Goal: Task Accomplishment & Management: Use online tool/utility

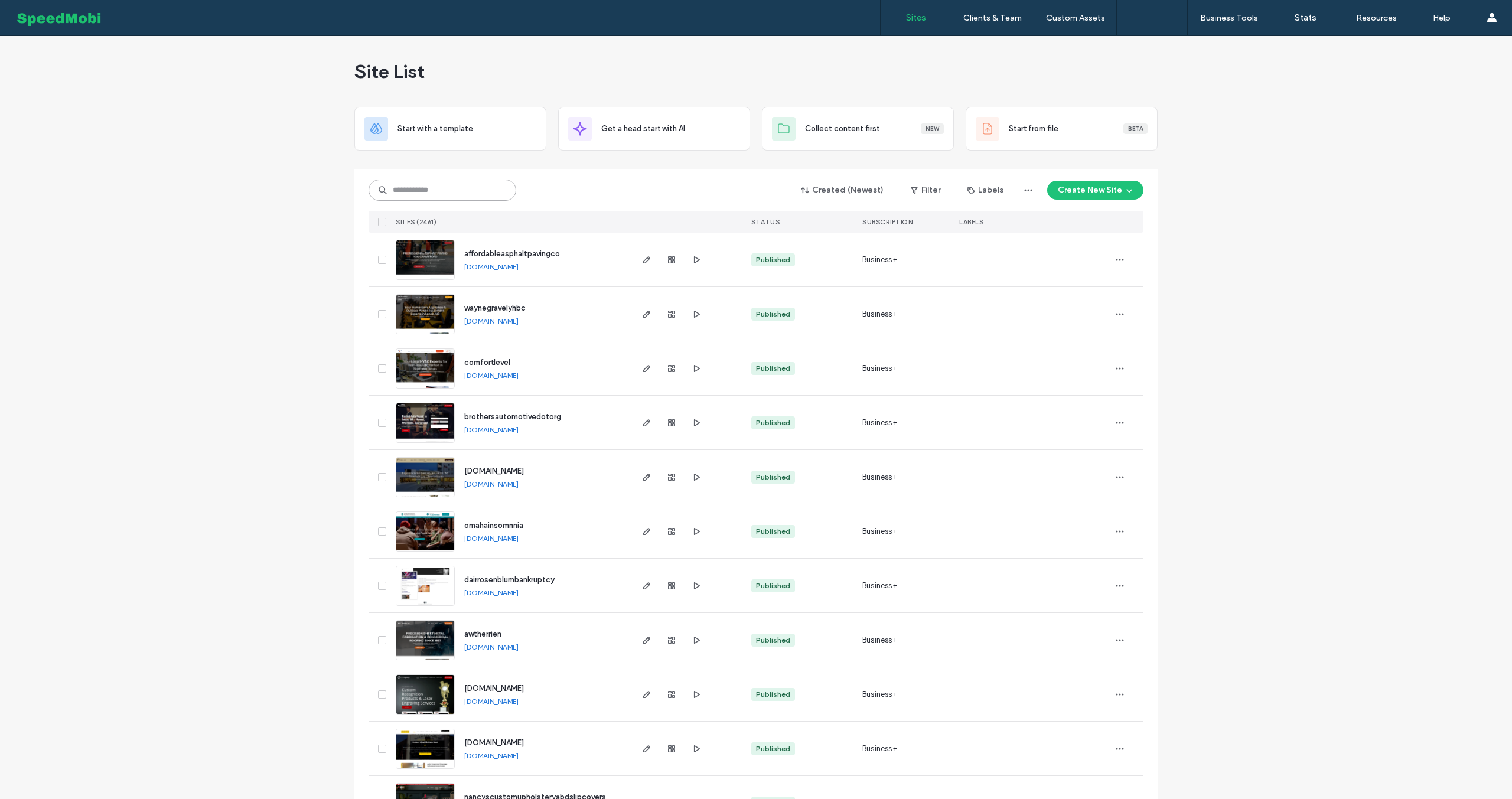
click at [447, 187] on input at bounding box center [442, 190] width 148 height 22
type input "******"
click at [428, 181] on input at bounding box center [442, 190] width 148 height 22
type input "******"
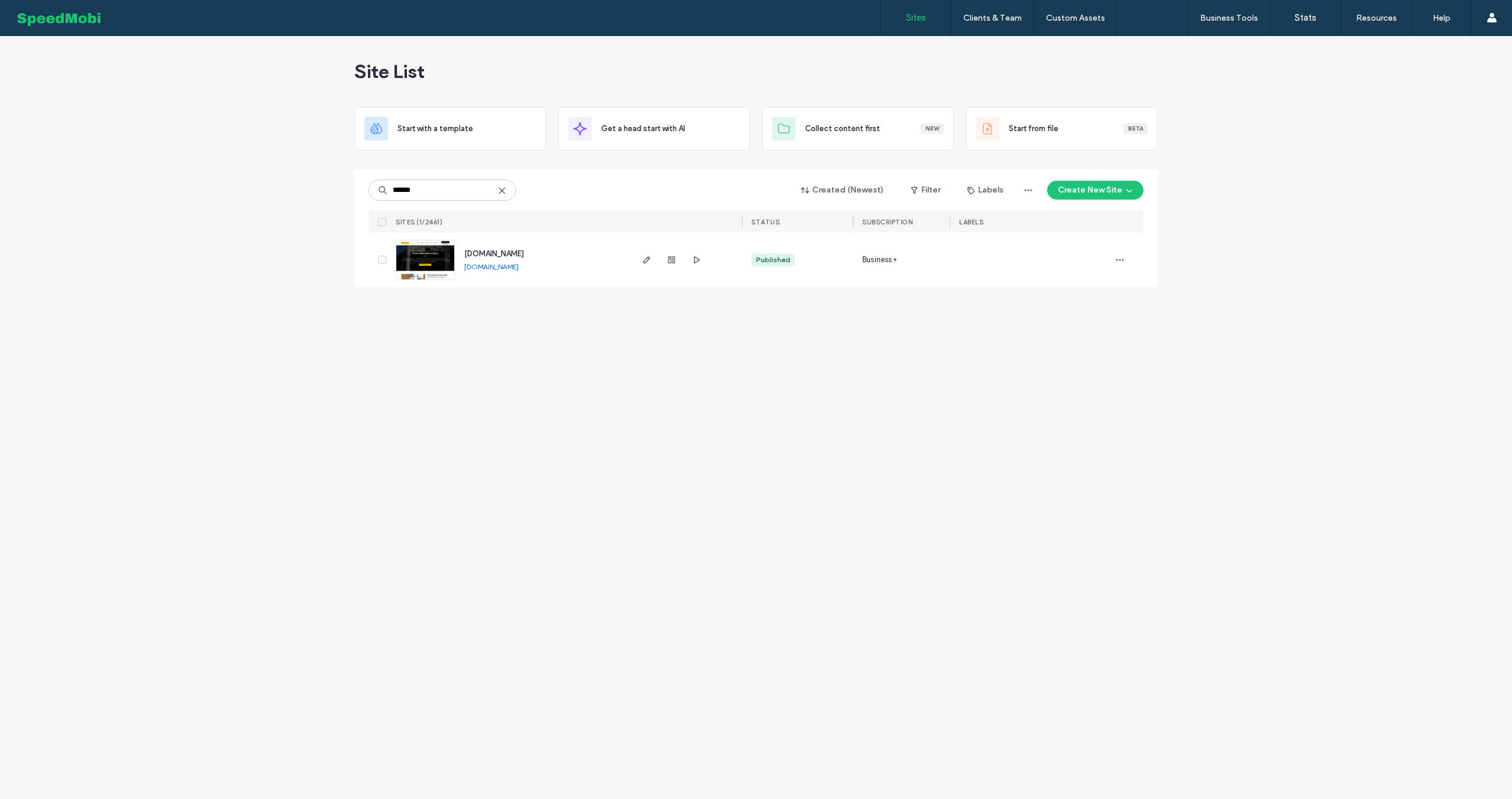
click at [506, 255] on span "[DOMAIN_NAME]" at bounding box center [494, 254] width 60 height 9
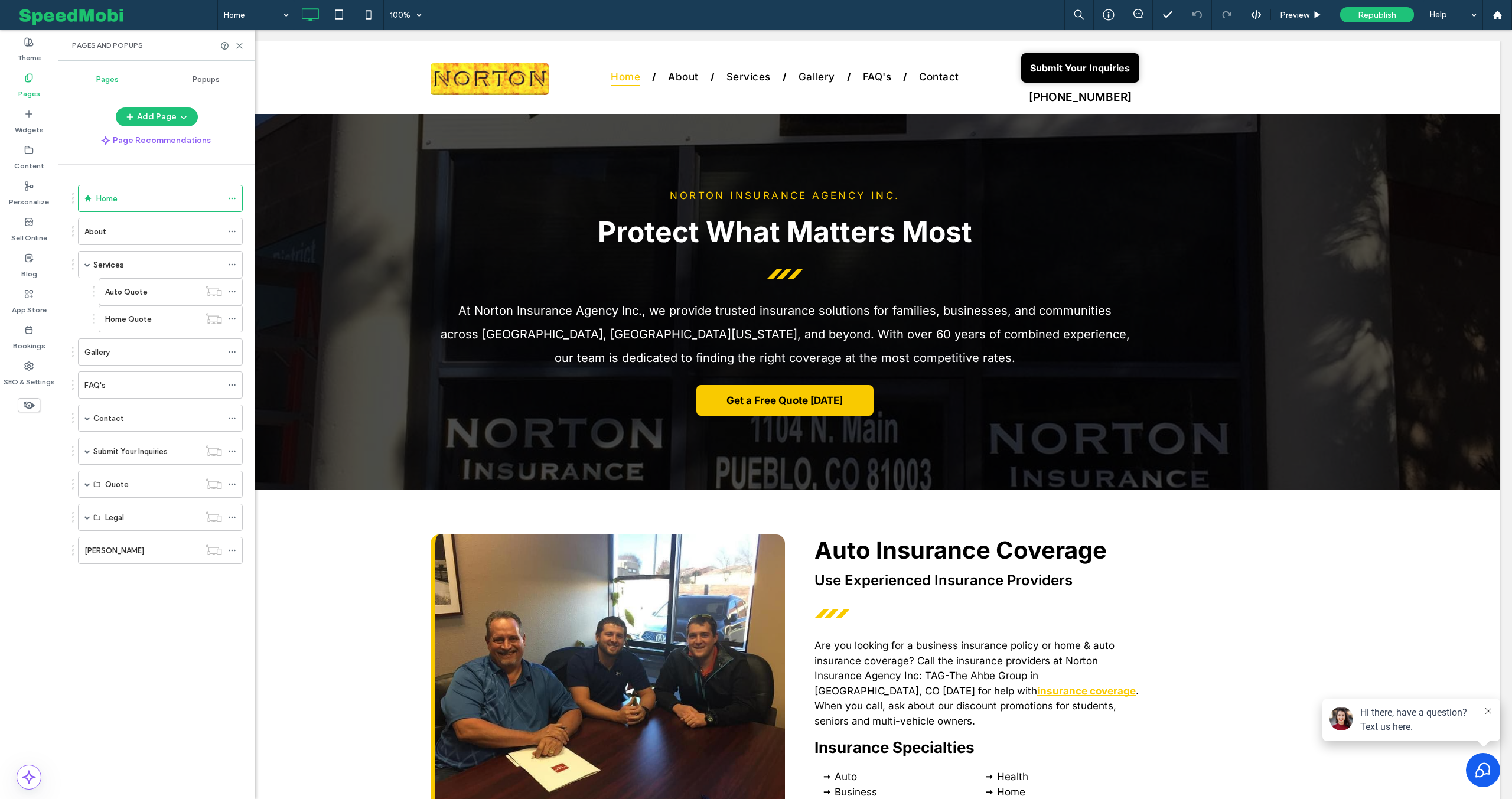
click at [144, 295] on label "Auto Quote" at bounding box center [125, 292] width 42 height 21
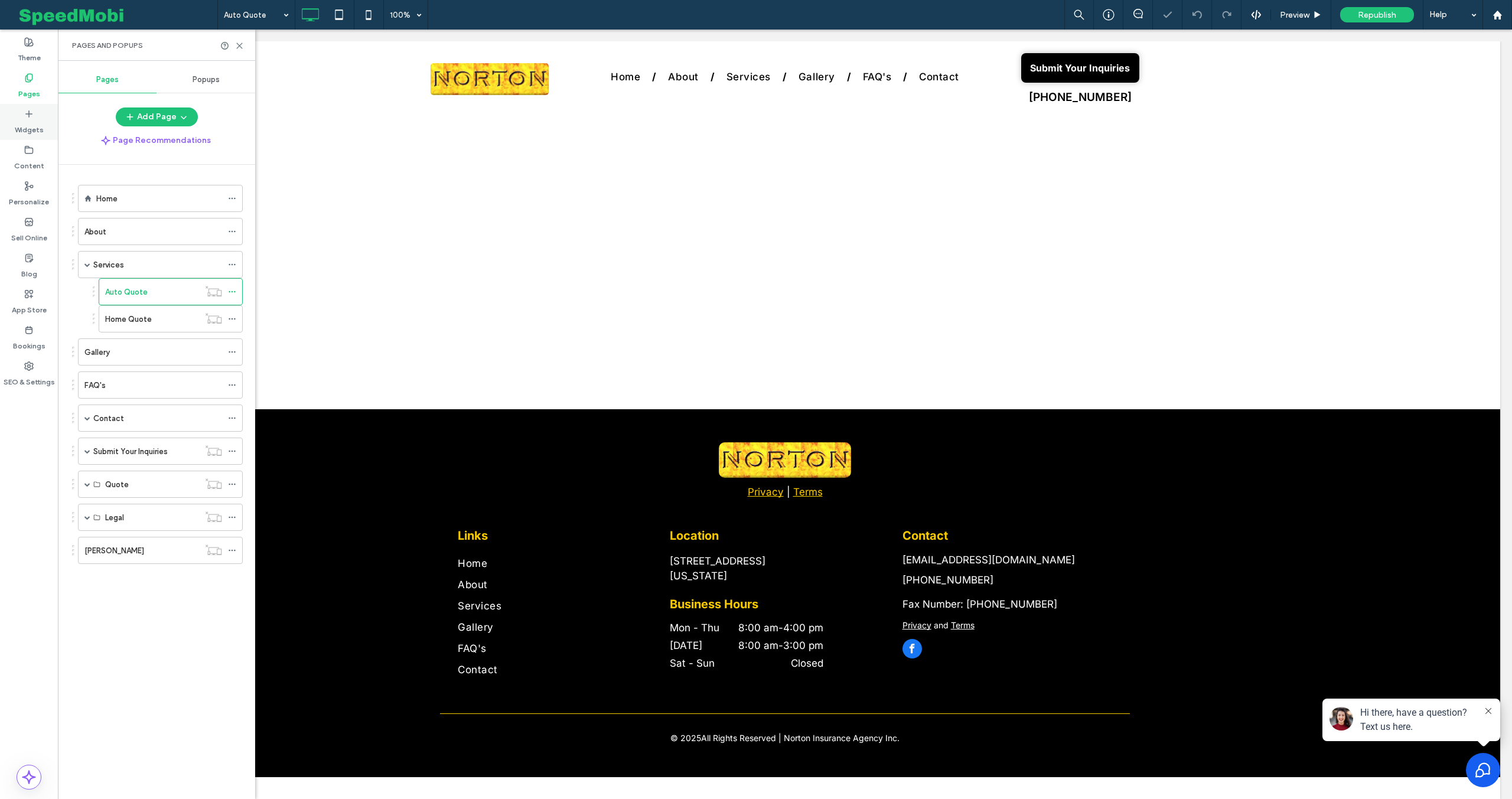
click at [30, 125] on label "Widgets" at bounding box center [29, 127] width 29 height 16
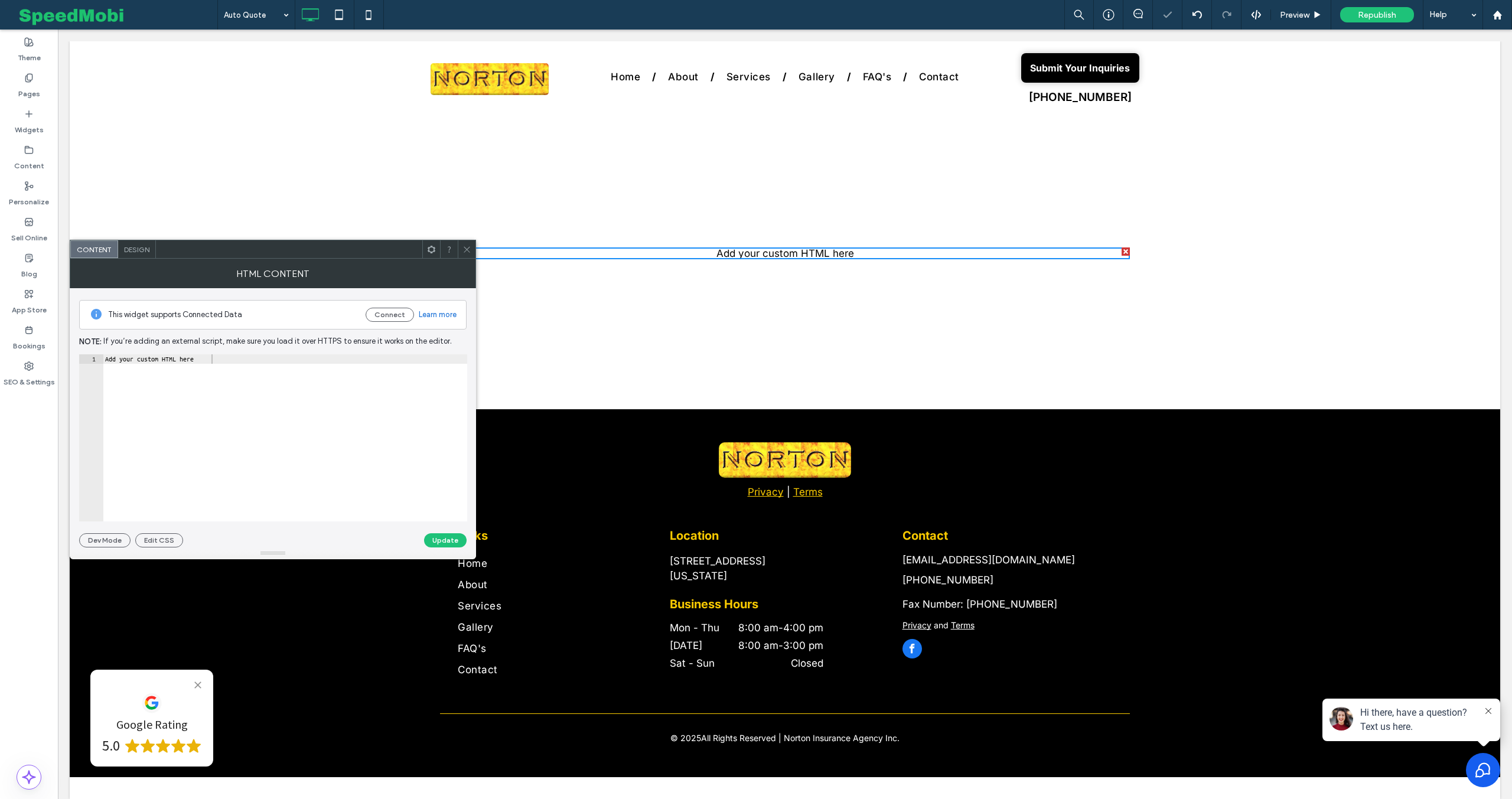
drag, startPoint x: 463, startPoint y: 247, endPoint x: 442, endPoint y: 245, distance: 21.1
click at [463, 247] on icon at bounding box center [467, 250] width 9 height 9
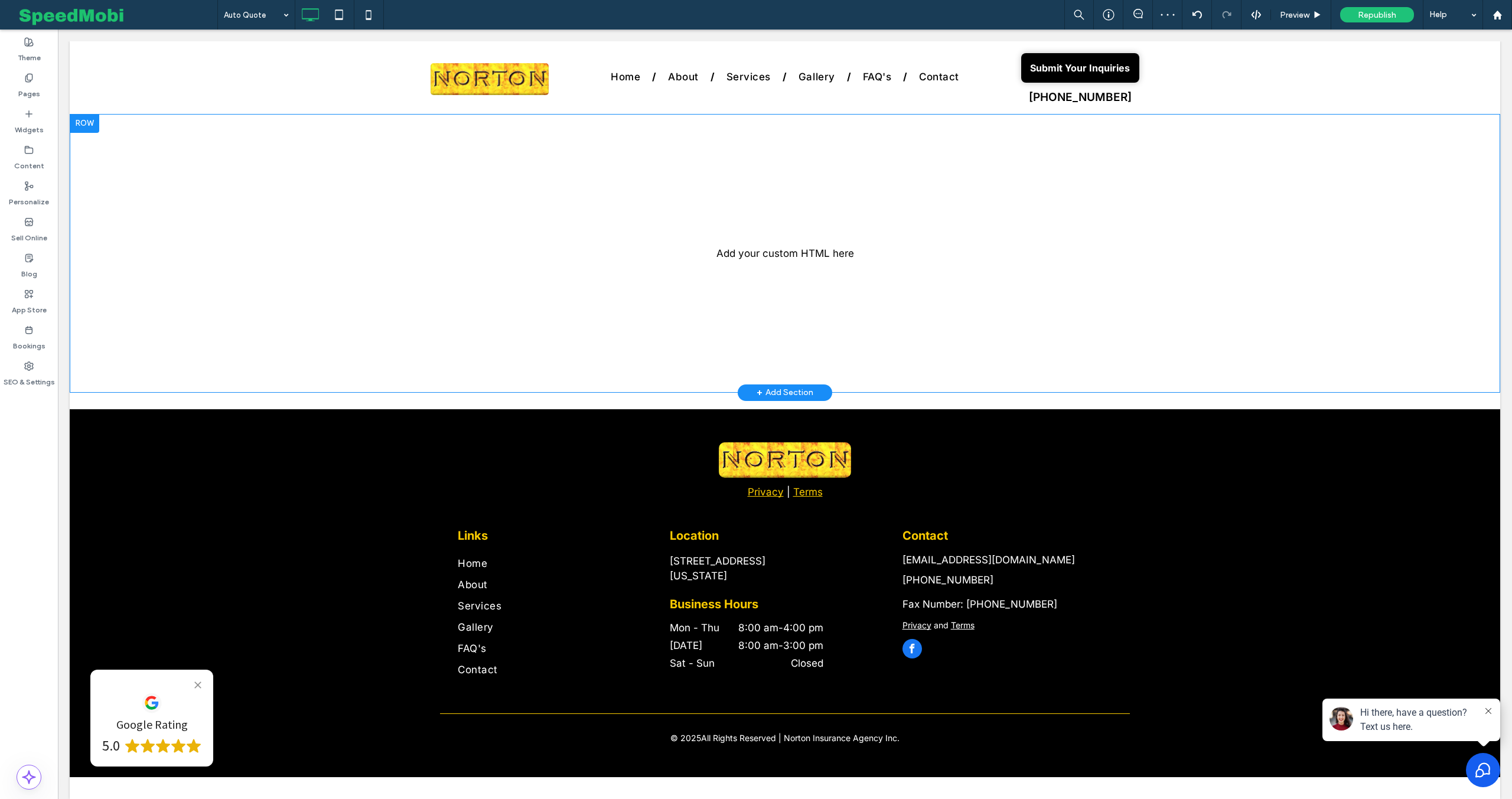
click at [90, 125] on div at bounding box center [84, 123] width 30 height 19
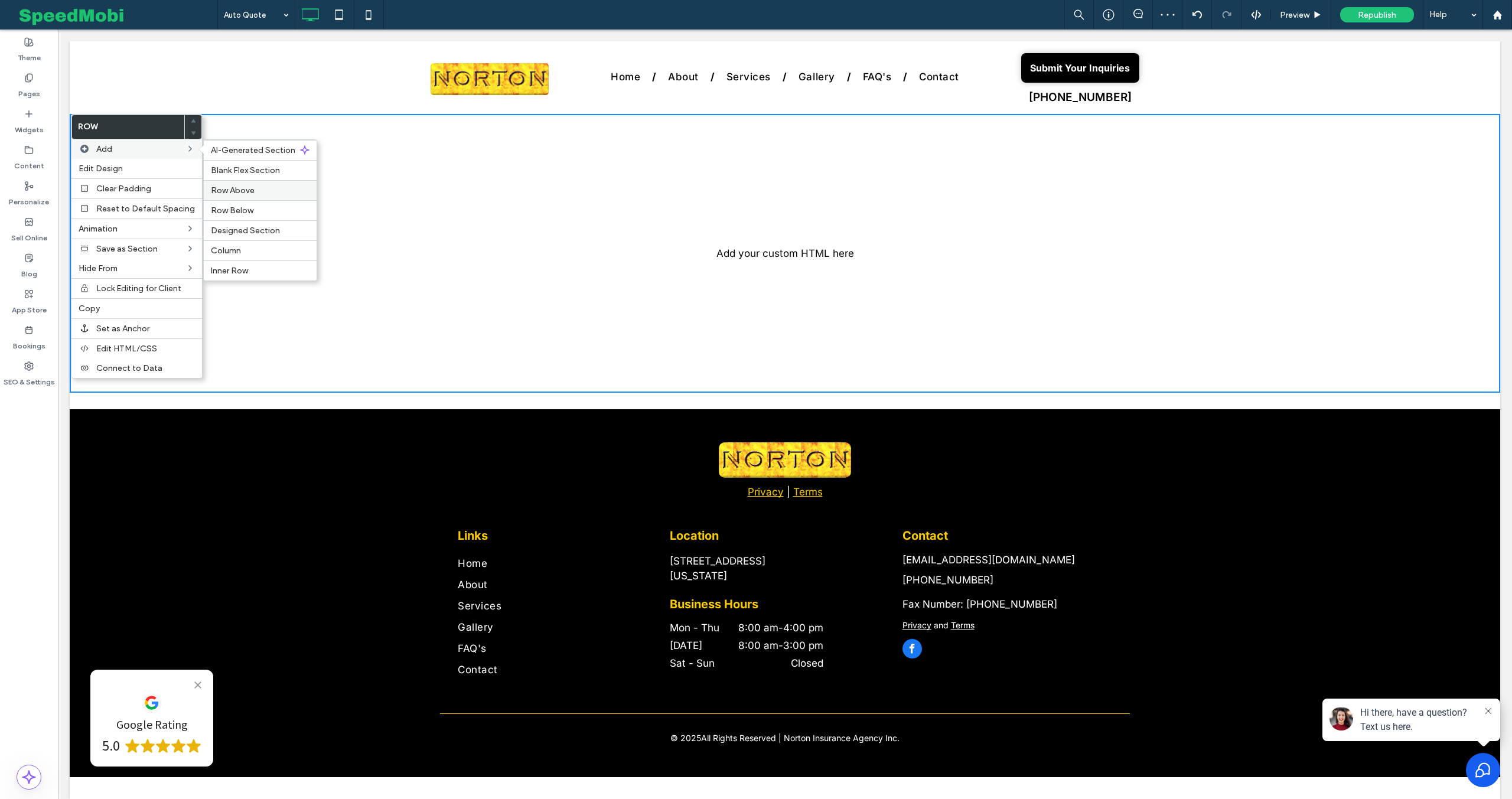
click at [225, 187] on span "Row Above" at bounding box center [233, 190] width 43 height 10
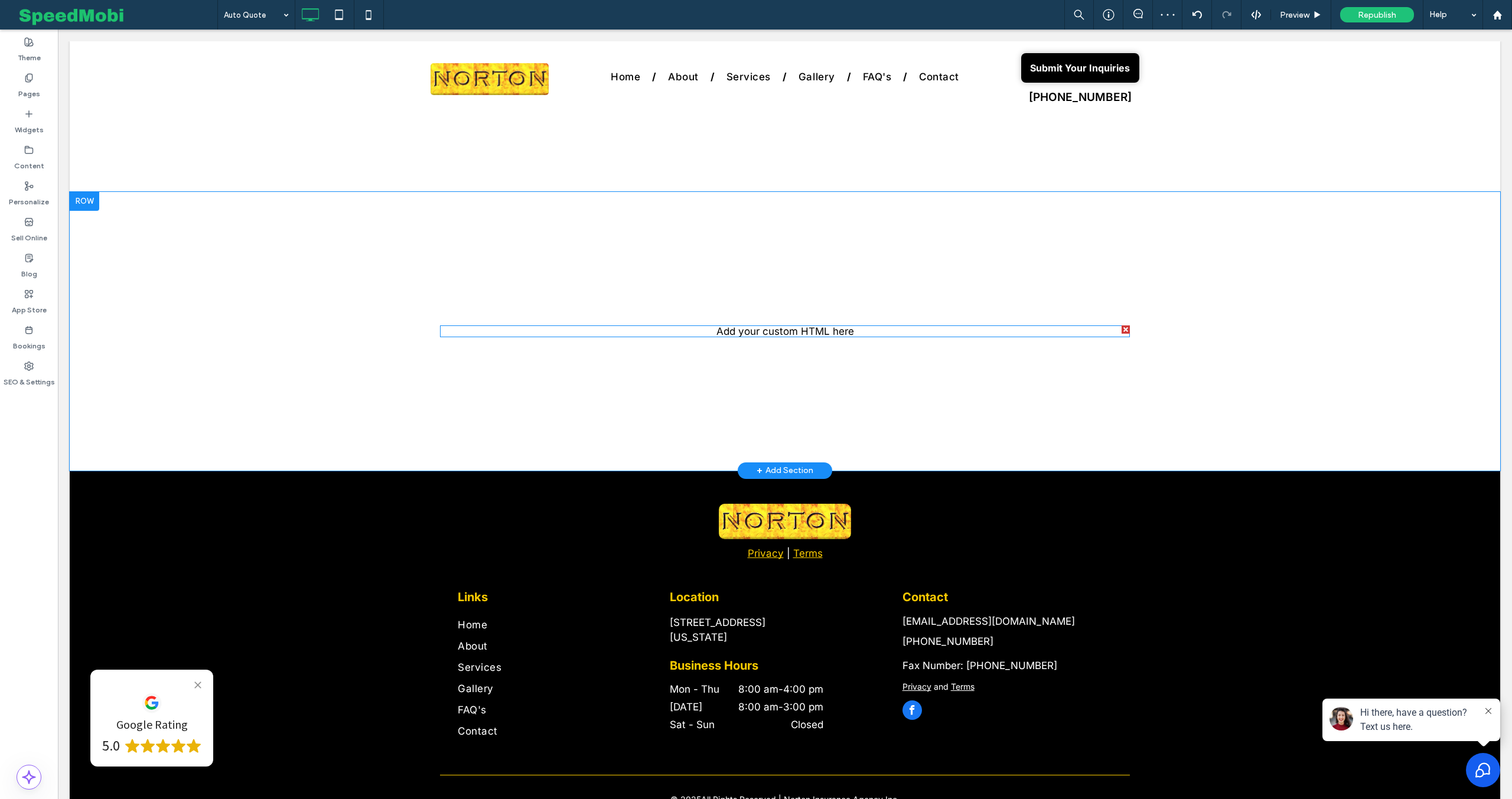
drag, startPoint x: 793, startPoint y: 336, endPoint x: 789, endPoint y: 328, distance: 8.9
click at [791, 328] on div "Click To Paste Add your custom HTML here" at bounding box center [784, 331] width 709 height 42
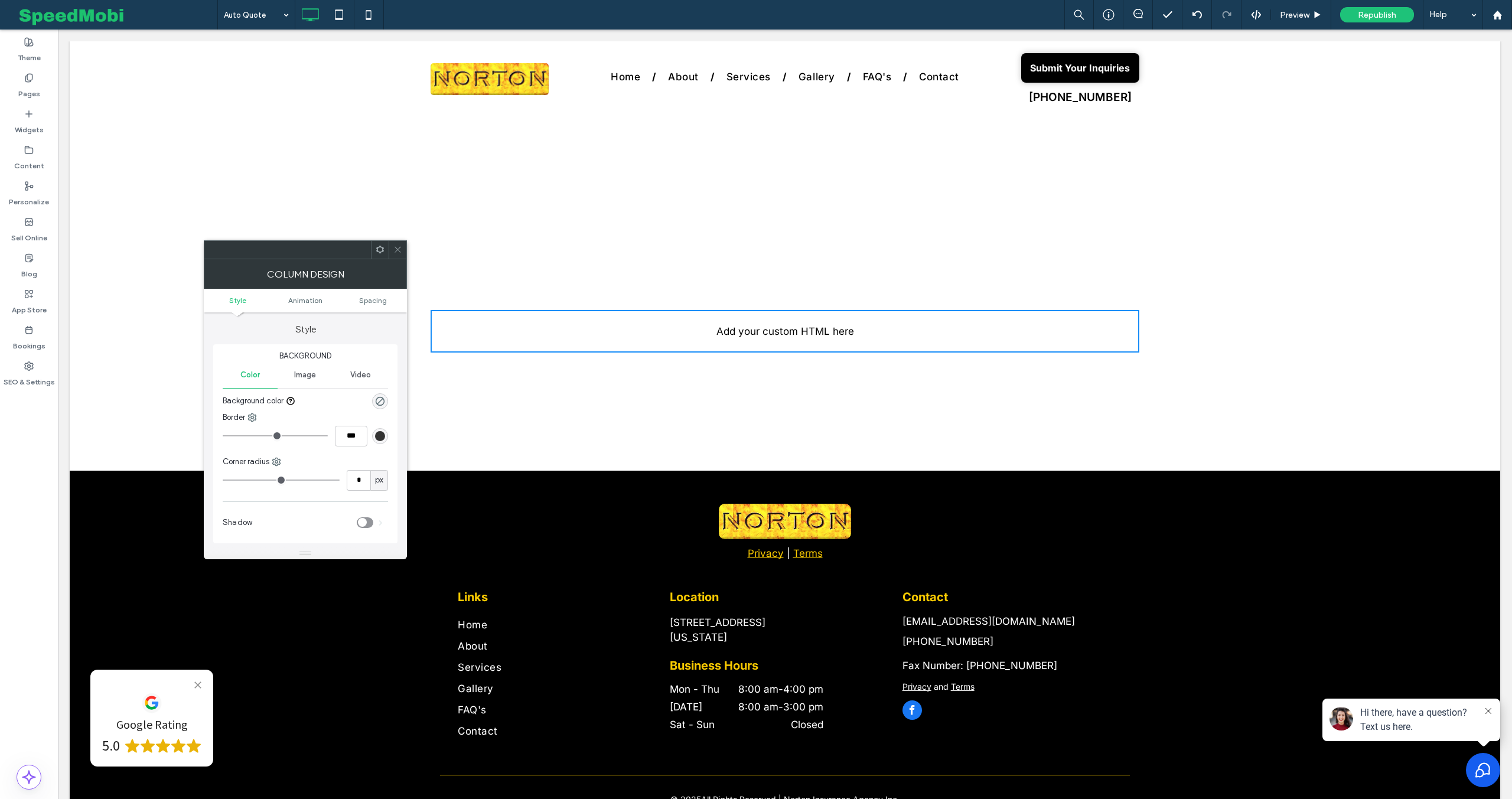
drag, startPoint x: 394, startPoint y: 246, endPoint x: 404, endPoint y: 254, distance: 12.8
click at [395, 247] on icon at bounding box center [398, 250] width 9 height 9
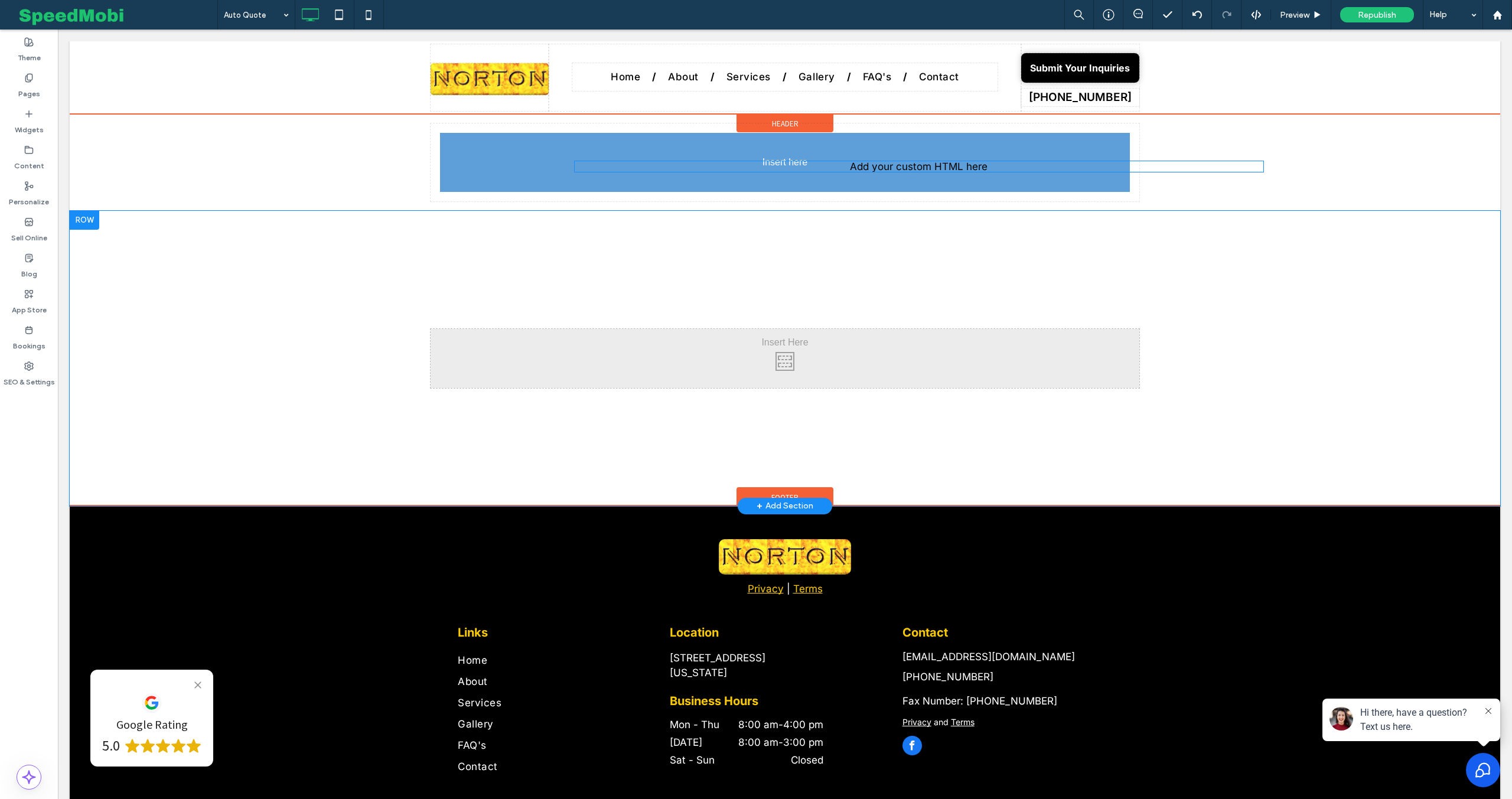
drag, startPoint x: 730, startPoint y: 331, endPoint x: 719, endPoint y: 167, distance: 164.4
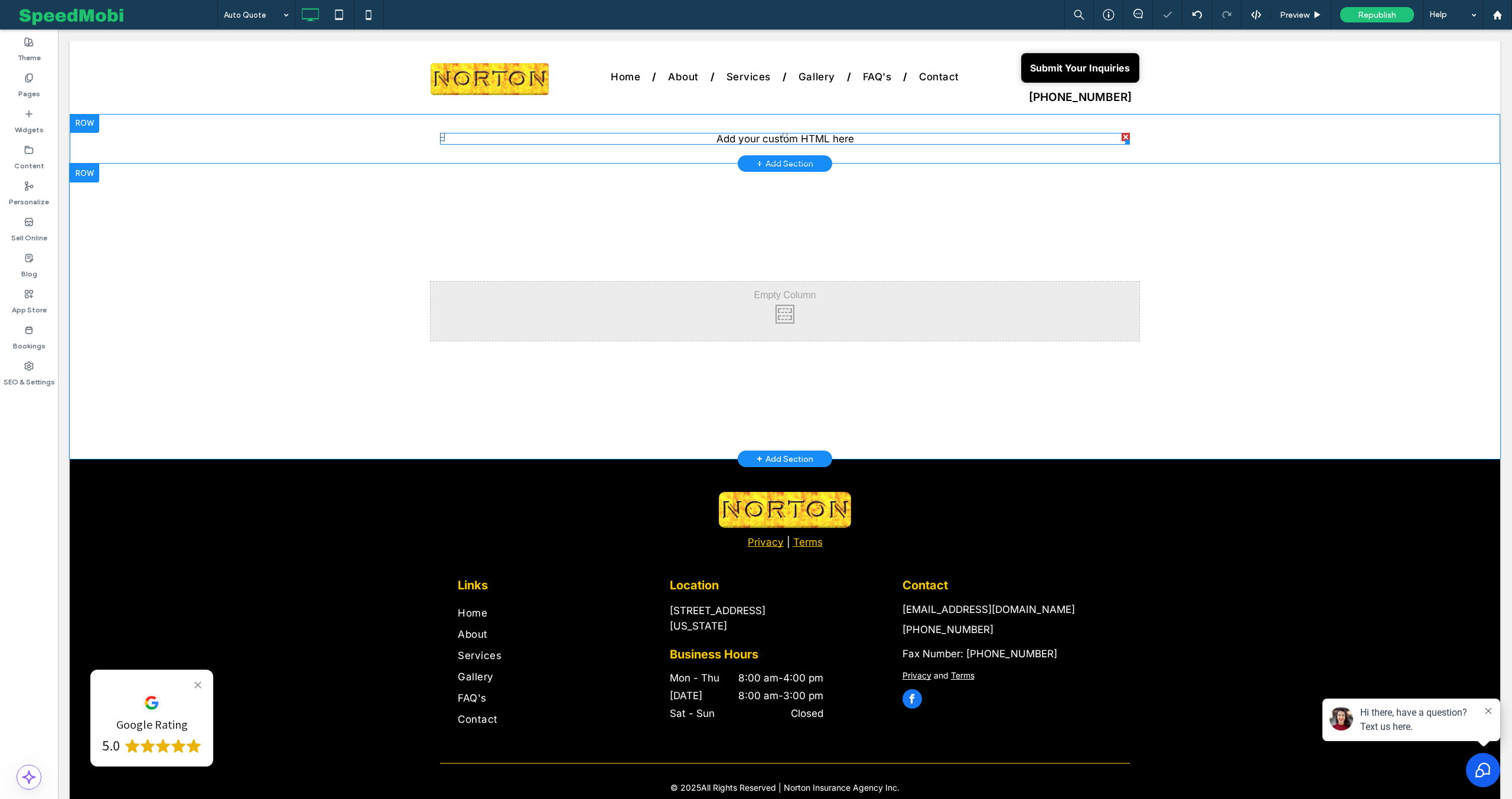
click at [714, 139] on span at bounding box center [785, 139] width 690 height 13
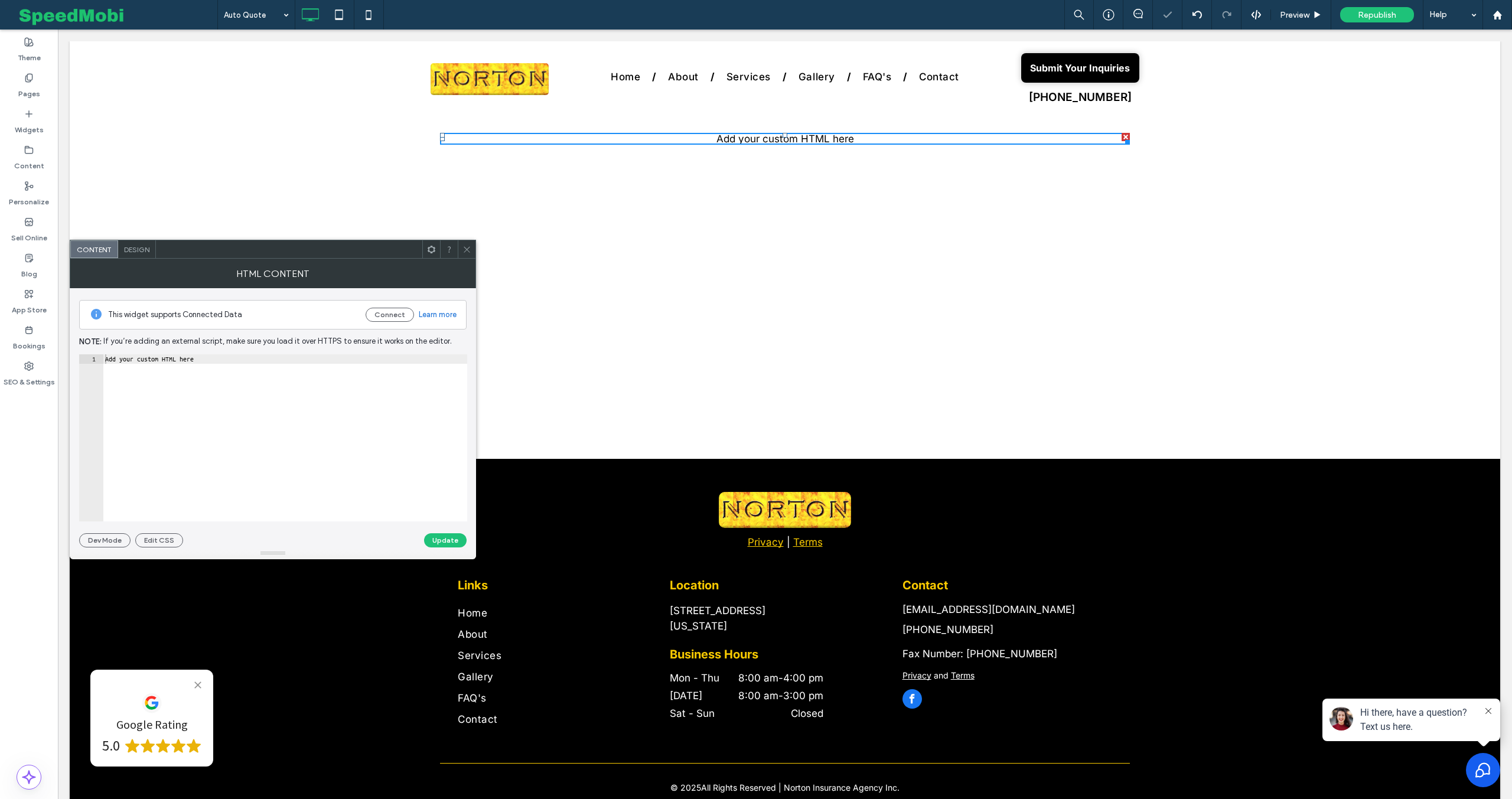
click at [233, 356] on div "Add your custom HTML here" at bounding box center [285, 448] width 365 height 186
click at [234, 357] on div "Add your custom HTML here" at bounding box center [285, 448] width 365 height 186
click at [233, 358] on div "Add your custom HTML here" at bounding box center [285, 448] width 365 height 186
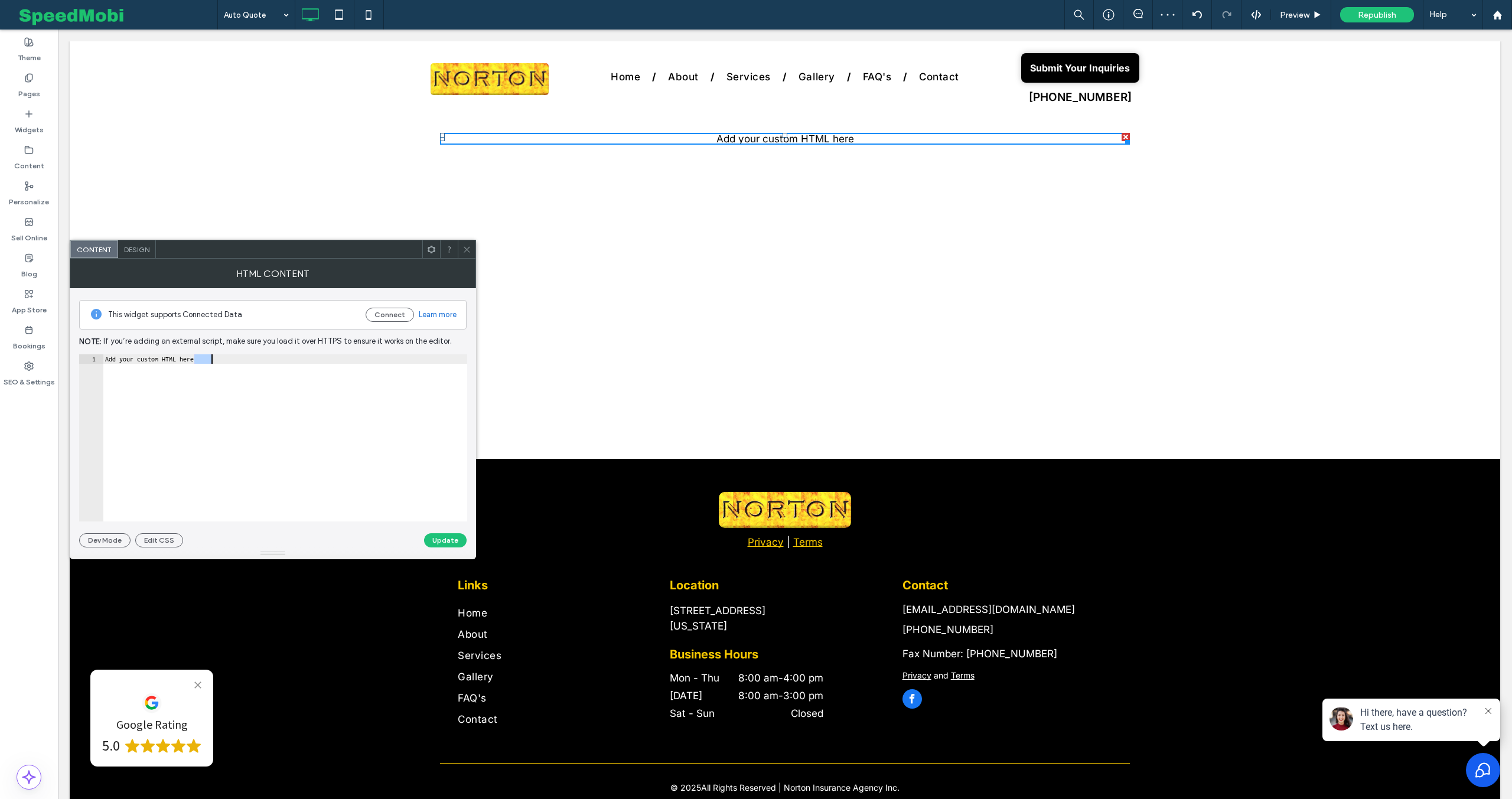
click at [233, 358] on div "Add your custom HTML here" at bounding box center [285, 448] width 365 height 186
paste textarea "**********"
type textarea "**********"
click at [459, 539] on button "Update" at bounding box center [445, 541] width 42 height 14
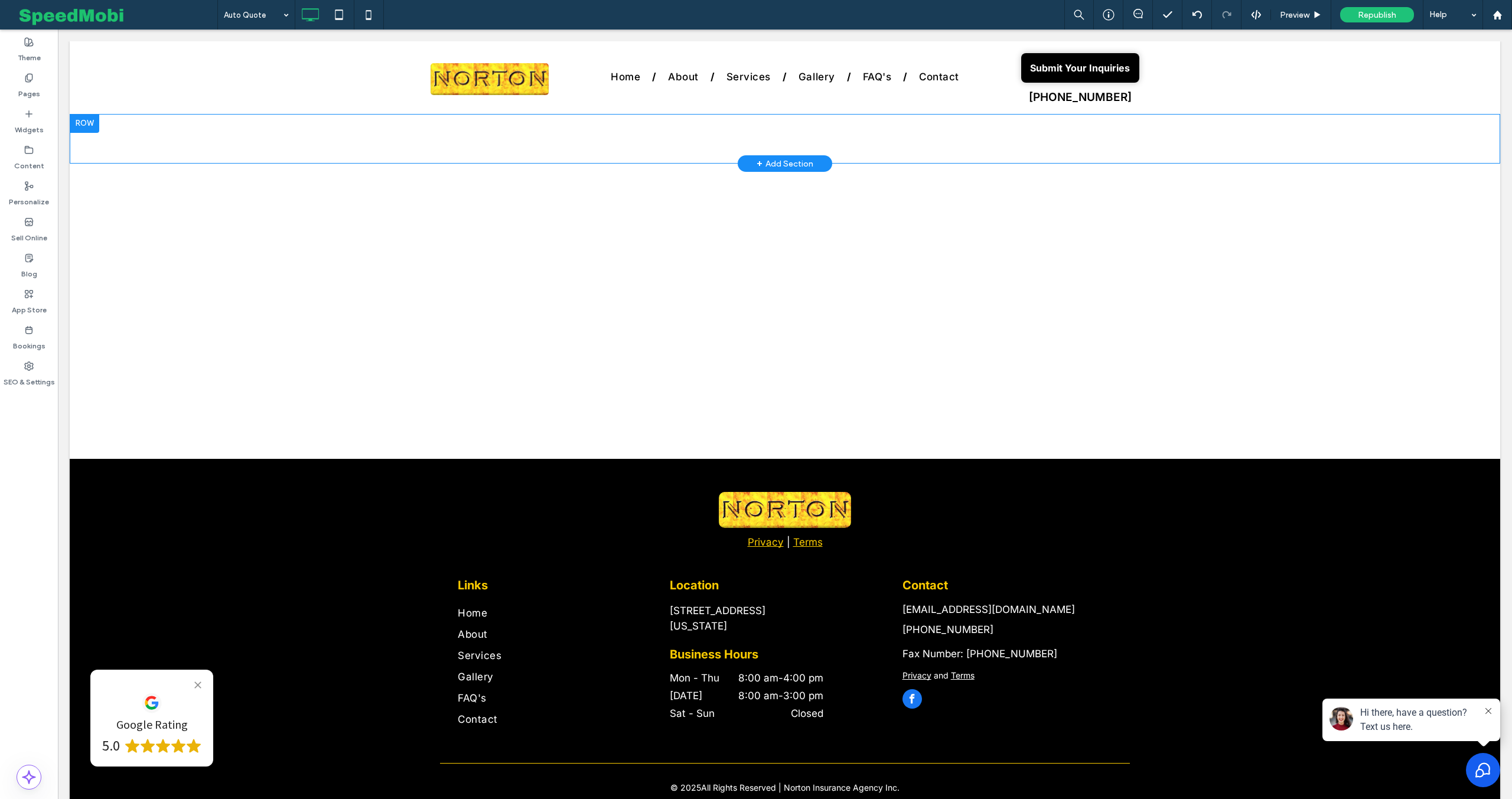
click at [87, 127] on div at bounding box center [84, 123] width 30 height 19
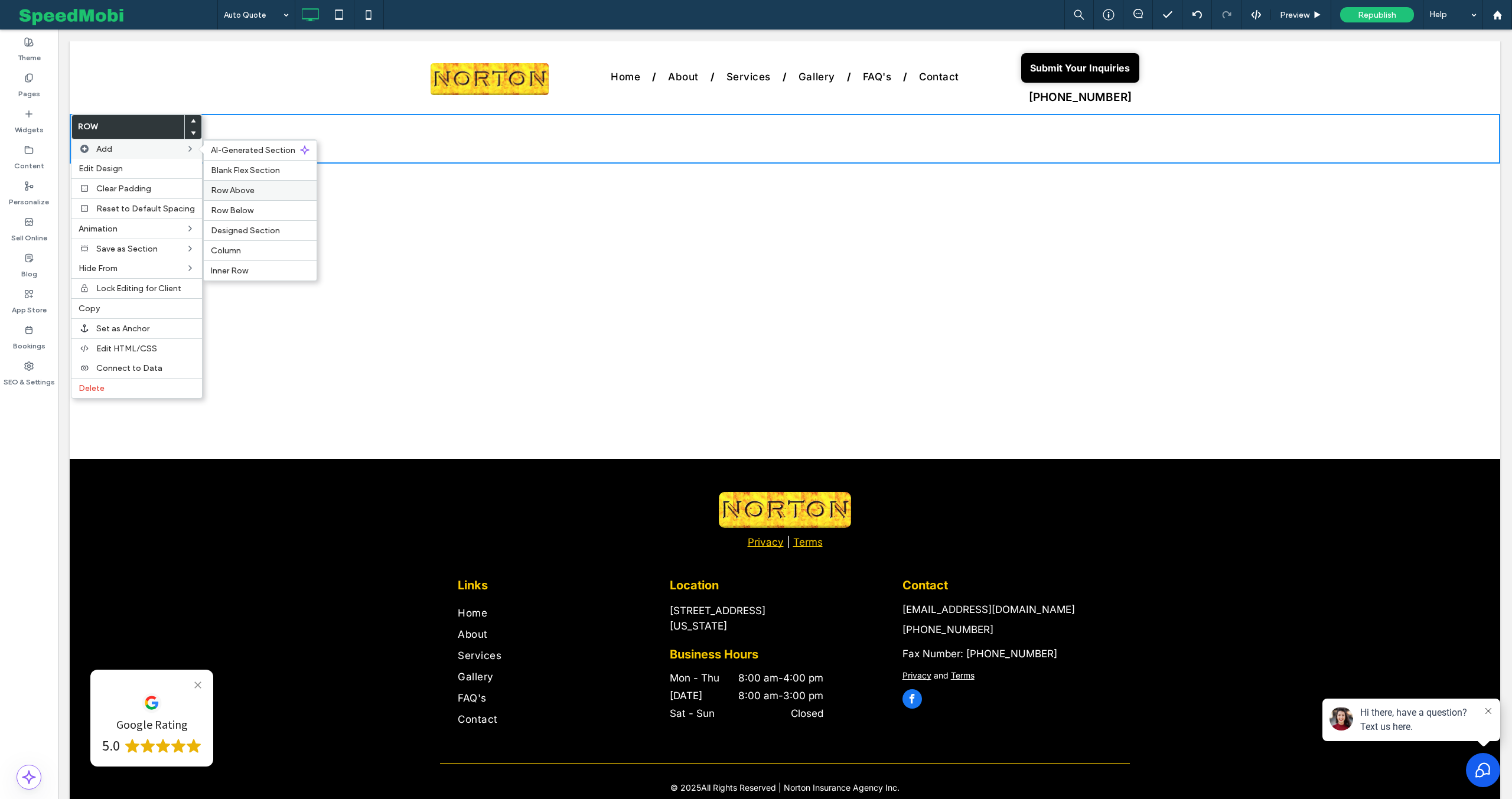
click at [227, 191] on span "Row Above" at bounding box center [233, 190] width 43 height 10
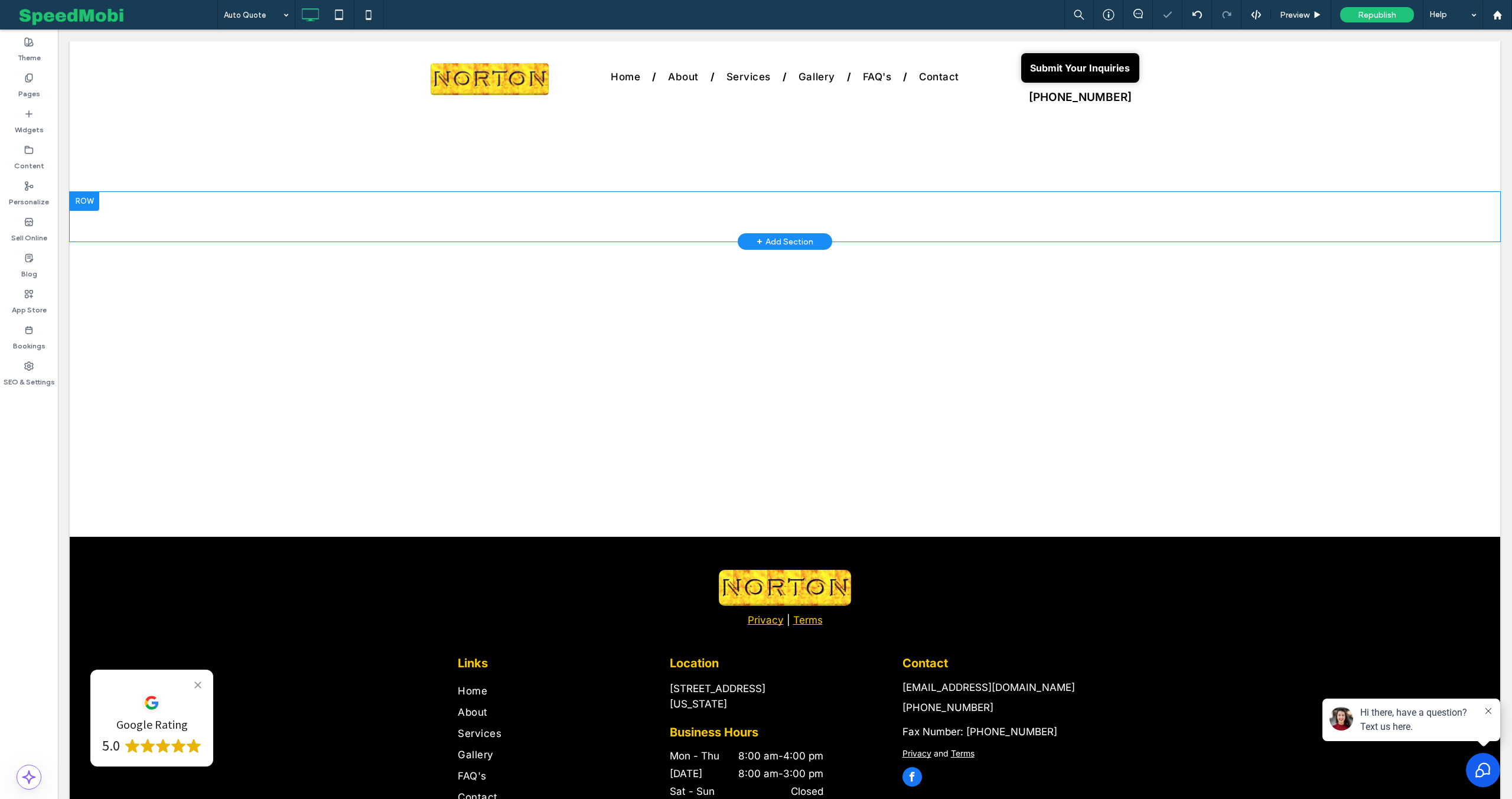
click at [87, 200] on div at bounding box center [84, 201] width 30 height 19
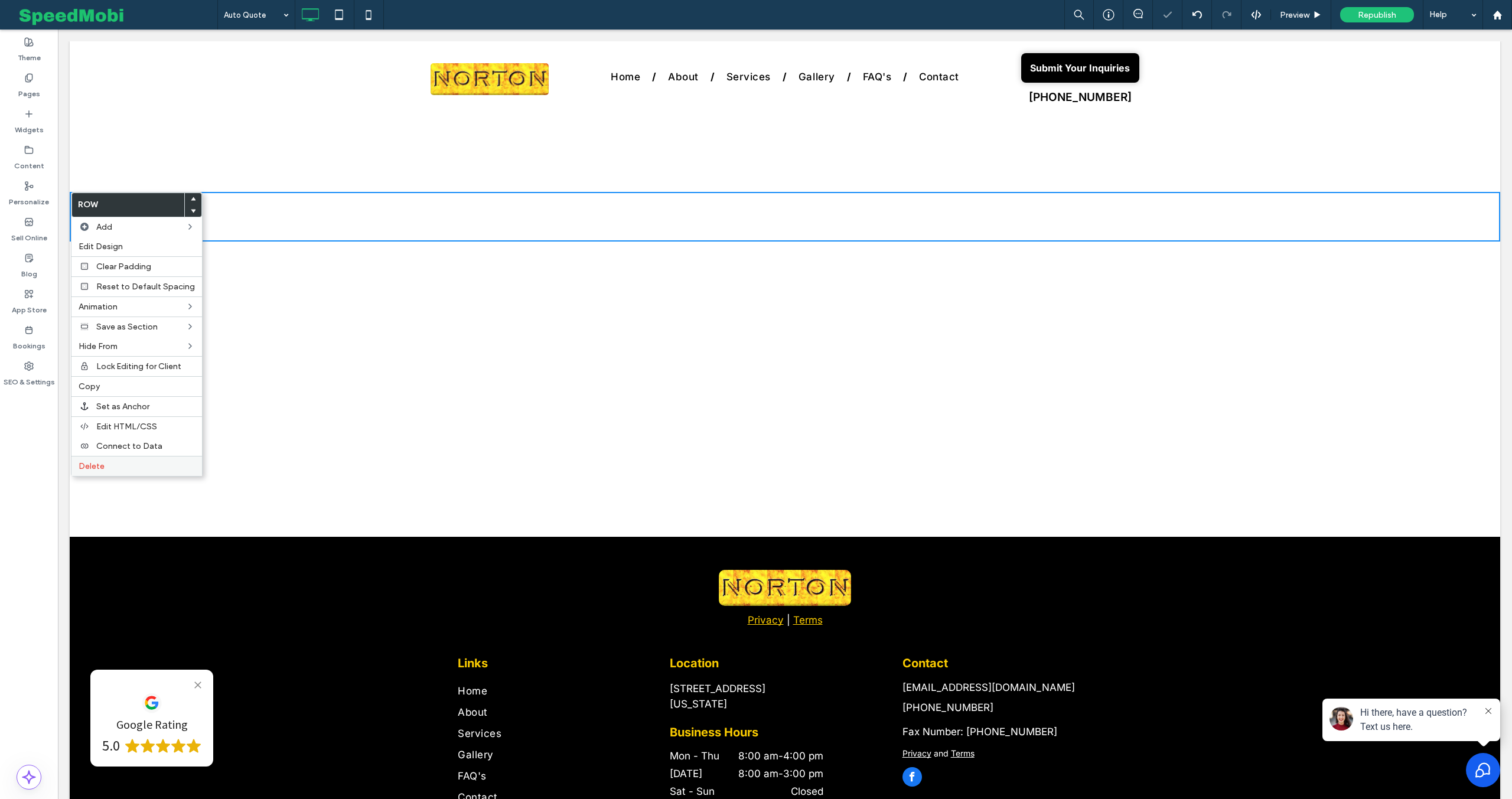
drag, startPoint x: 114, startPoint y: 466, endPoint x: 117, endPoint y: 460, distance: 6.7
click at [115, 466] on label "Delete" at bounding box center [136, 466] width 116 height 10
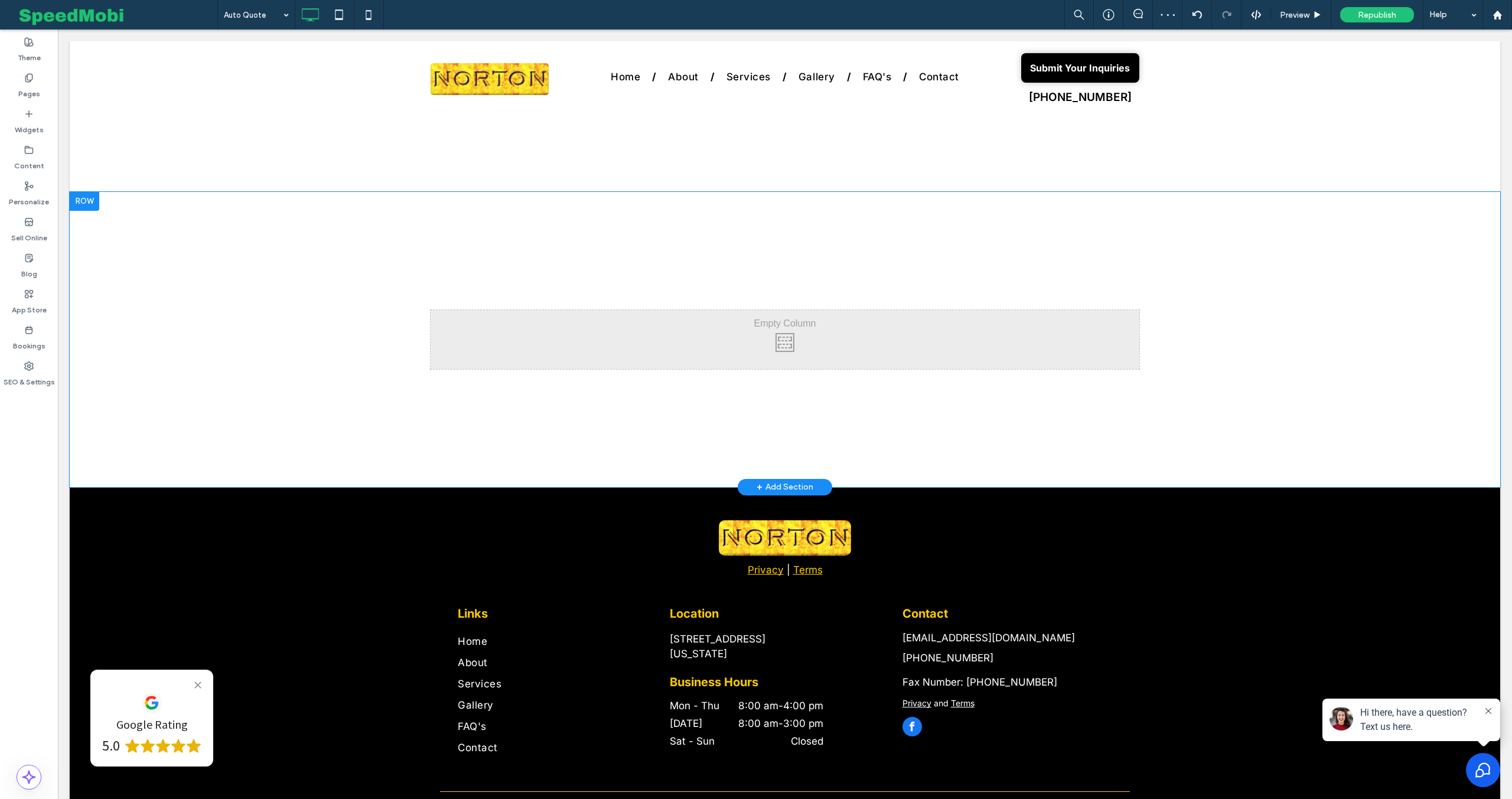
click at [90, 200] on div at bounding box center [84, 201] width 30 height 19
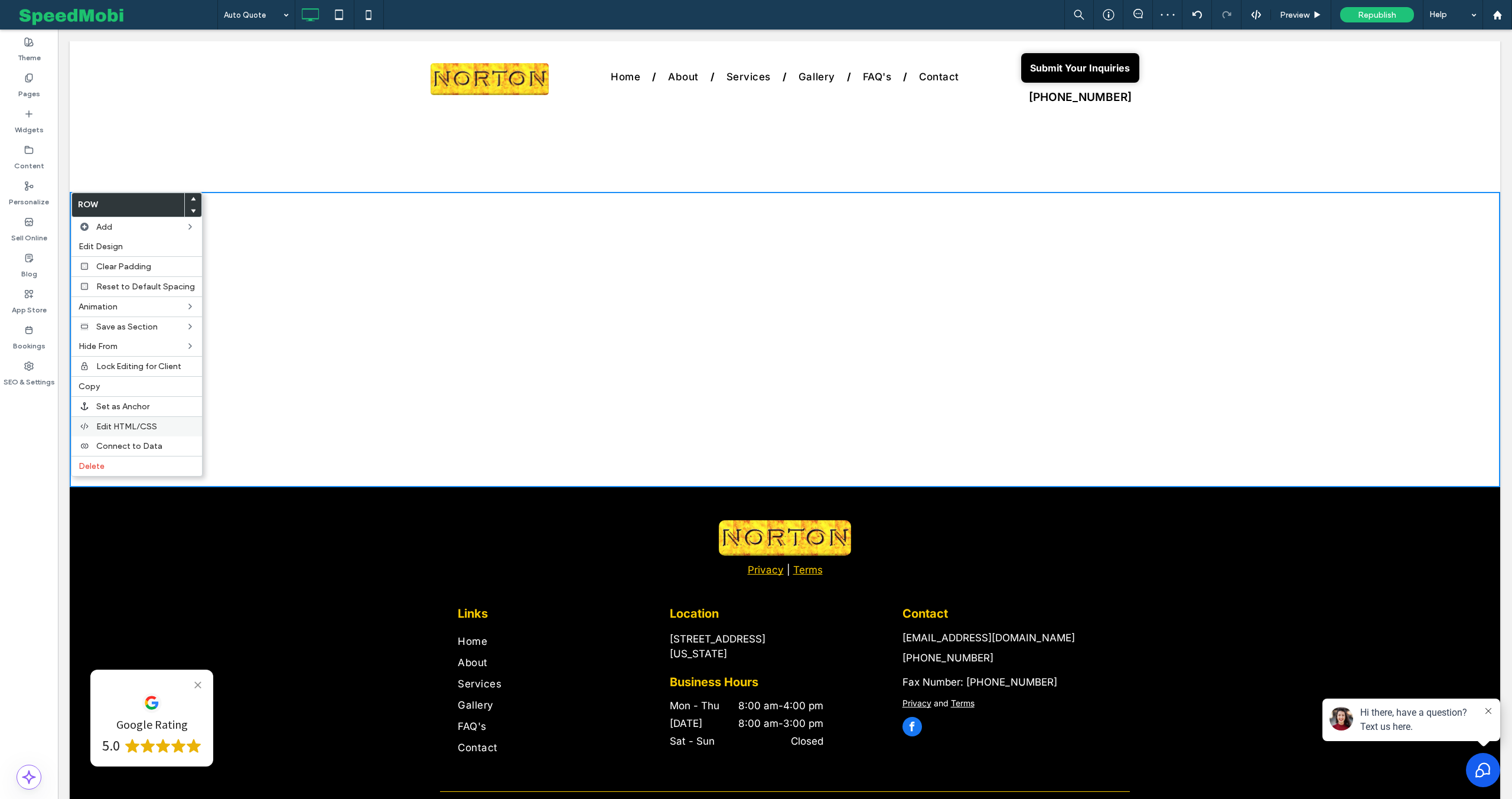
drag, startPoint x: 129, startPoint y: 460, endPoint x: 157, endPoint y: 428, distance: 42.5
click at [127, 461] on label "Delete" at bounding box center [136, 466] width 116 height 10
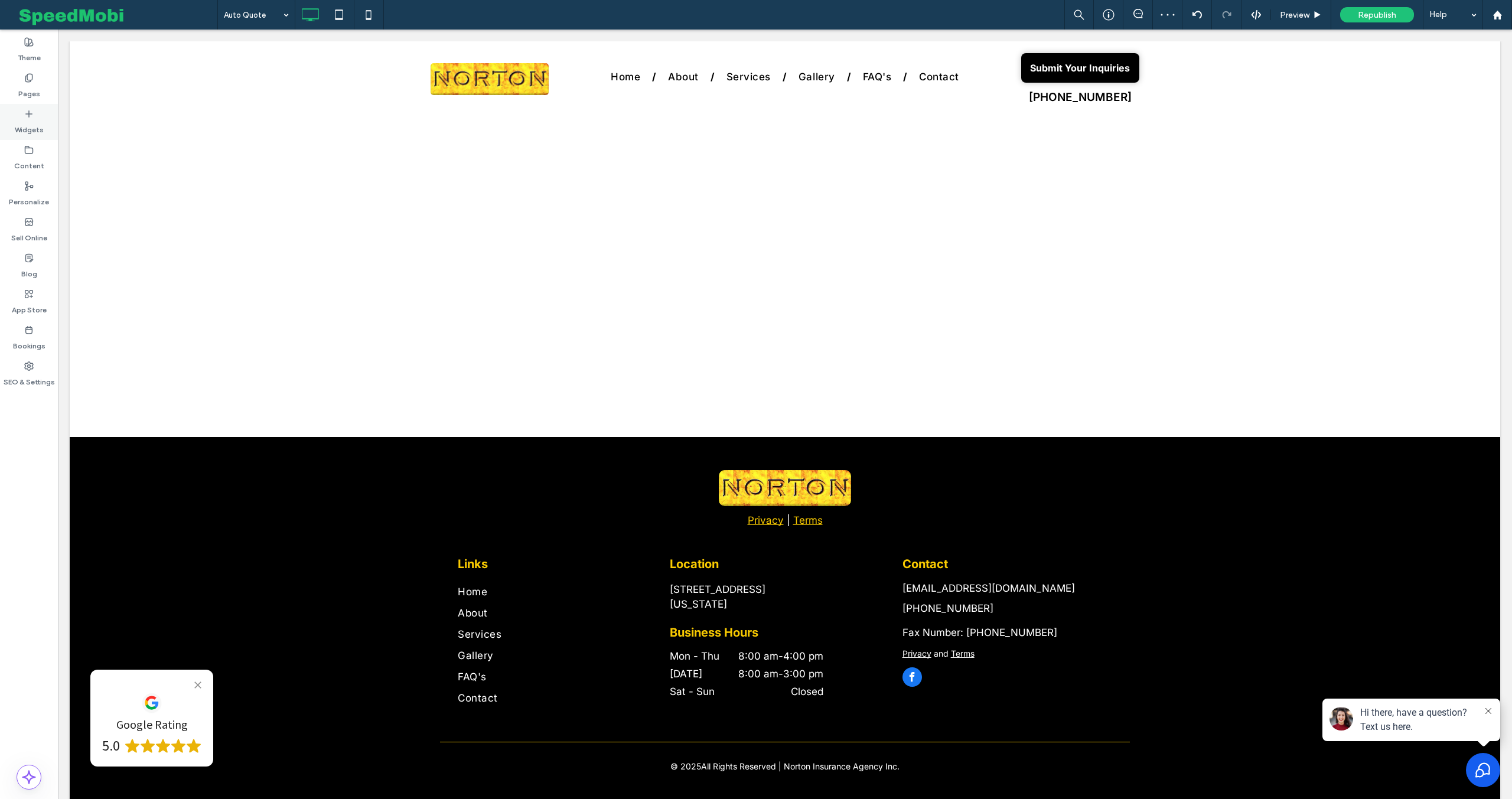
click at [32, 120] on label "Widgets" at bounding box center [29, 127] width 29 height 16
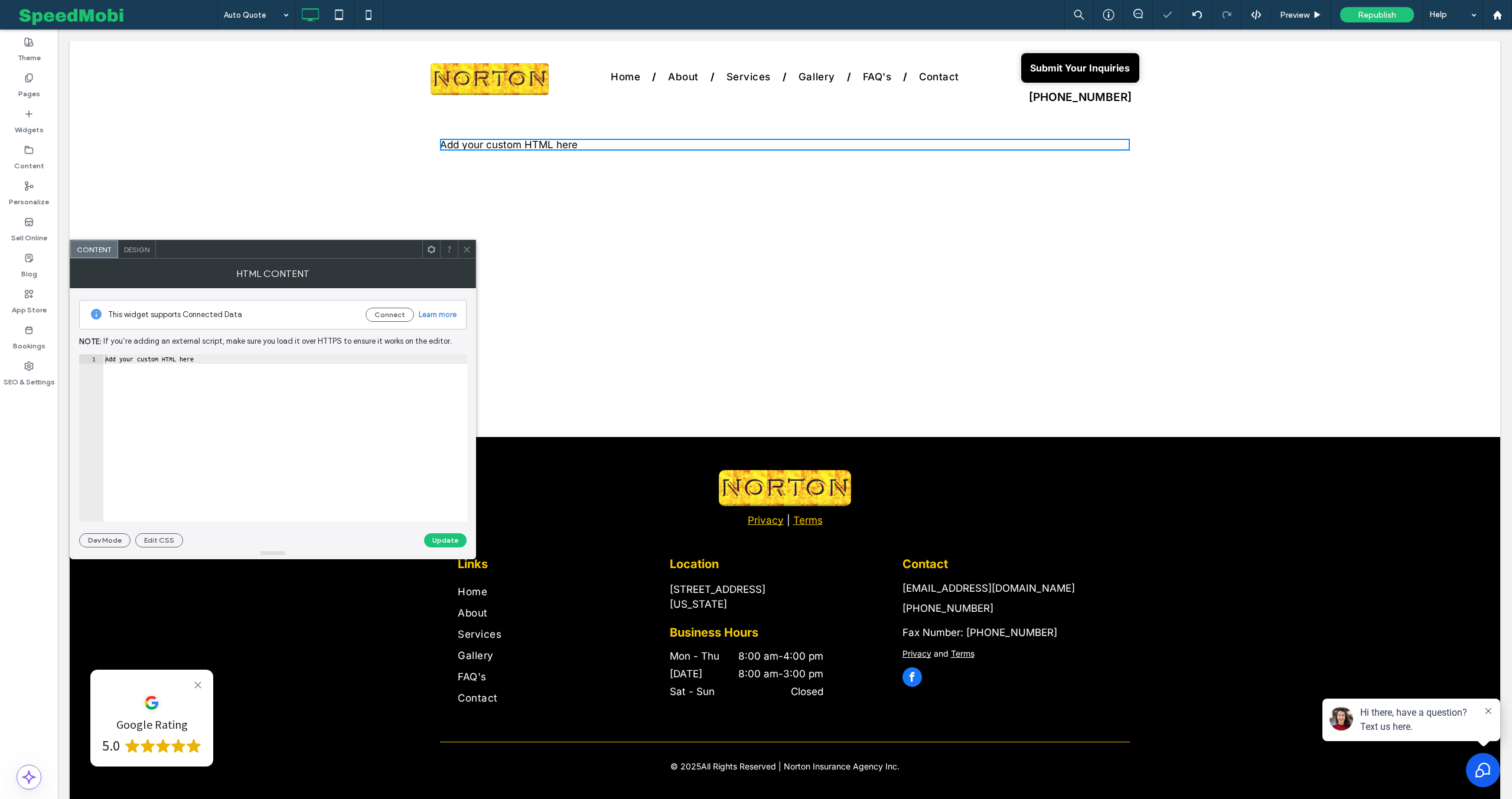
click at [235, 360] on div "Add your custom HTML here" at bounding box center [285, 448] width 365 height 186
paste textarea "**********"
type textarea "**********"
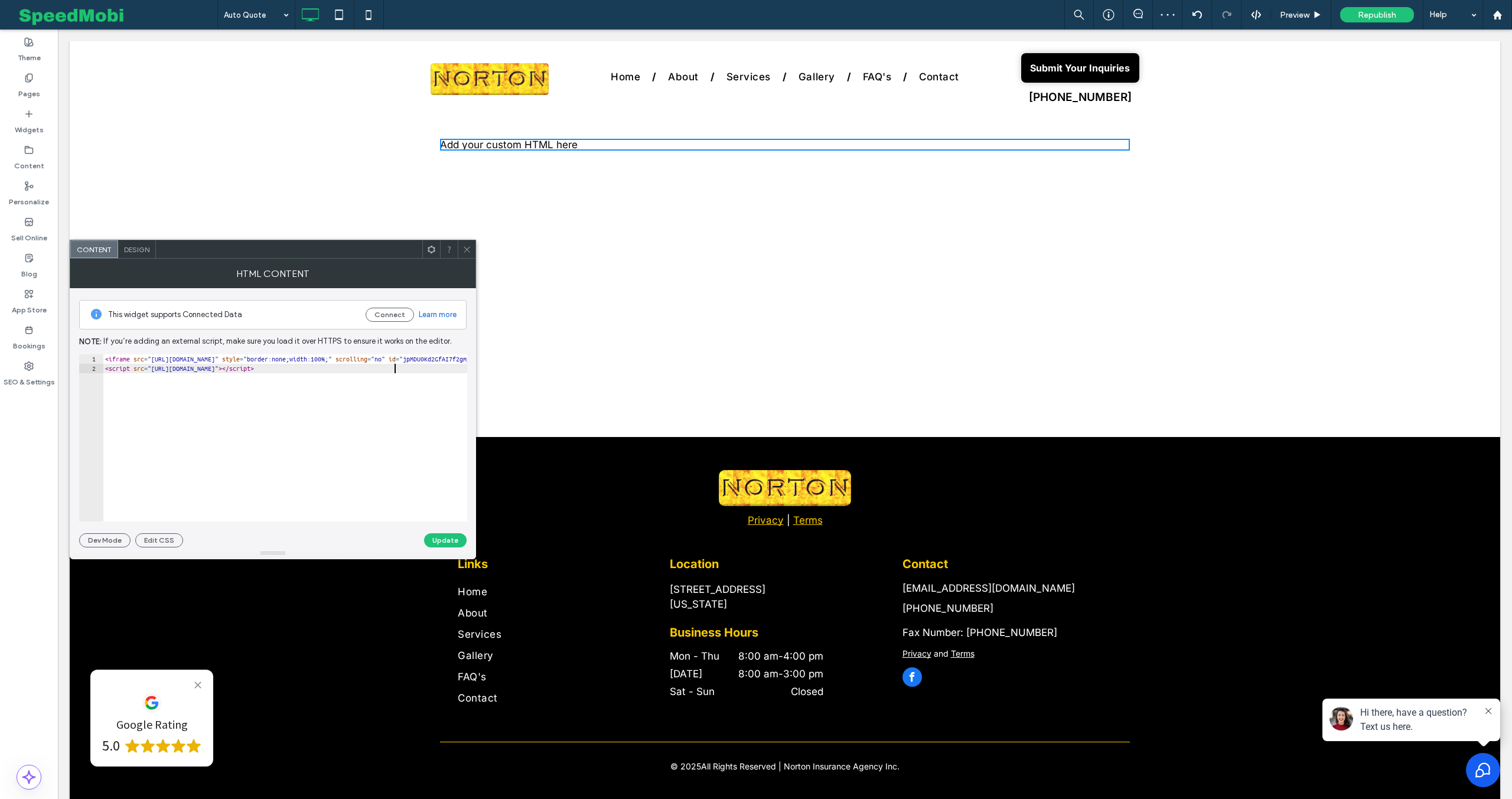
click at [434, 539] on button "Update" at bounding box center [445, 541] width 42 height 14
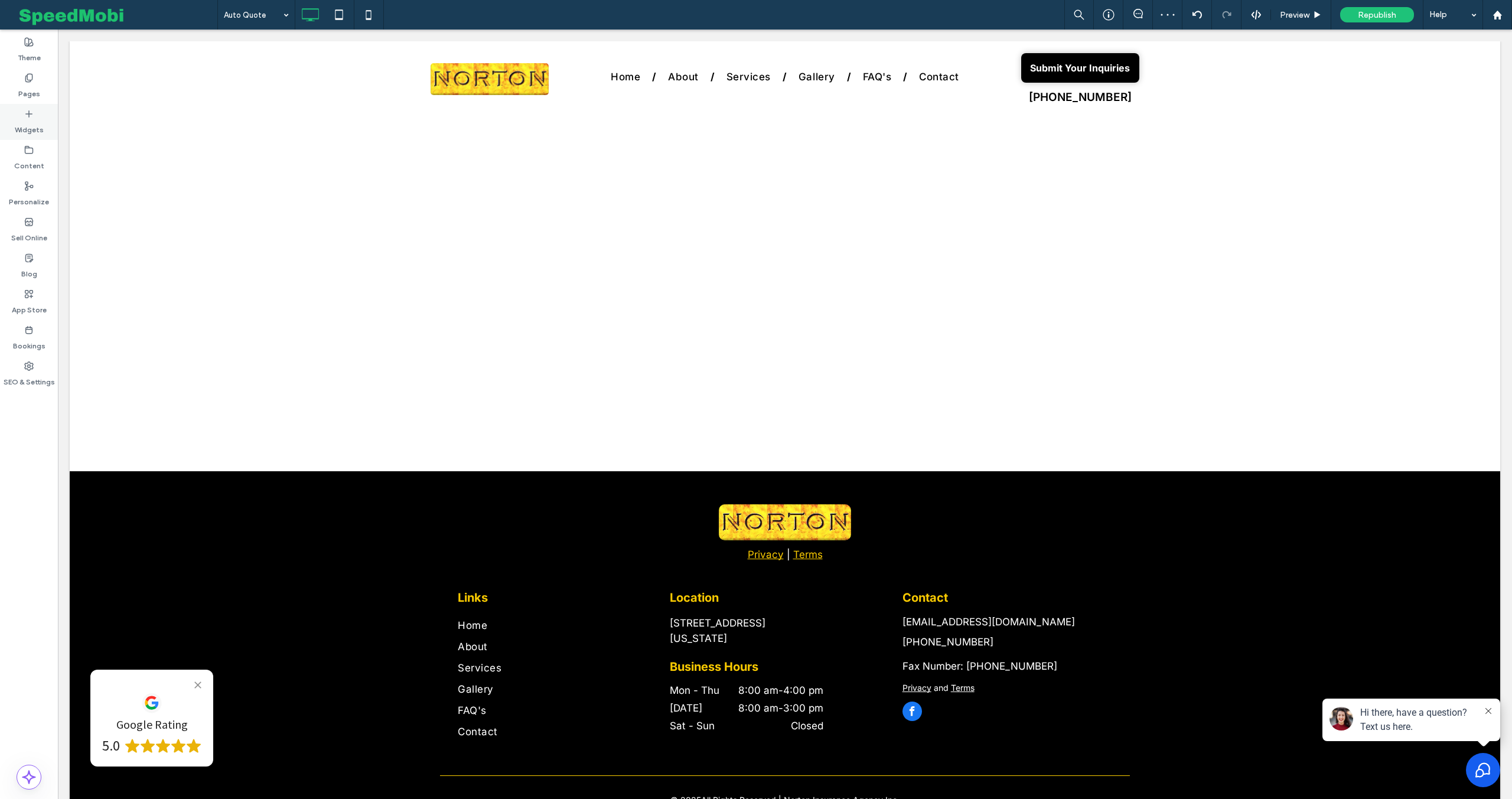
click at [30, 120] on label "Widgets" at bounding box center [29, 127] width 29 height 16
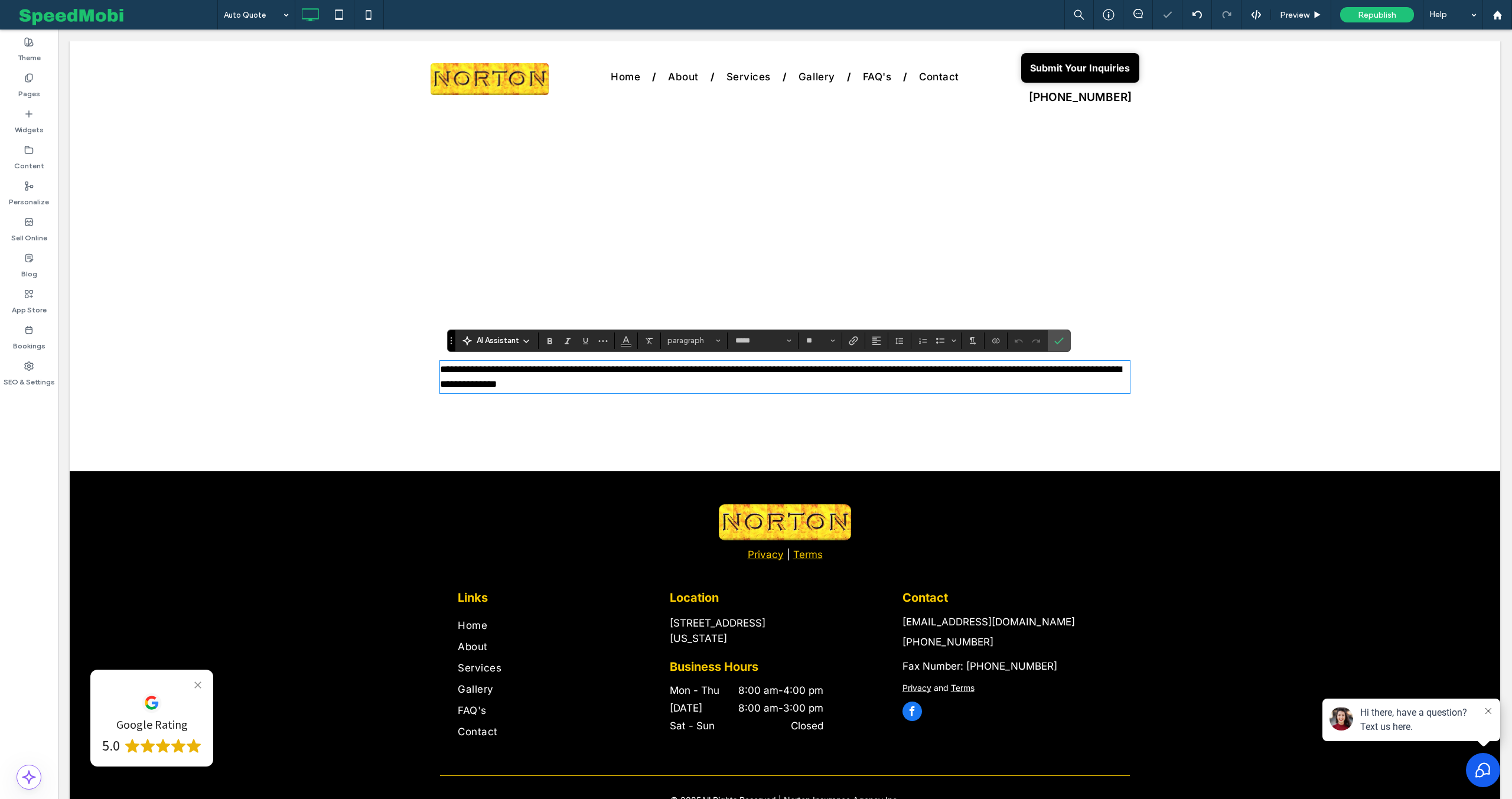
click at [490, 382] on span "**********" at bounding box center [781, 377] width 682 height 25
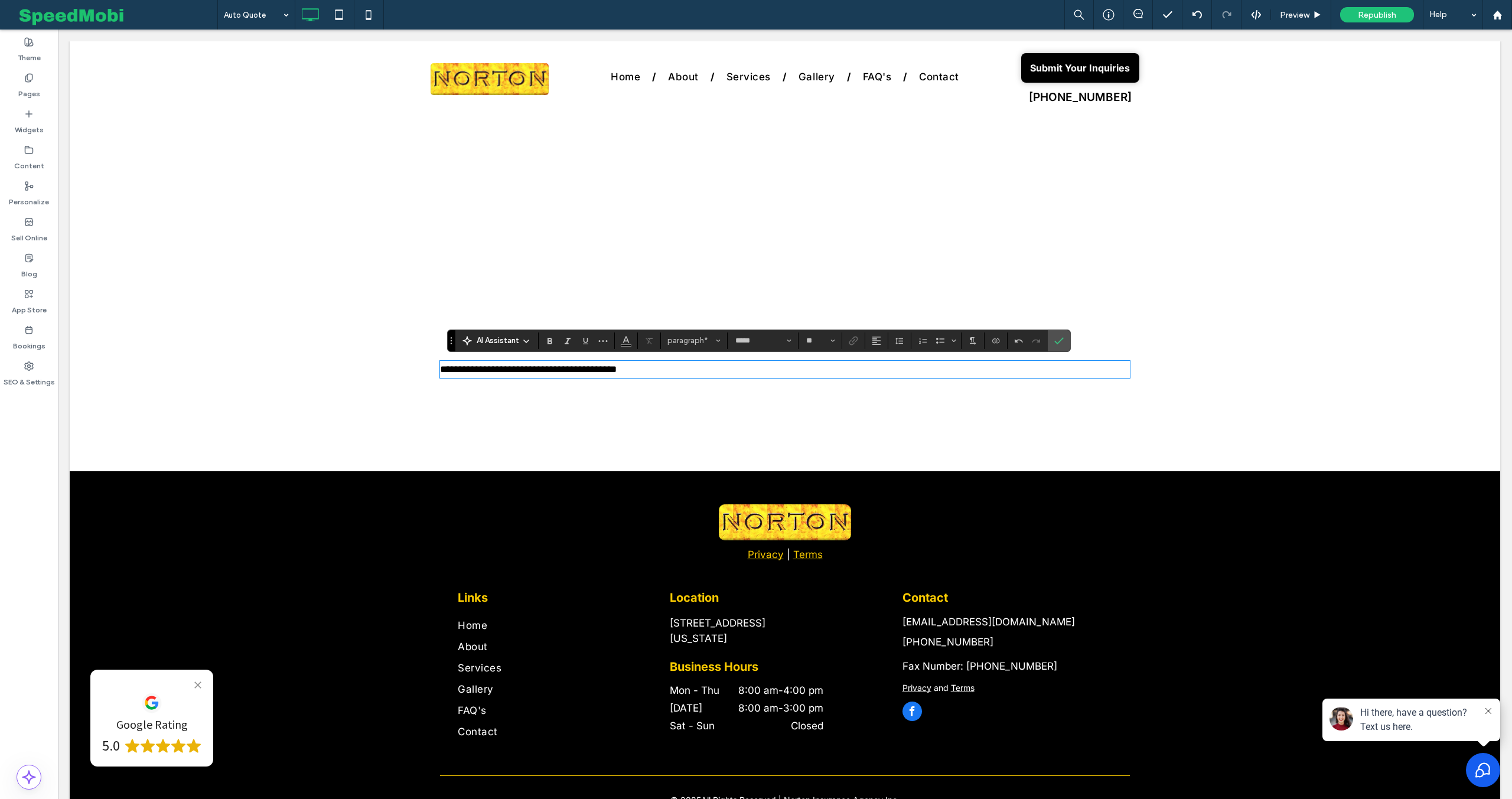
click at [561, 374] on span "**********" at bounding box center [529, 369] width 177 height 10
click at [816, 344] on input "**" at bounding box center [817, 340] width 23 height 9
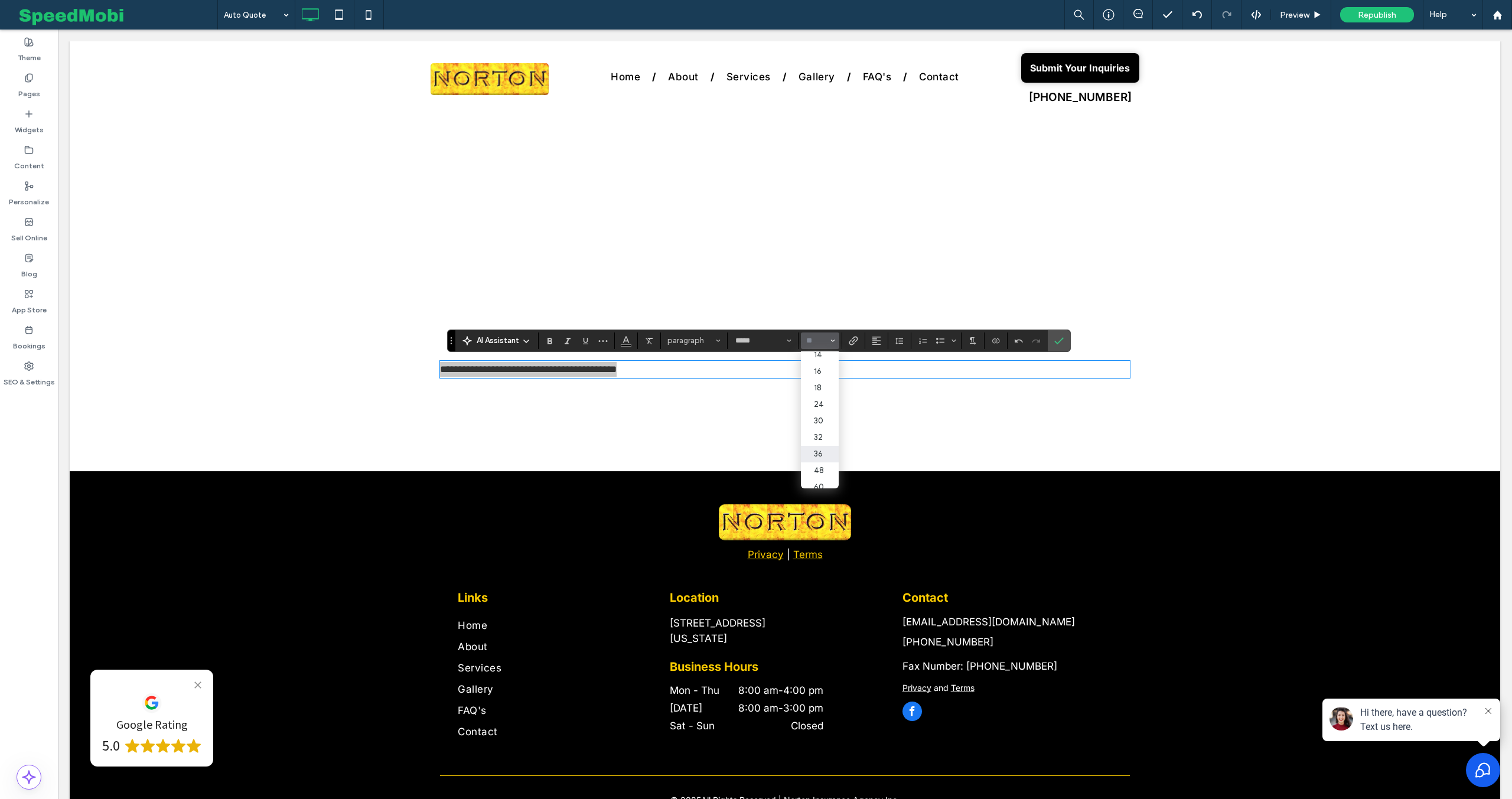
click at [821, 459] on label "36" at bounding box center [820, 454] width 38 height 16
type input "**"
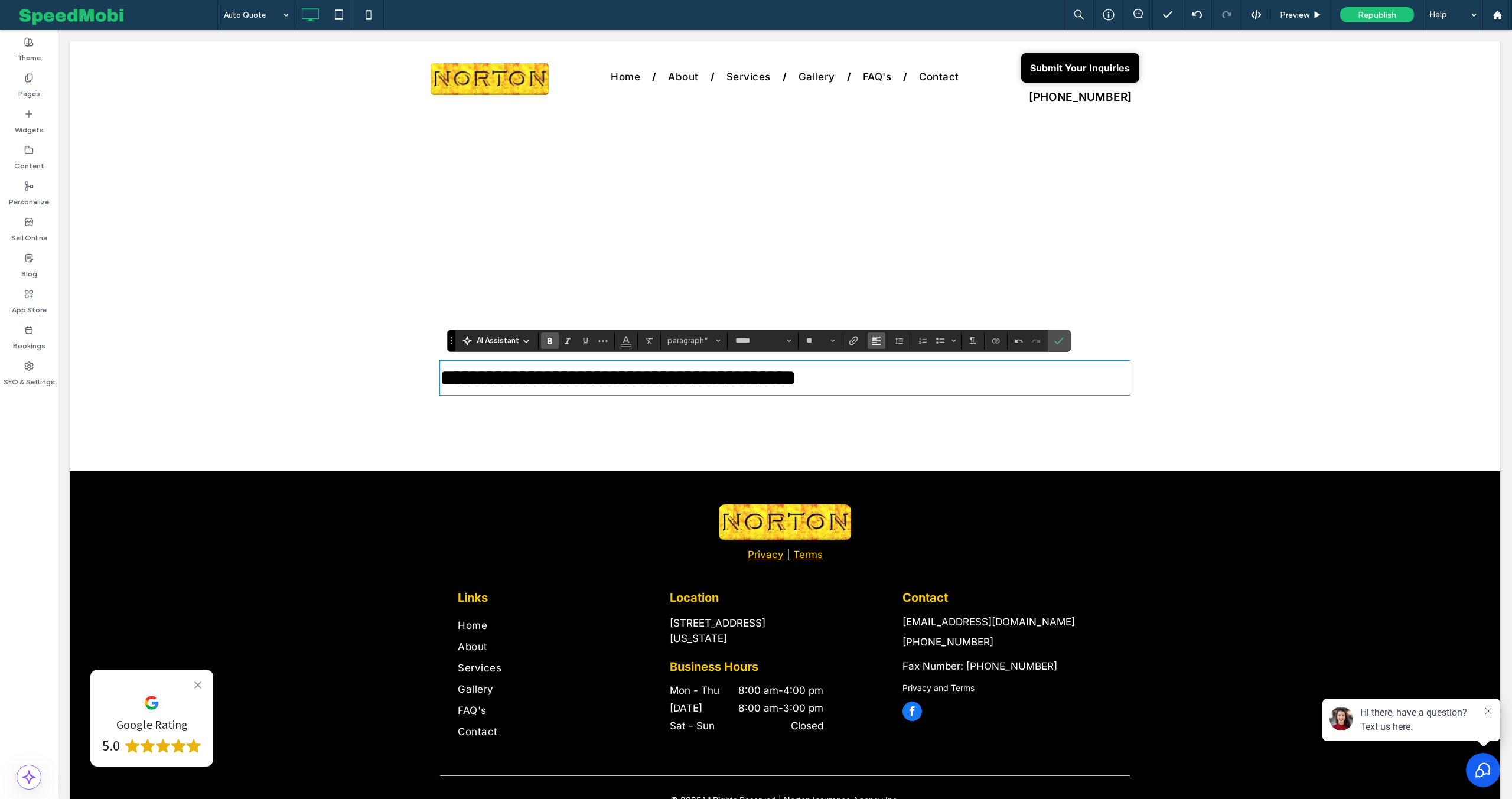
click at [879, 343] on icon "Alignment" at bounding box center [877, 340] width 9 height 9
click at [890, 376] on div "ui.textEditor.alignment.center" at bounding box center [888, 376] width 15 height 9
click at [1051, 339] on label "Confirm" at bounding box center [1060, 341] width 18 height 22
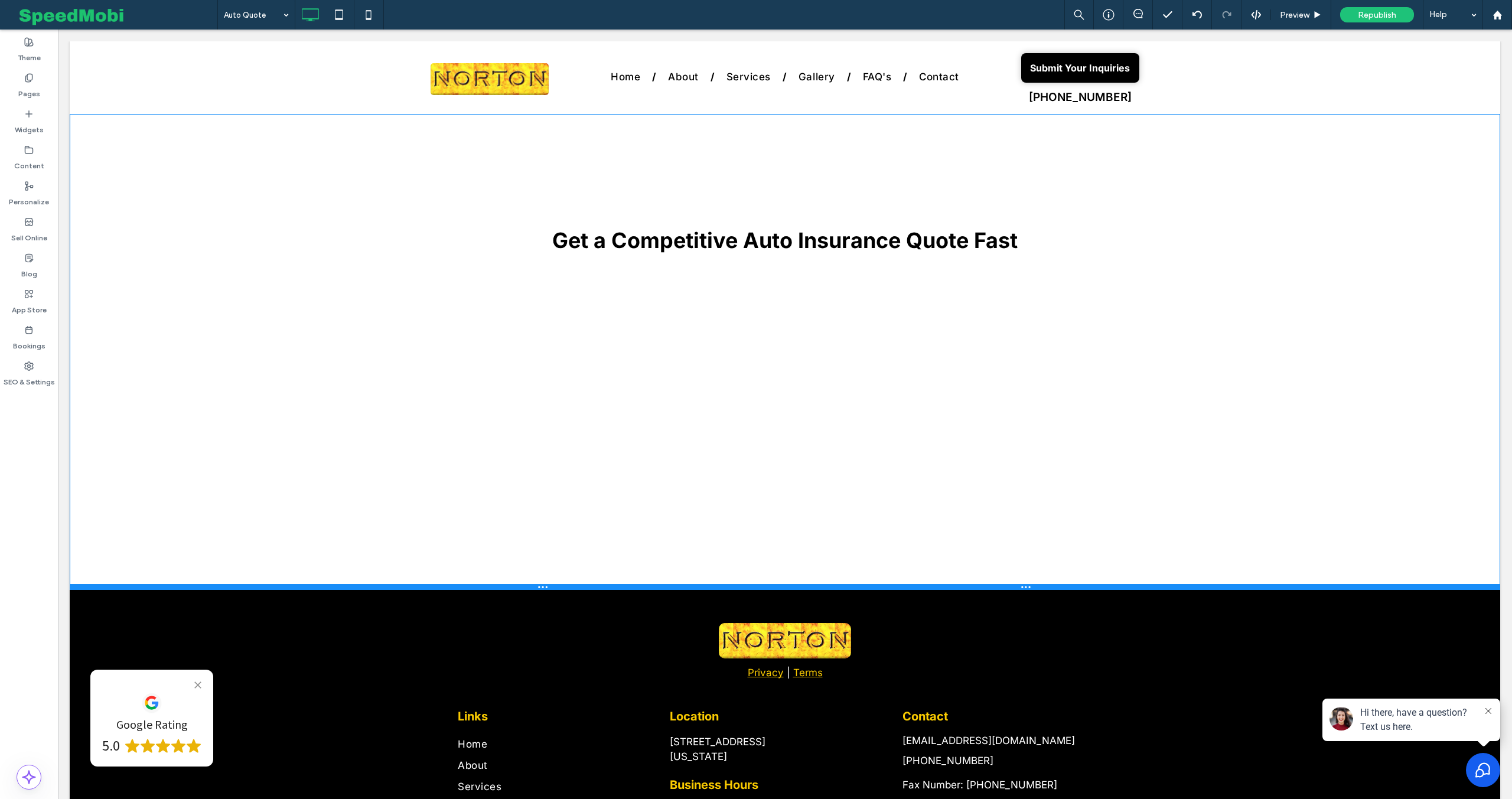
drag, startPoint x: 704, startPoint y: 418, endPoint x: 701, endPoint y: 590, distance: 172.0
click at [701, 590] on div at bounding box center [784, 587] width 1431 height 6
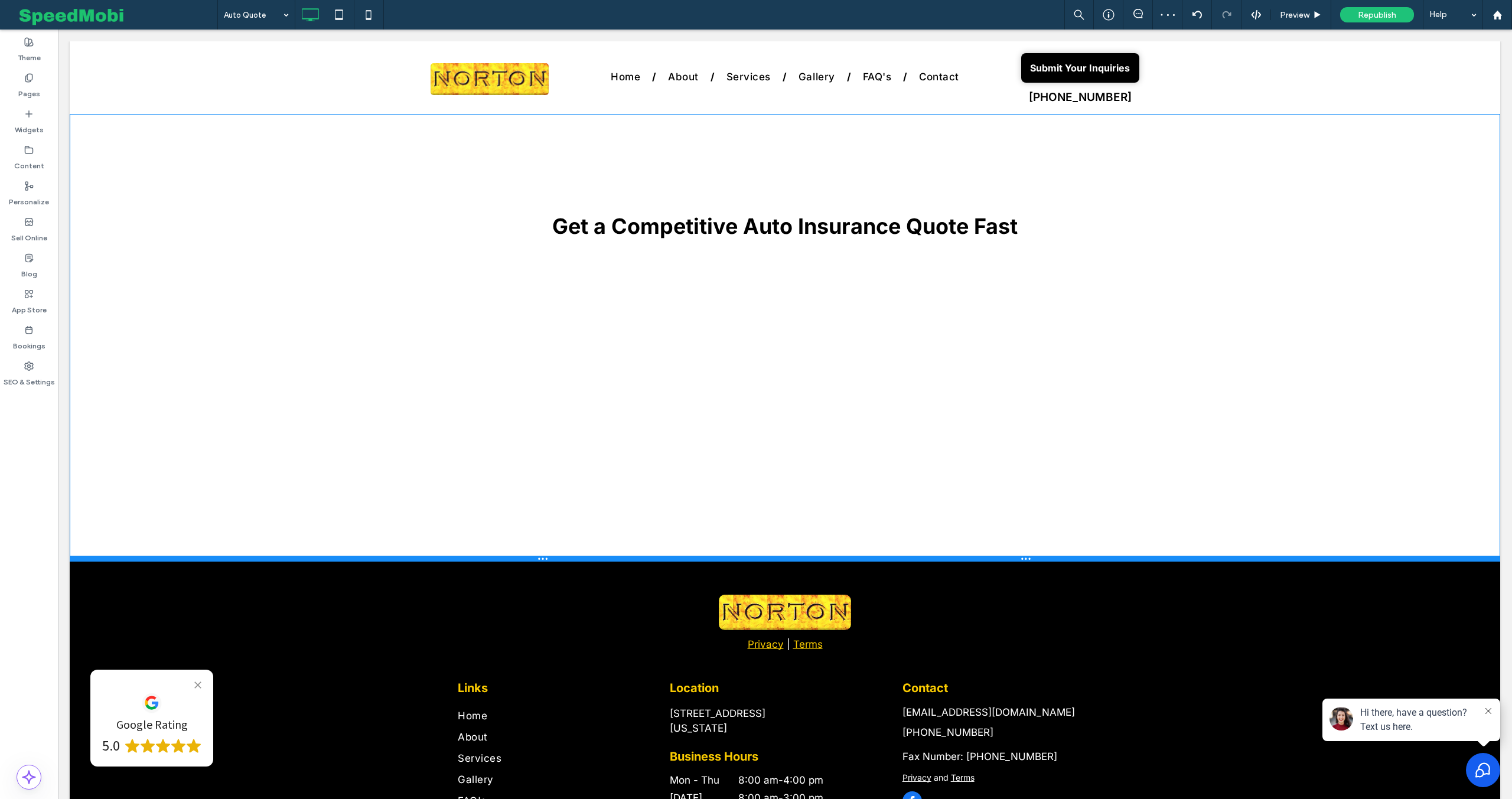
drag, startPoint x: 702, startPoint y: 590, endPoint x: 703, endPoint y: 560, distance: 30.0
click at [703, 560] on div at bounding box center [784, 559] width 1431 height 6
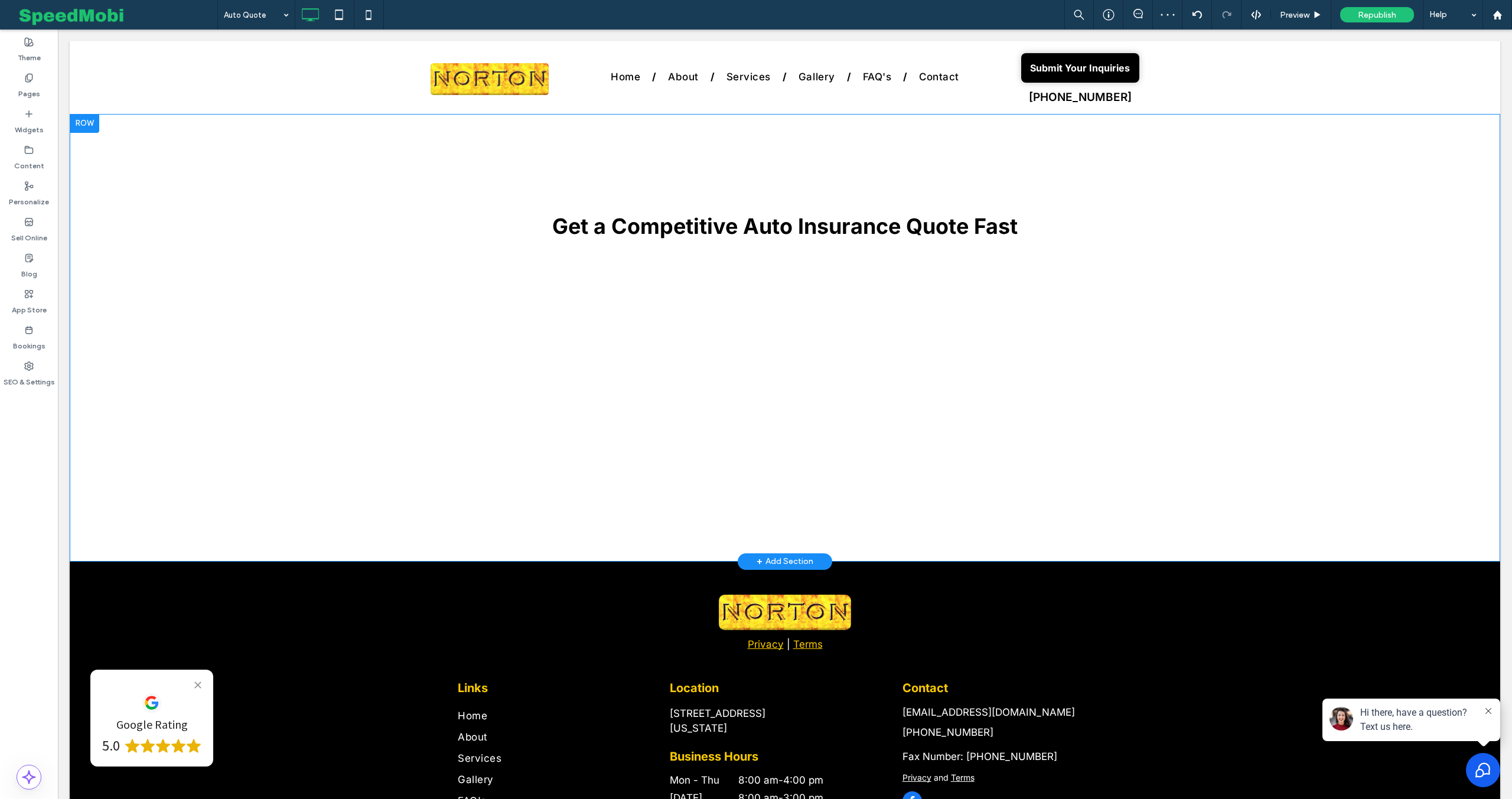
click at [84, 121] on div at bounding box center [84, 123] width 30 height 19
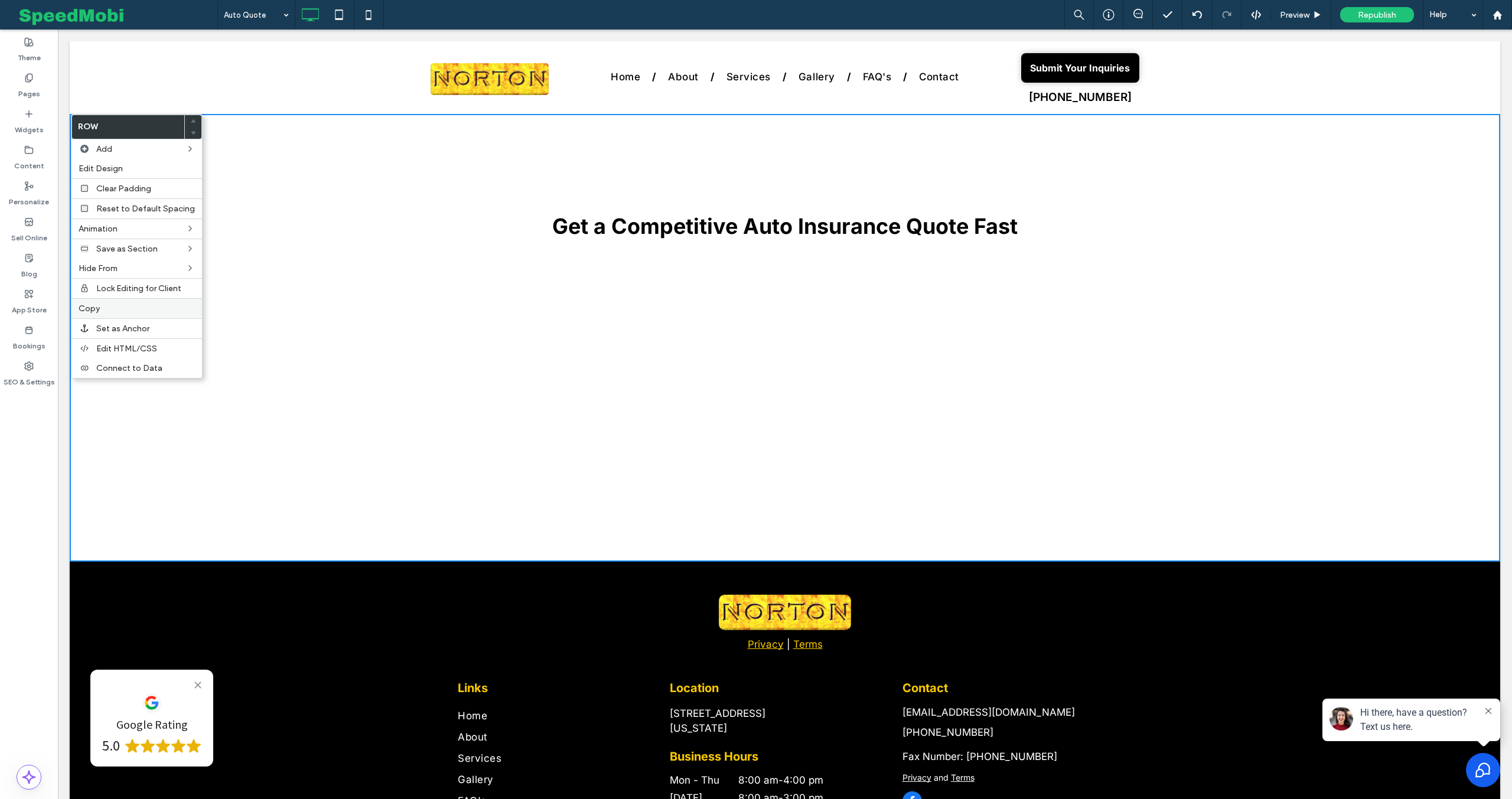
click at [112, 314] on div "Copy" at bounding box center [136, 308] width 131 height 20
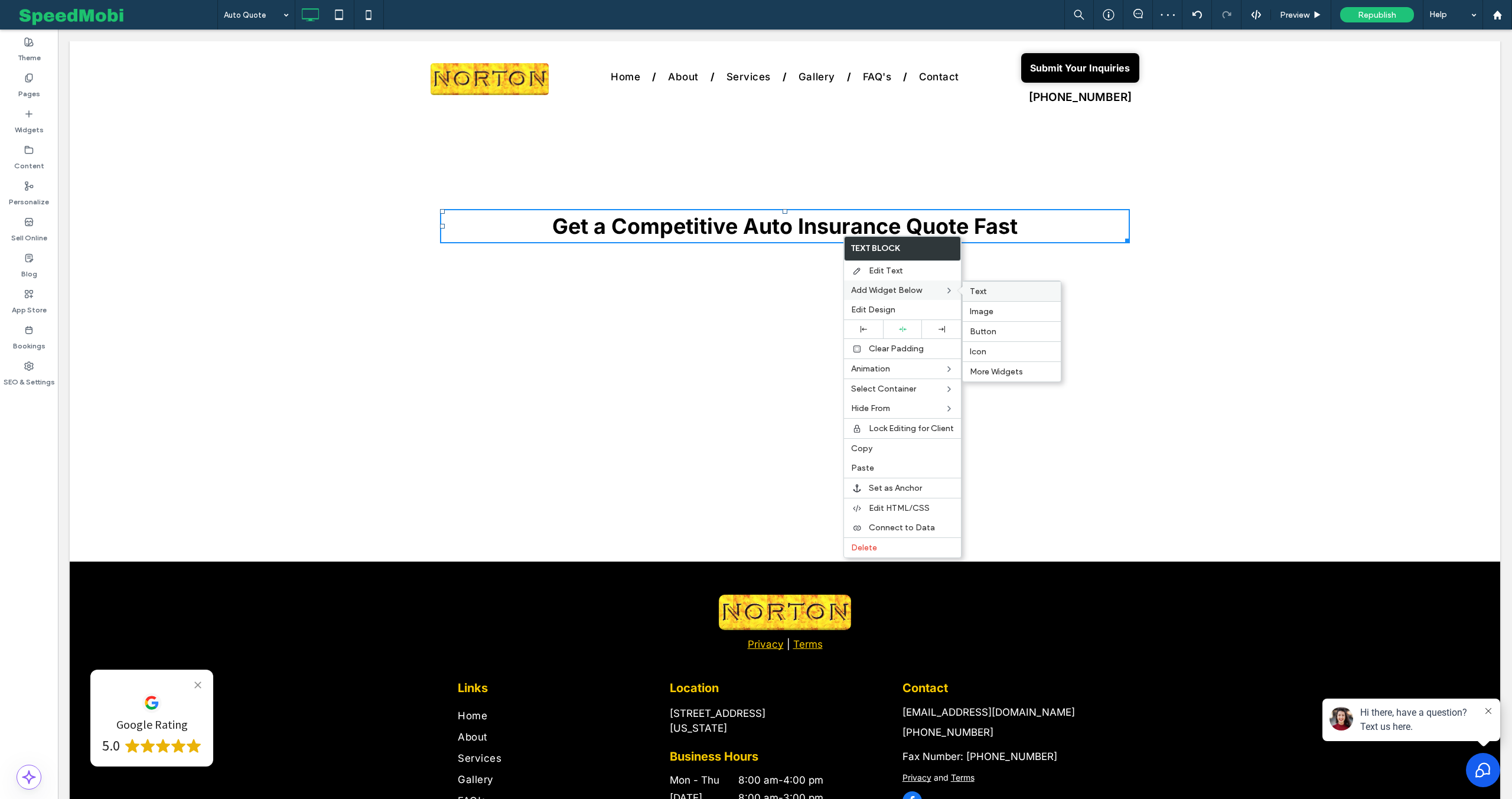
click at [986, 293] on label "Text" at bounding box center [1012, 291] width 84 height 10
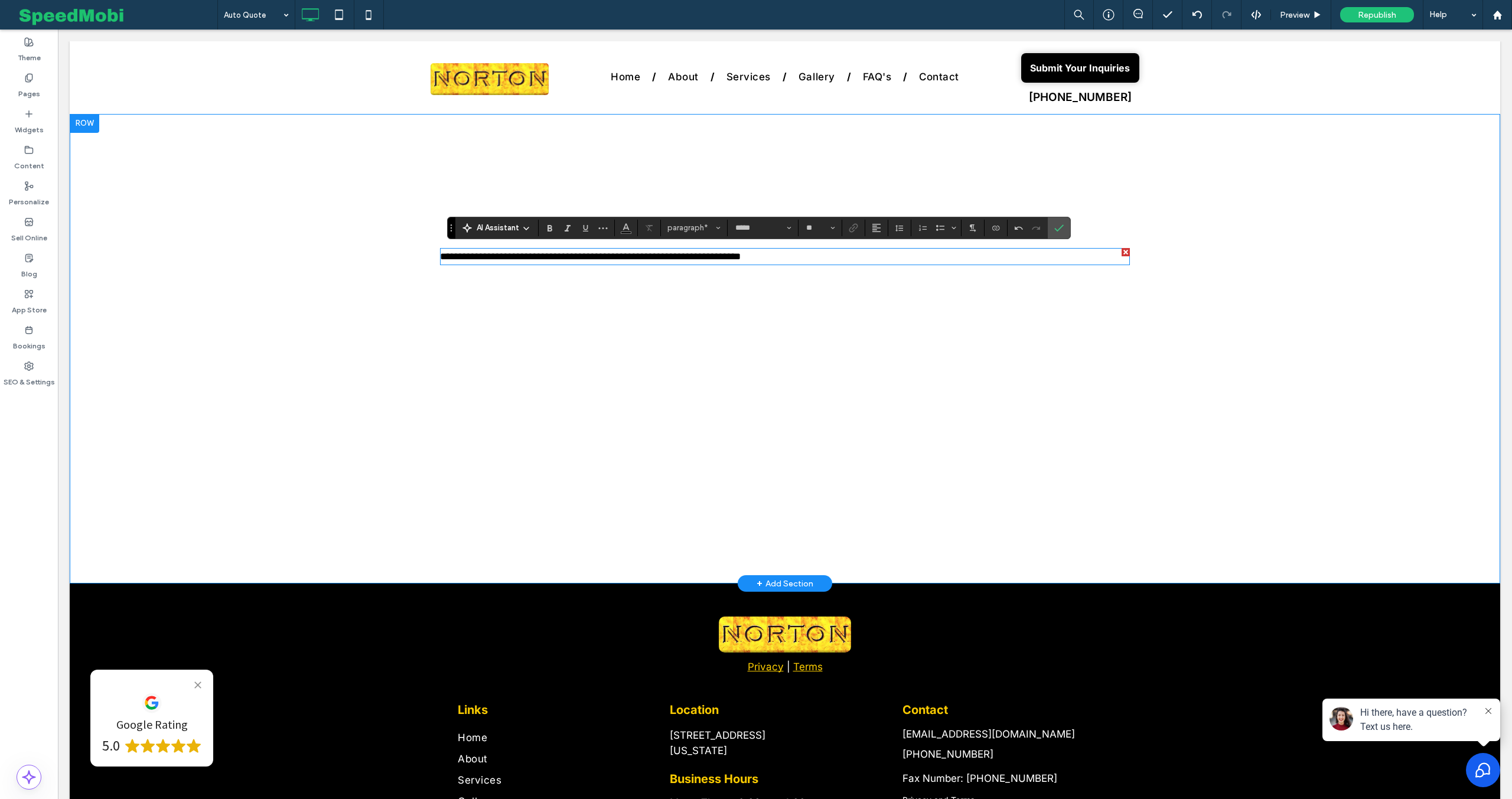
click at [691, 259] on span "**********" at bounding box center [590, 256] width 301 height 10
click at [883, 231] on button "Alignment" at bounding box center [877, 228] width 18 height 16
click at [890, 261] on div "ui.textEditor.alignment.center" at bounding box center [888, 264] width 15 height 9
click at [1060, 225] on icon "Confirm" at bounding box center [1059, 228] width 9 height 9
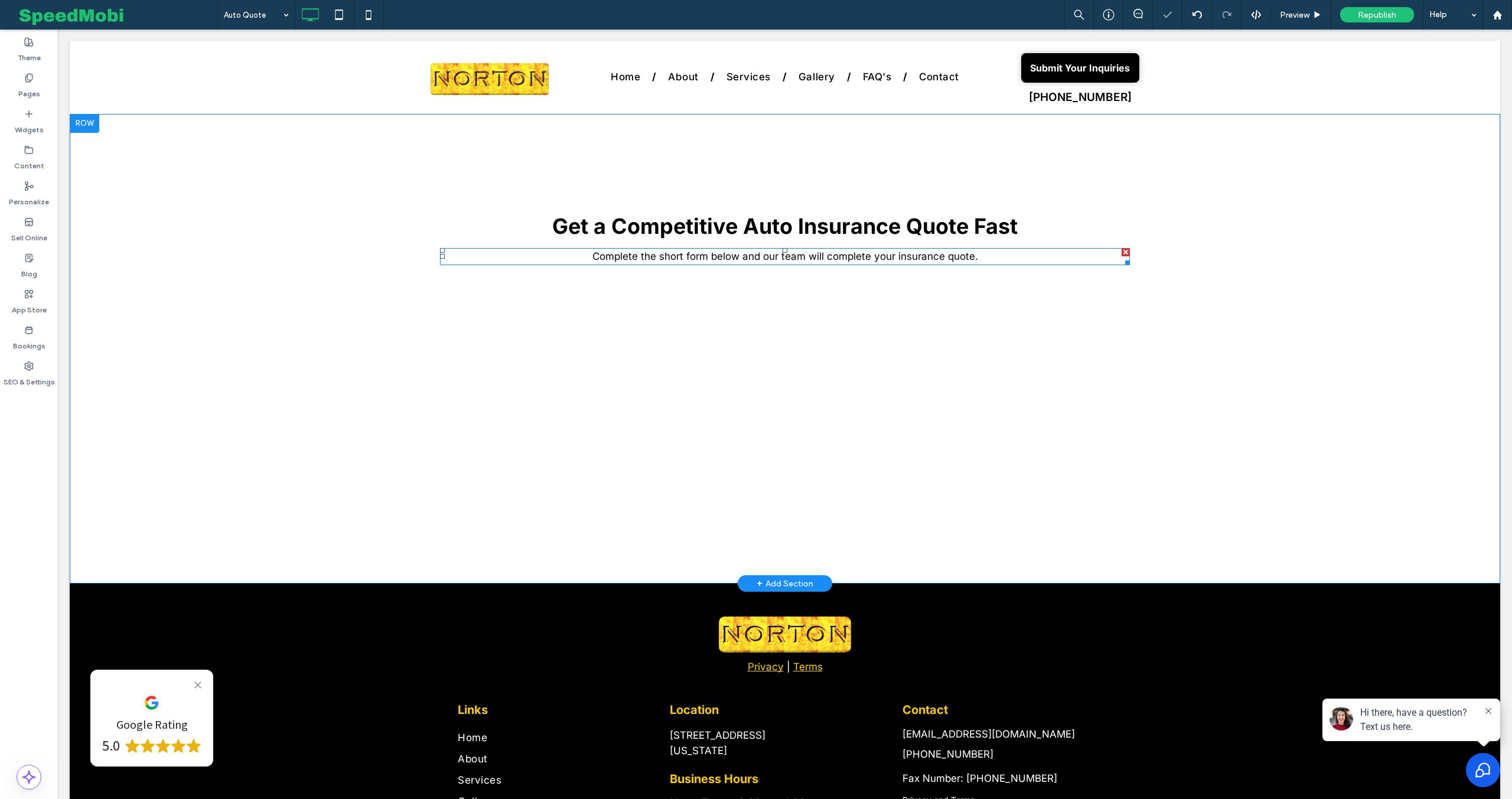
click at [802, 259] on span "Complete the short form below and our team will complete your insurance quote." at bounding box center [784, 255] width 385 height 12
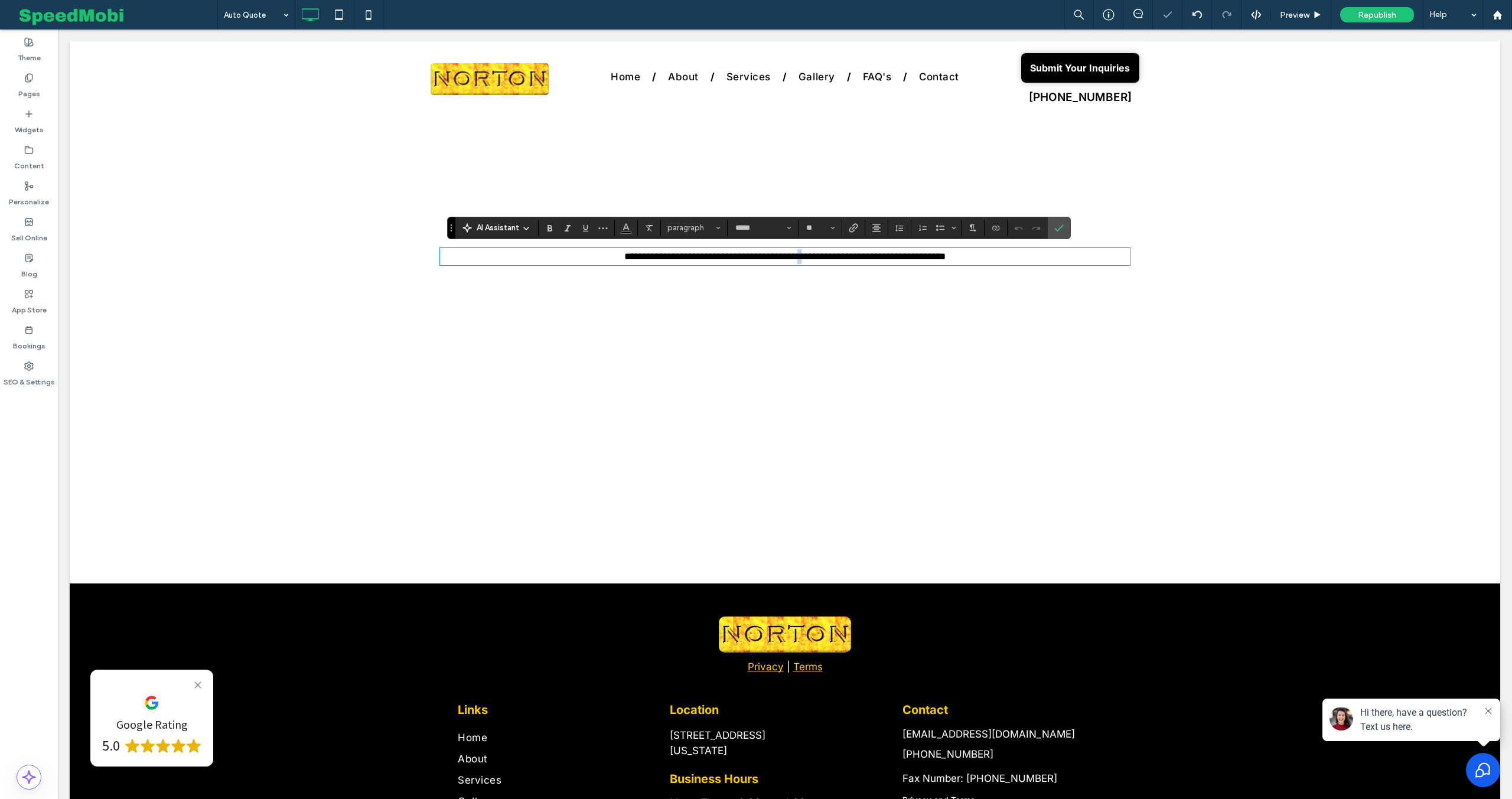
click at [802, 259] on span "**********" at bounding box center [785, 256] width 321 height 10
click at [816, 230] on input "**" at bounding box center [817, 228] width 23 height 9
drag, startPoint x: 817, startPoint y: 363, endPoint x: 759, endPoint y: 334, distance: 64.8
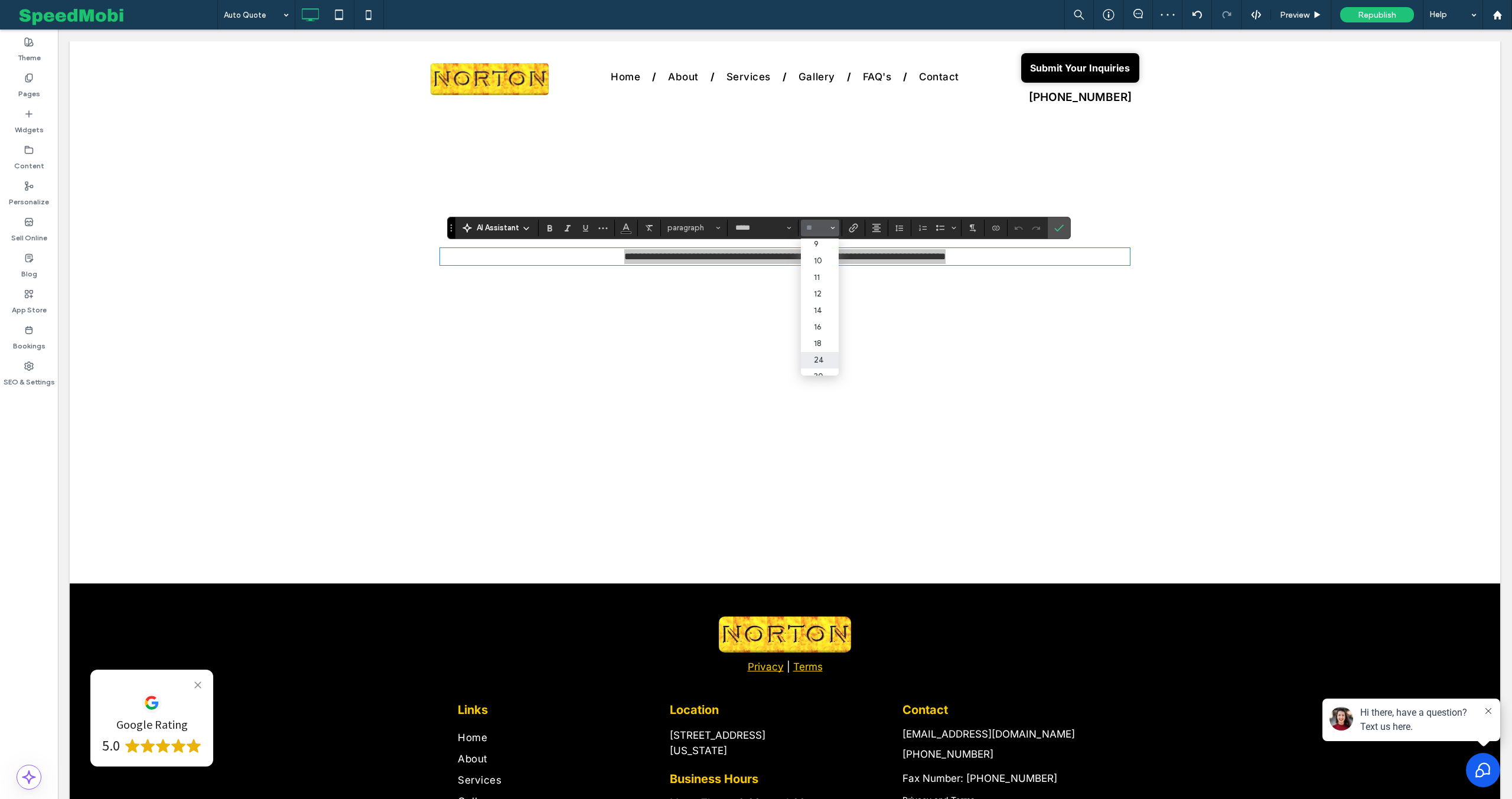
click at [817, 363] on label "24" at bounding box center [820, 360] width 38 height 16
type input "**"
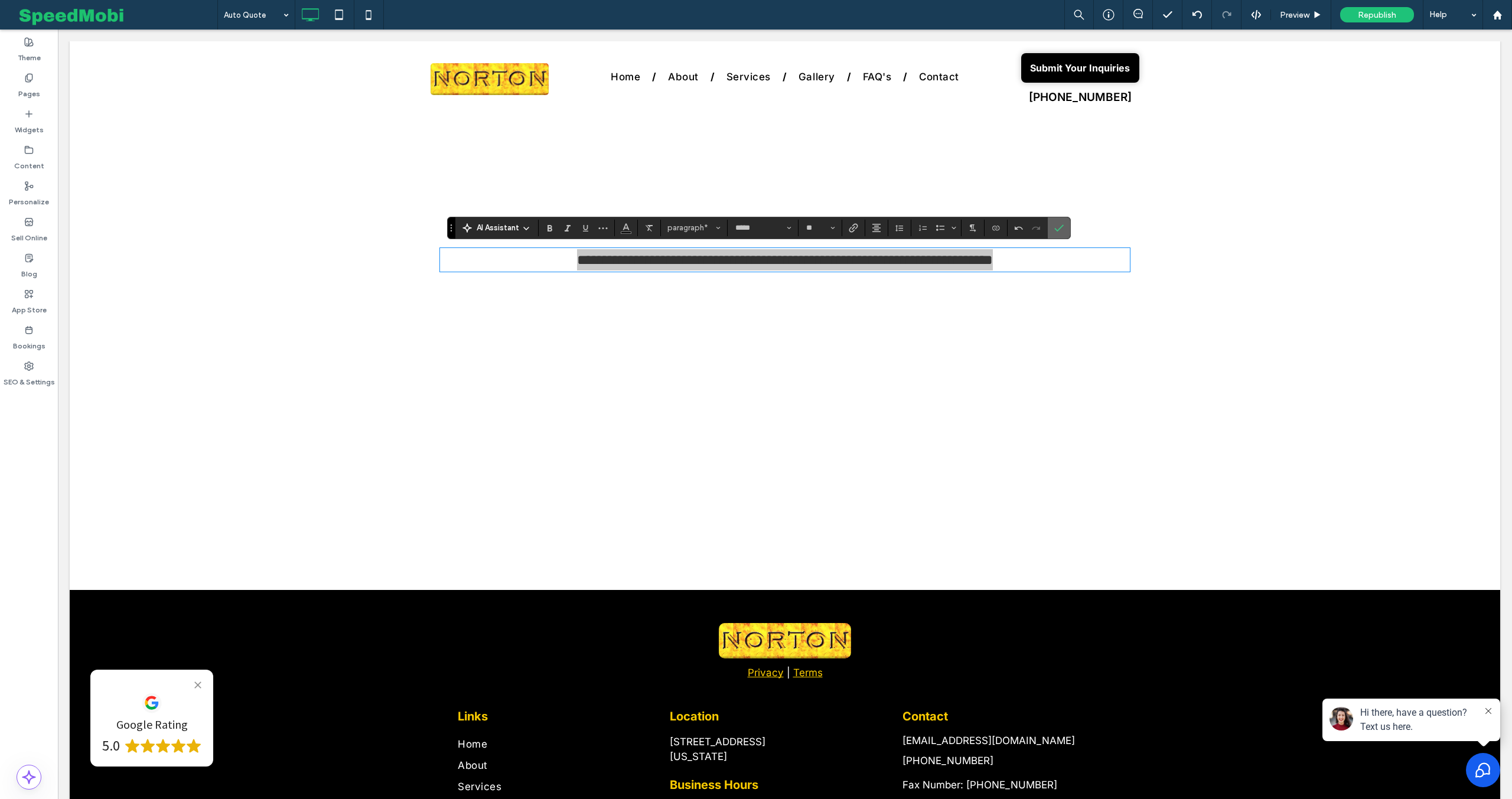
click at [1057, 227] on icon "Confirm" at bounding box center [1059, 228] width 9 height 9
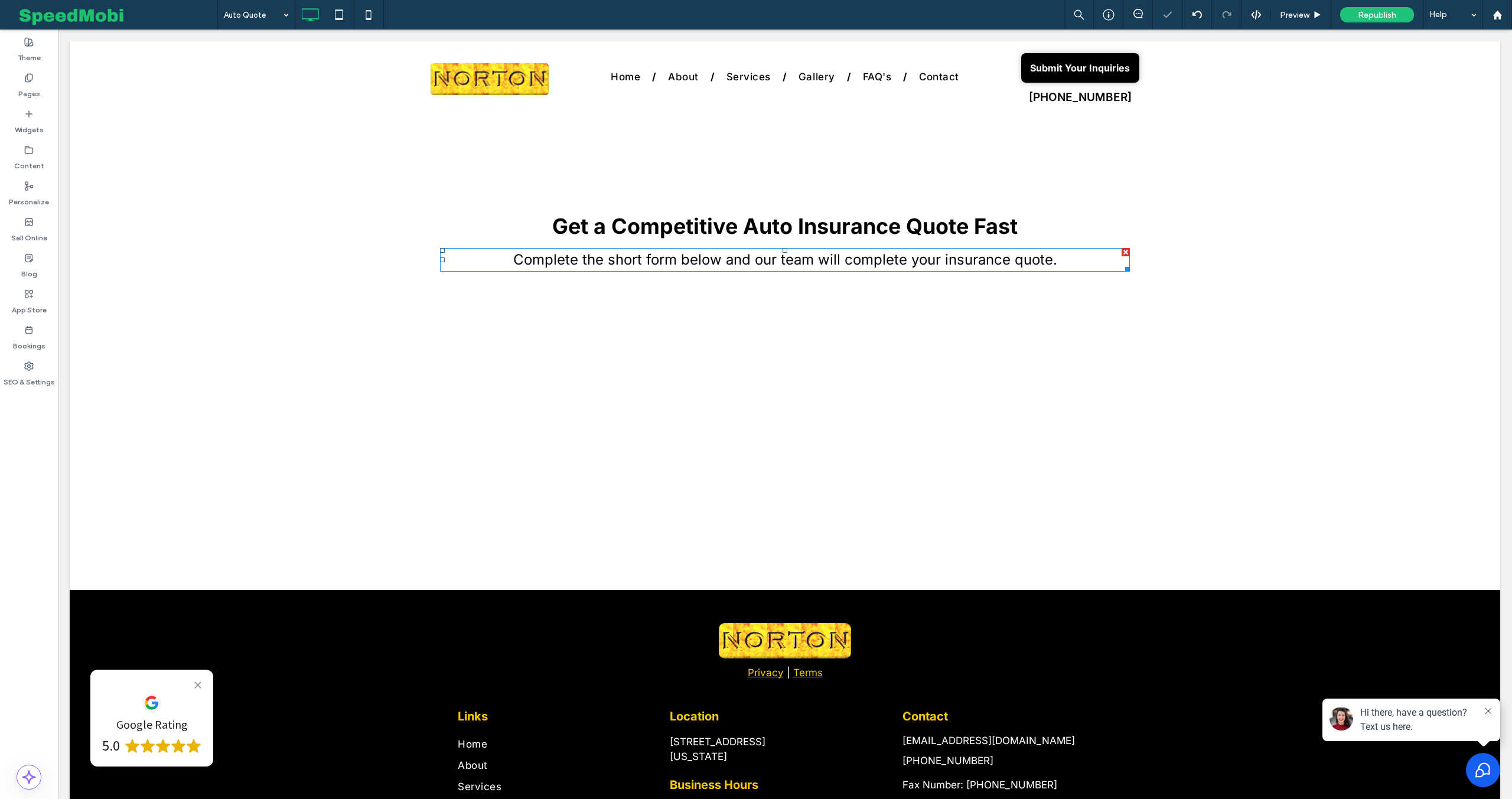
click at [802, 265] on span "Complete the short form below and our team will complete your insurance quote." at bounding box center [785, 259] width 544 height 17
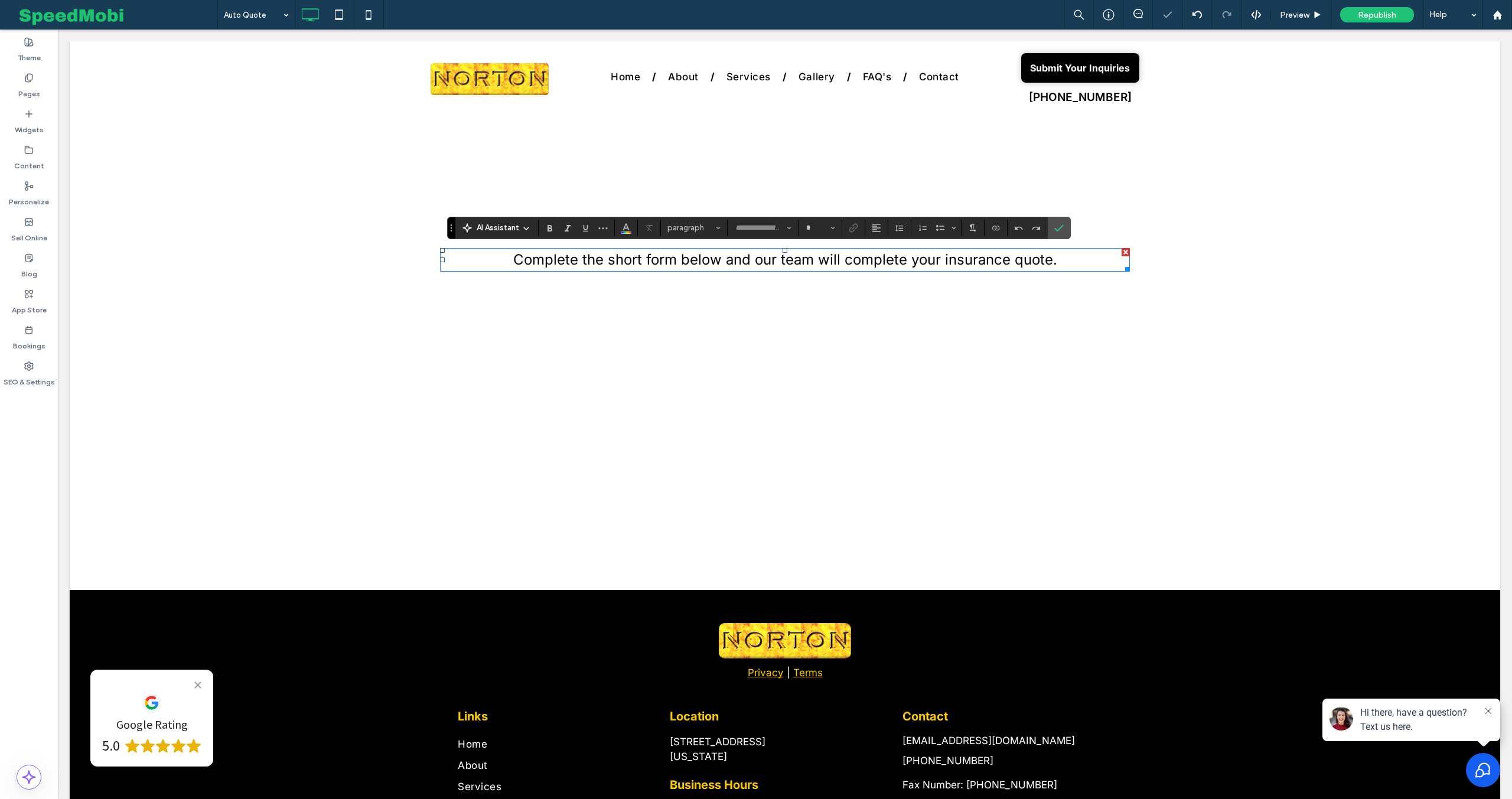
type input "*****"
type input "**"
drag, startPoint x: 691, startPoint y: 260, endPoint x: 673, endPoint y: 259, distance: 18.0
click at [688, 260] on span "**********" at bounding box center [784, 260] width 416 height 14
click at [645, 259] on span "**********" at bounding box center [784, 260] width 416 height 14
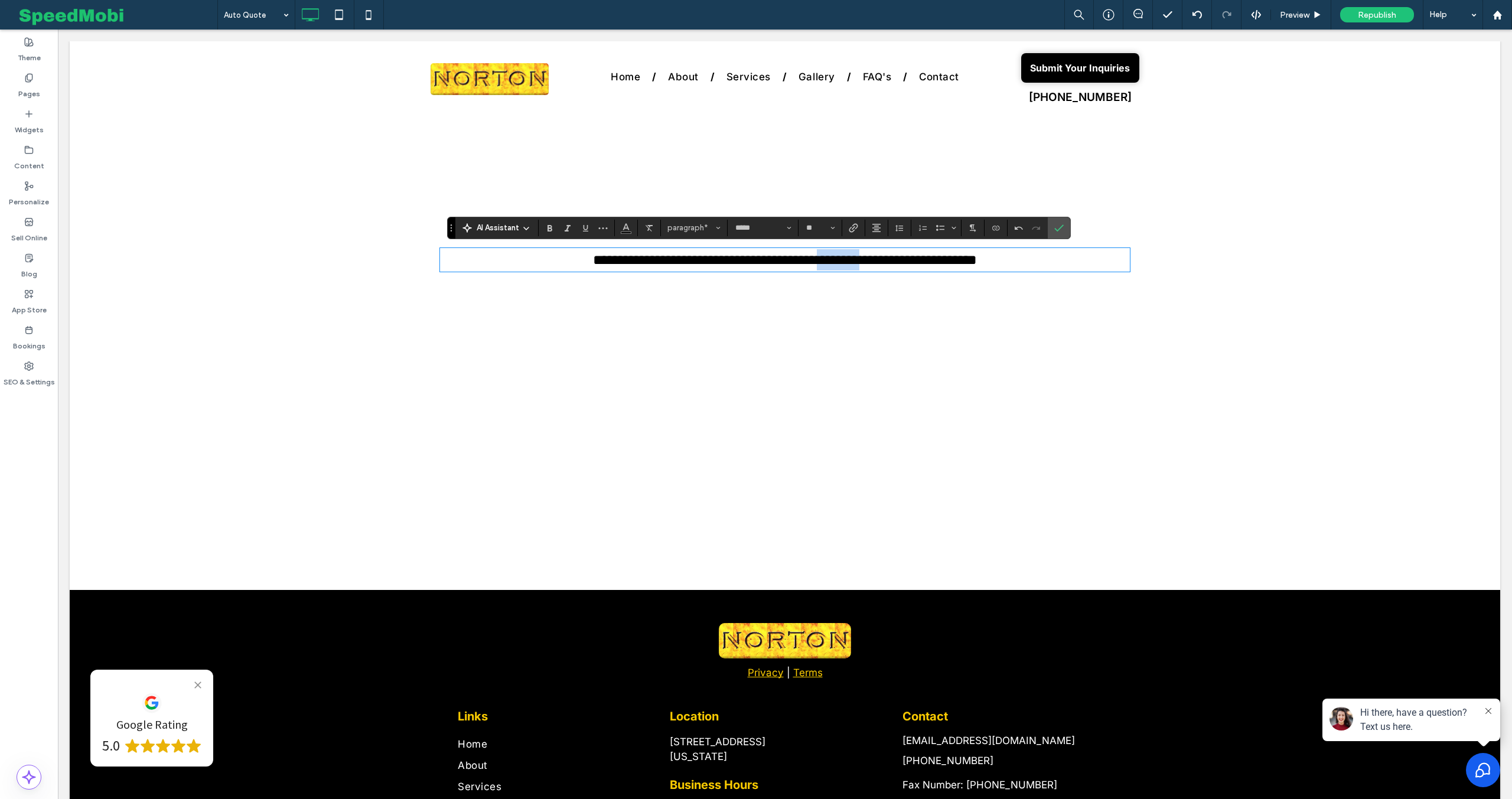
drag, startPoint x: 829, startPoint y: 261, endPoint x: 886, endPoint y: 259, distance: 57.0
click at [887, 259] on span "**********" at bounding box center [784, 260] width 384 height 14
click at [1065, 228] on label "Confirm" at bounding box center [1060, 228] width 18 height 22
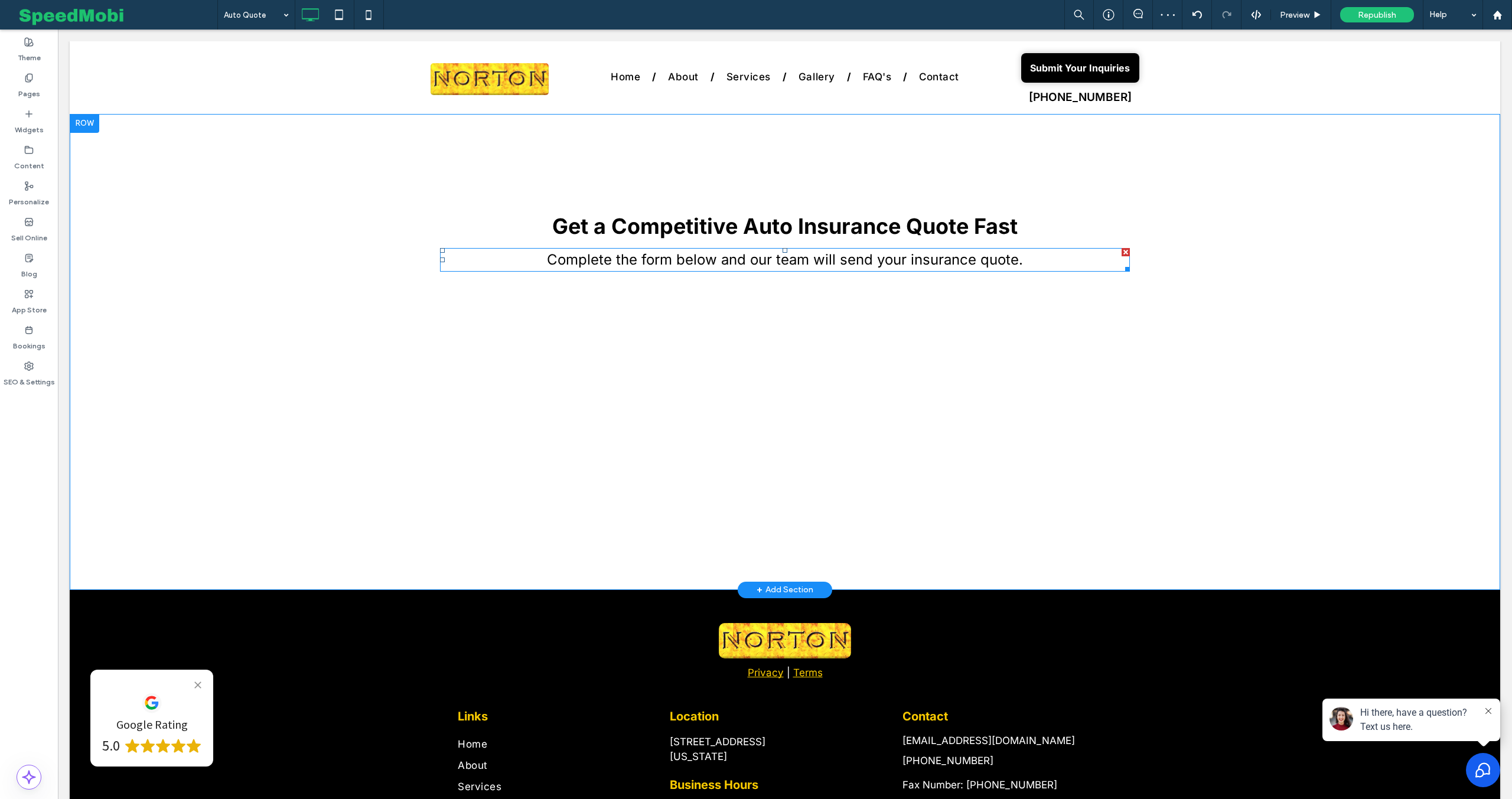
click at [776, 259] on span "Complete the form below and our team will send your insurance quote." at bounding box center [784, 259] width 476 height 17
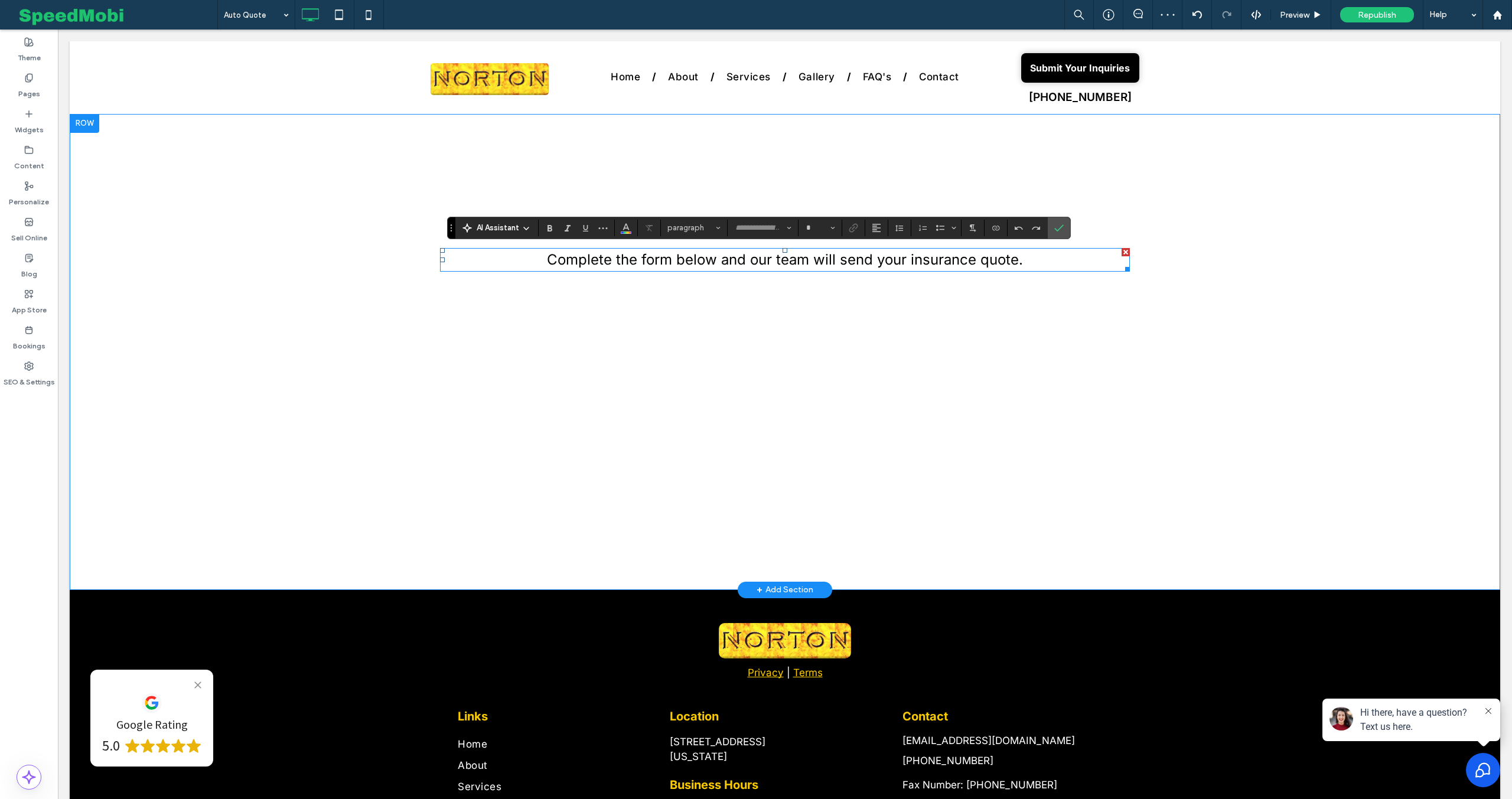
type input "*****"
type input "**"
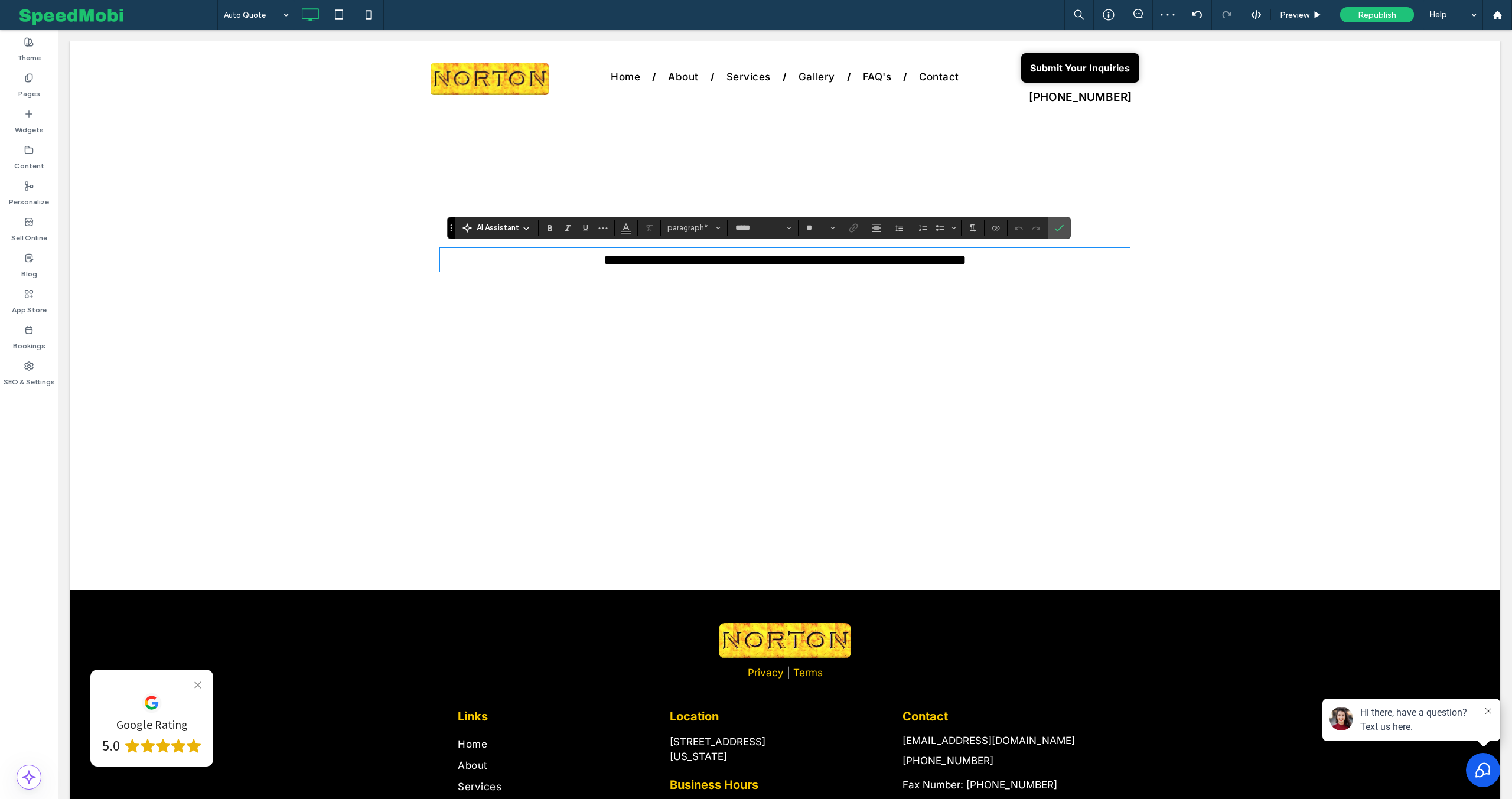
drag, startPoint x: 776, startPoint y: 259, endPoint x: 953, endPoint y: 255, distance: 177.0
click at [953, 255] on span "**********" at bounding box center [785, 260] width 363 height 14
click at [967, 258] on span "**********" at bounding box center [785, 260] width 363 height 14
drag, startPoint x: 1053, startPoint y: 234, endPoint x: 995, endPoint y: 204, distance: 65.3
click at [1053, 234] on label "Confirm" at bounding box center [1060, 228] width 18 height 22
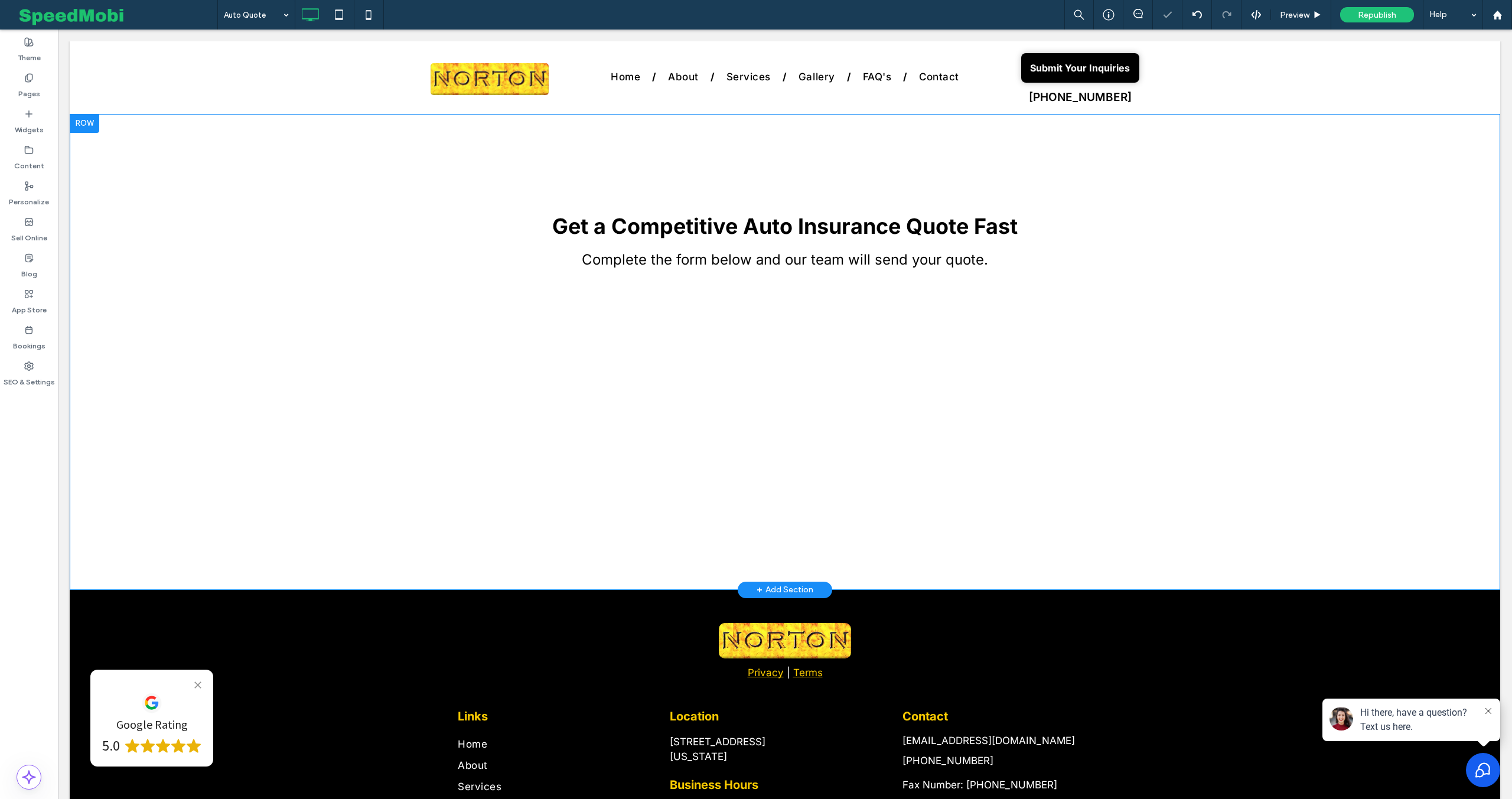
click at [91, 122] on div at bounding box center [84, 123] width 30 height 19
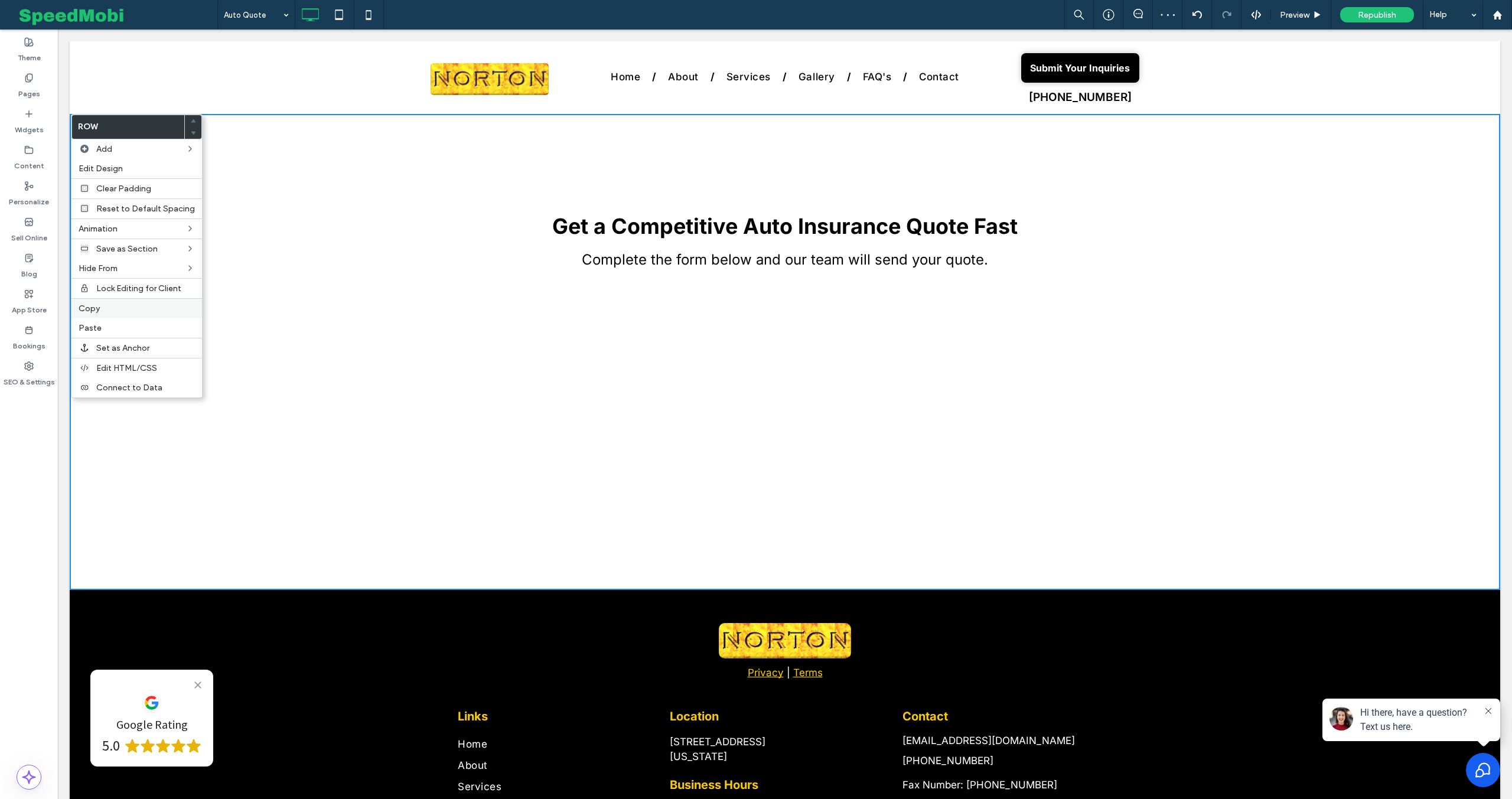
click at [97, 312] on span "Copy" at bounding box center [89, 308] width 22 height 10
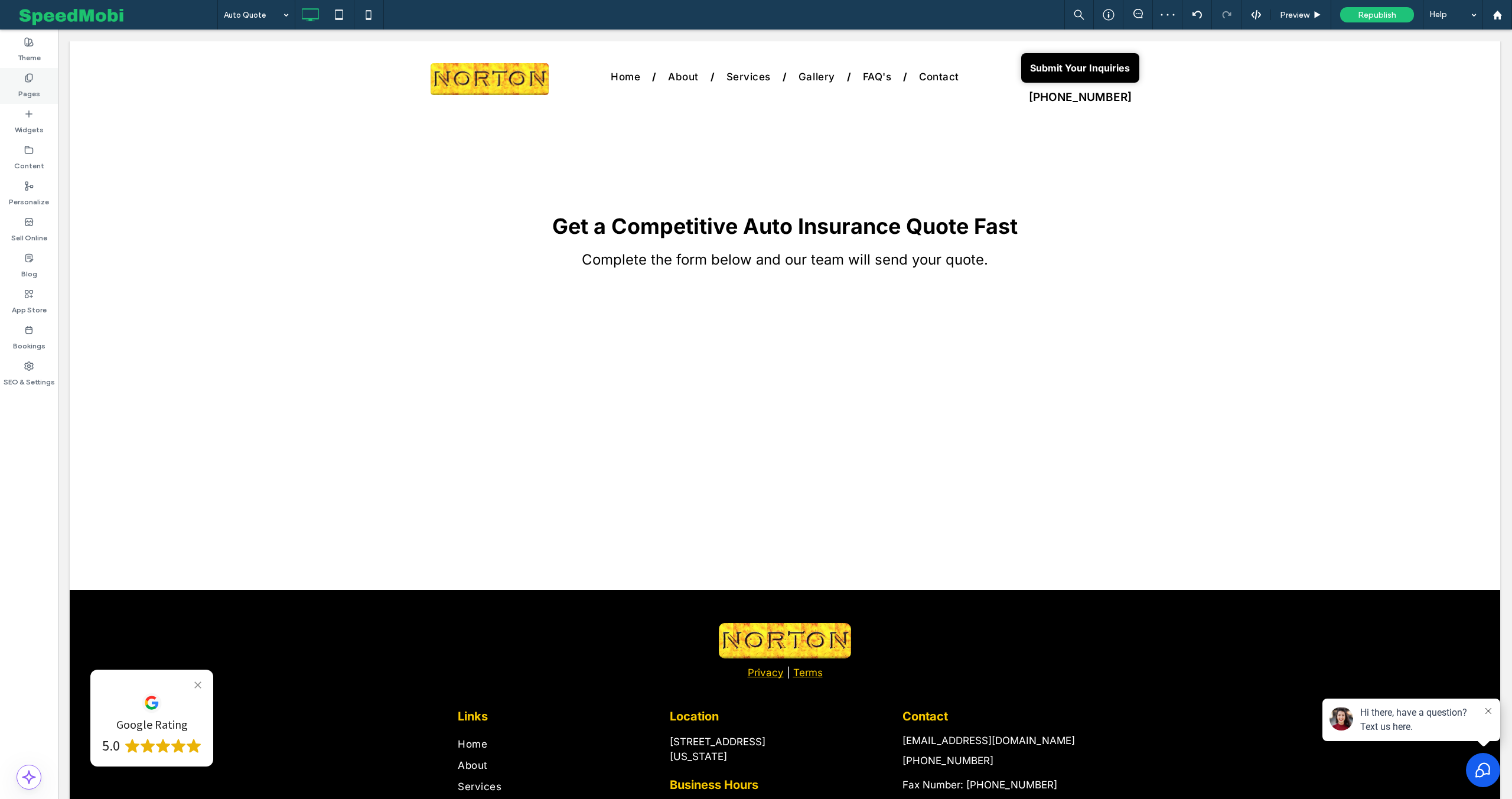
click at [30, 95] on label "Pages" at bounding box center [29, 91] width 22 height 16
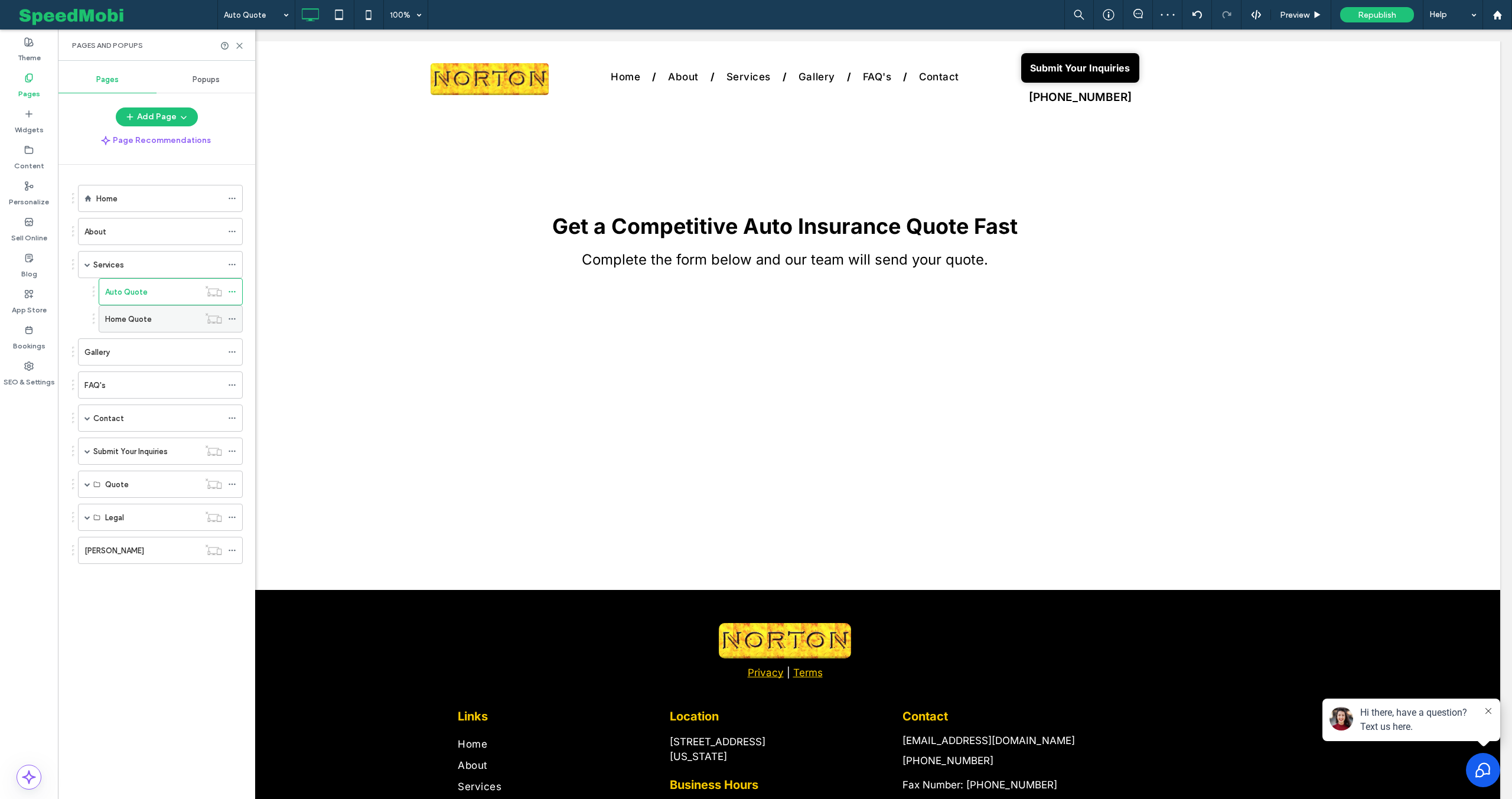
click at [135, 319] on label "Home Quote" at bounding box center [128, 319] width 47 height 21
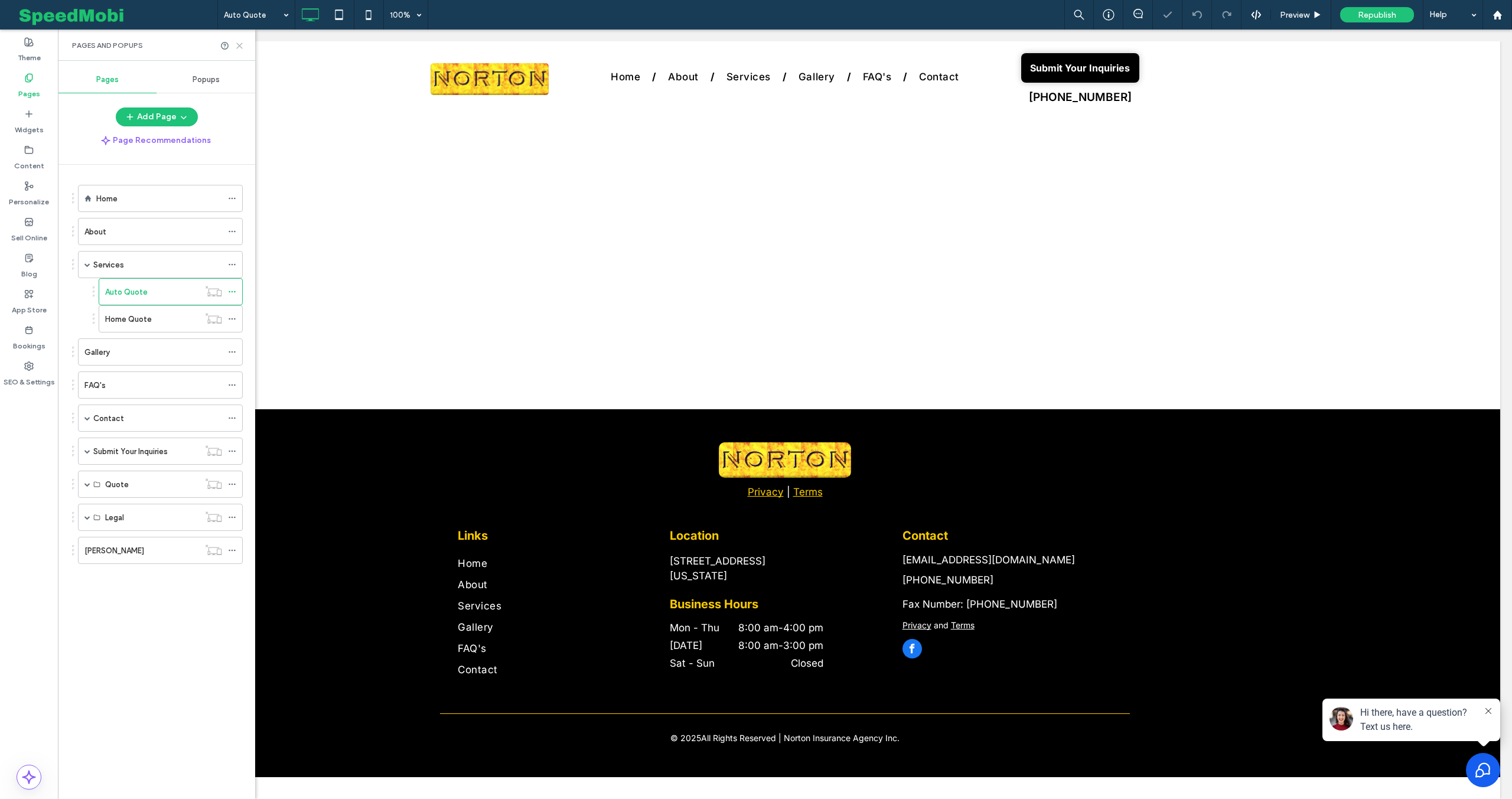
drag, startPoint x: 239, startPoint y: 45, endPoint x: 178, endPoint y: 76, distance: 68.4
click at [239, 45] on use at bounding box center [239, 46] width 5 height 5
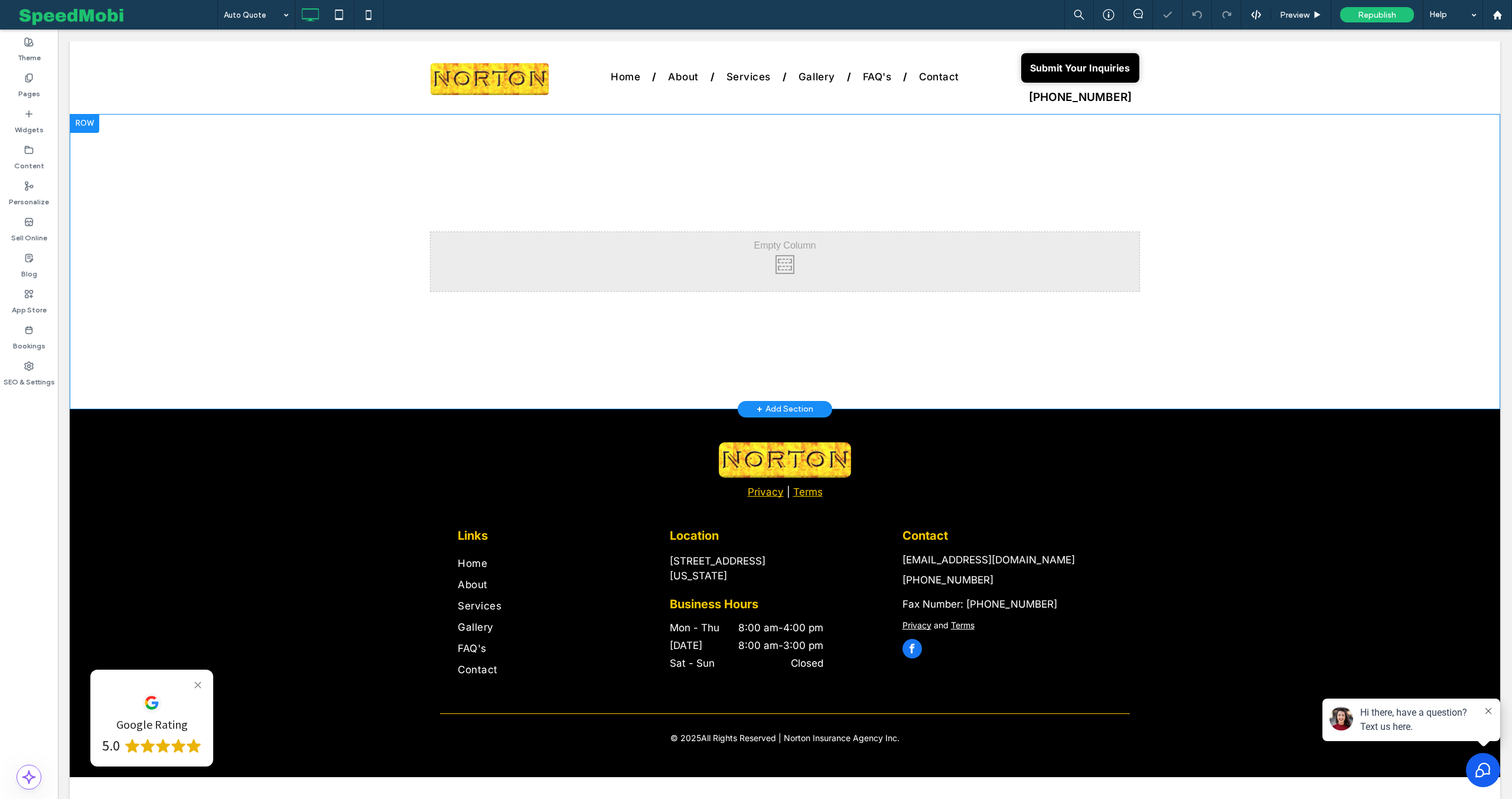
click at [88, 124] on div at bounding box center [84, 123] width 30 height 19
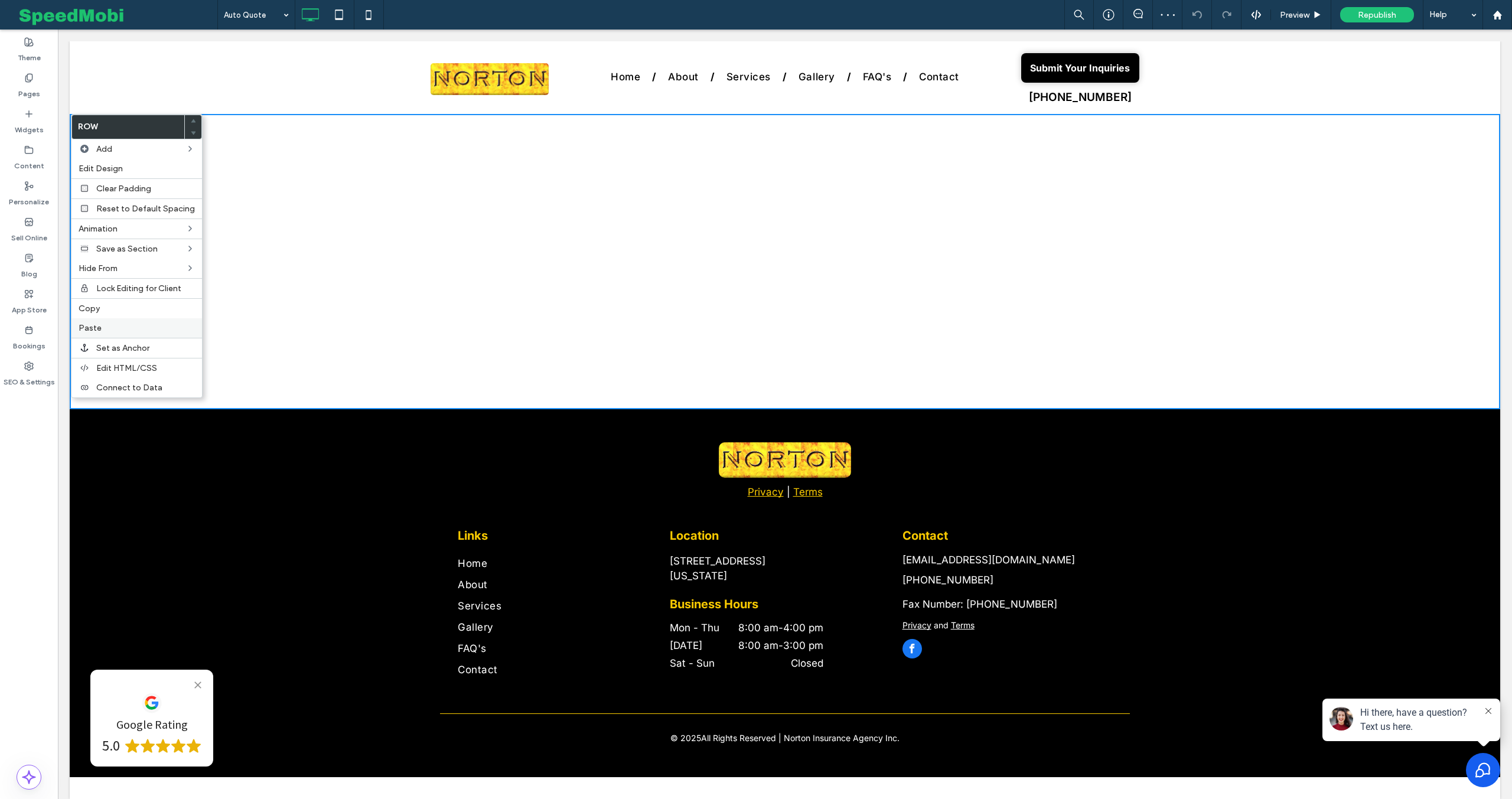
click at [112, 330] on label "Paste" at bounding box center [136, 328] width 116 height 10
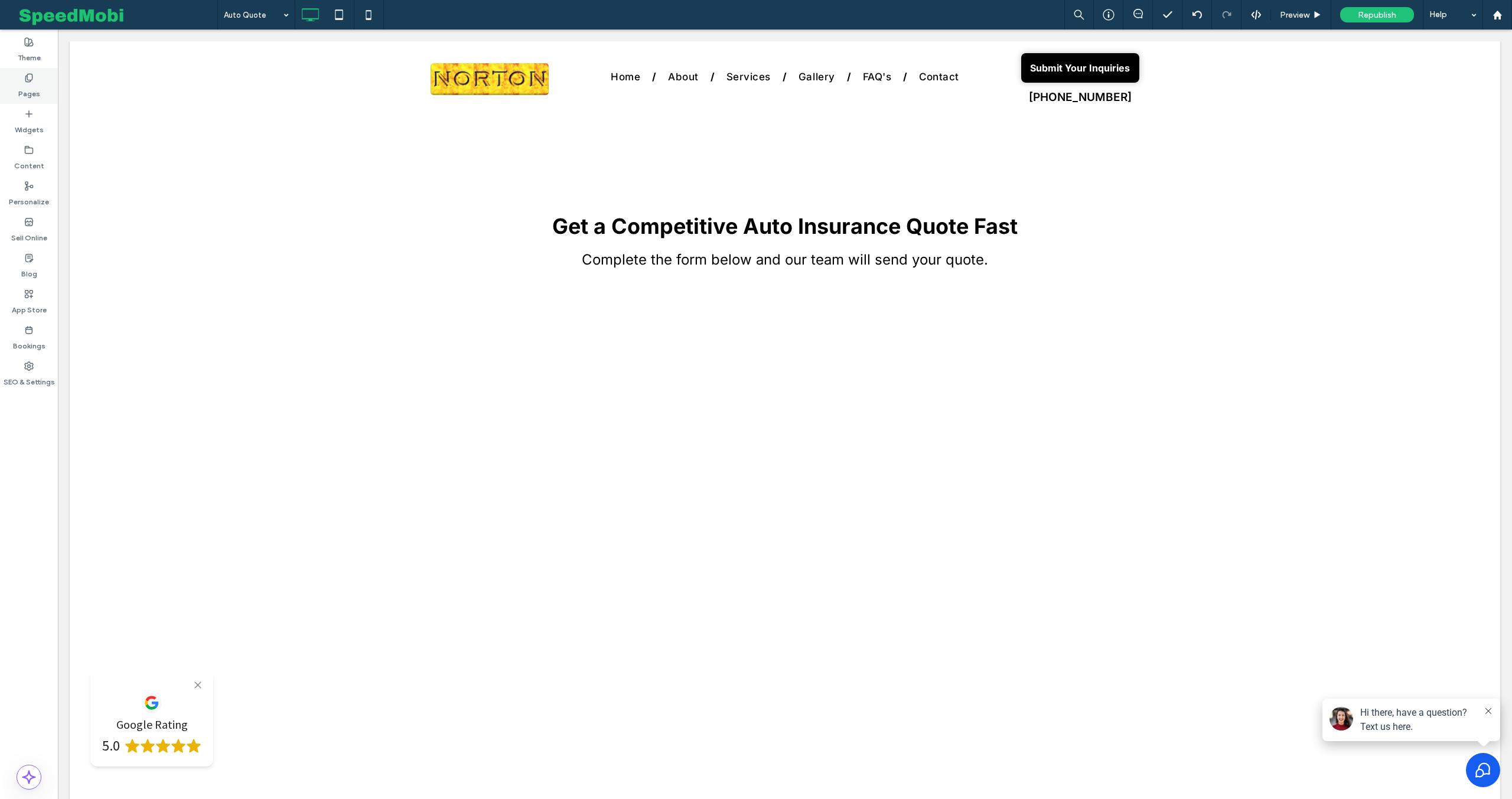
click at [28, 94] on label "Pages" at bounding box center [29, 91] width 22 height 16
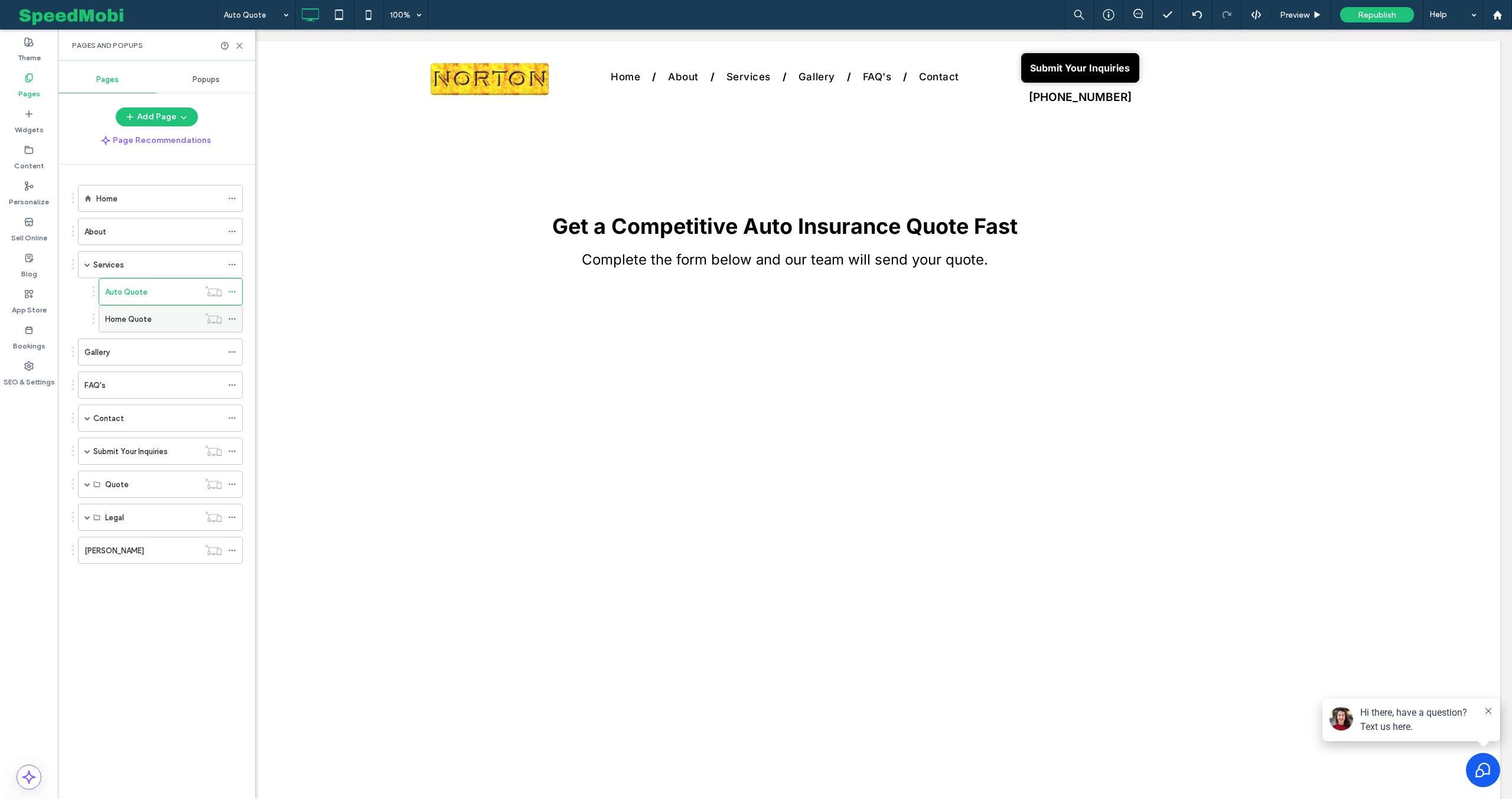
click at [139, 324] on label "Home Quote" at bounding box center [128, 319] width 47 height 21
click at [136, 319] on label "Home Quote" at bounding box center [128, 319] width 47 height 21
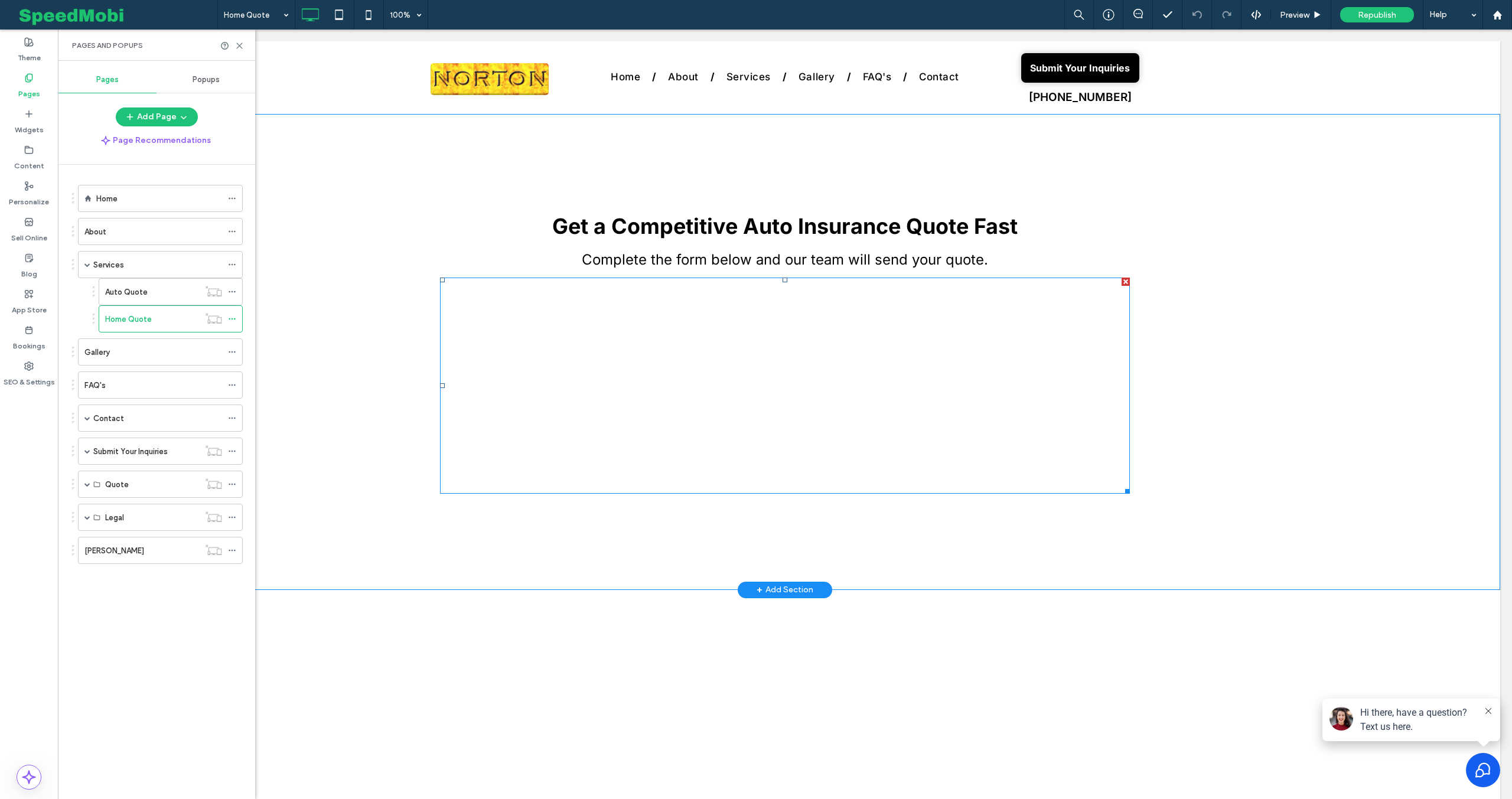
click at [696, 326] on span at bounding box center [785, 386] width 690 height 217
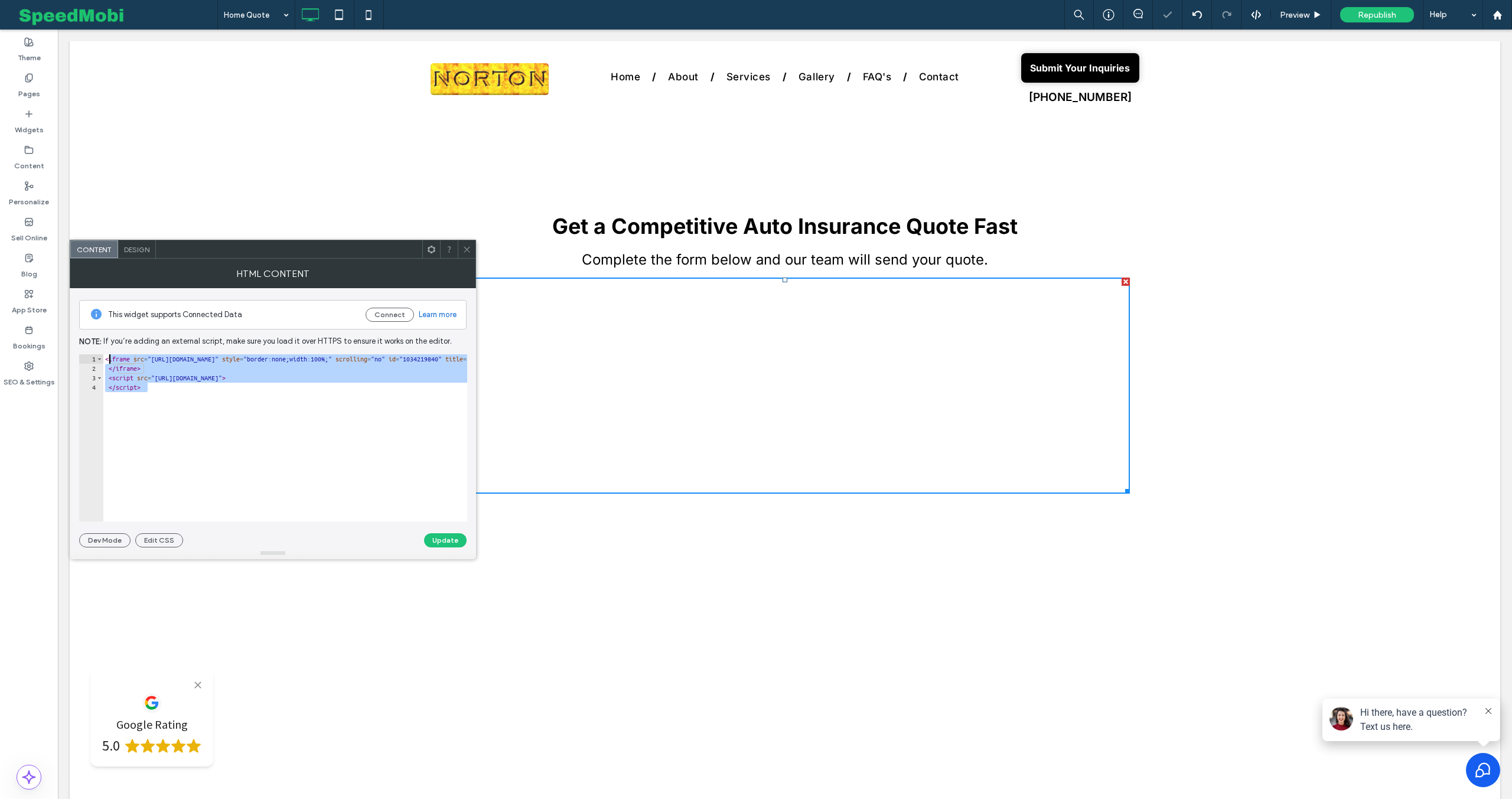
drag, startPoint x: 185, startPoint y: 398, endPoint x: 74, endPoint y: 336, distance: 127.1
click at [75, 336] on div "This widget supports Connected Data Connect Learn more Note: If you’re adding a…" at bounding box center [273, 417] width 406 height 259
paste textarea "Cursor at row 1"
type textarea "**********"
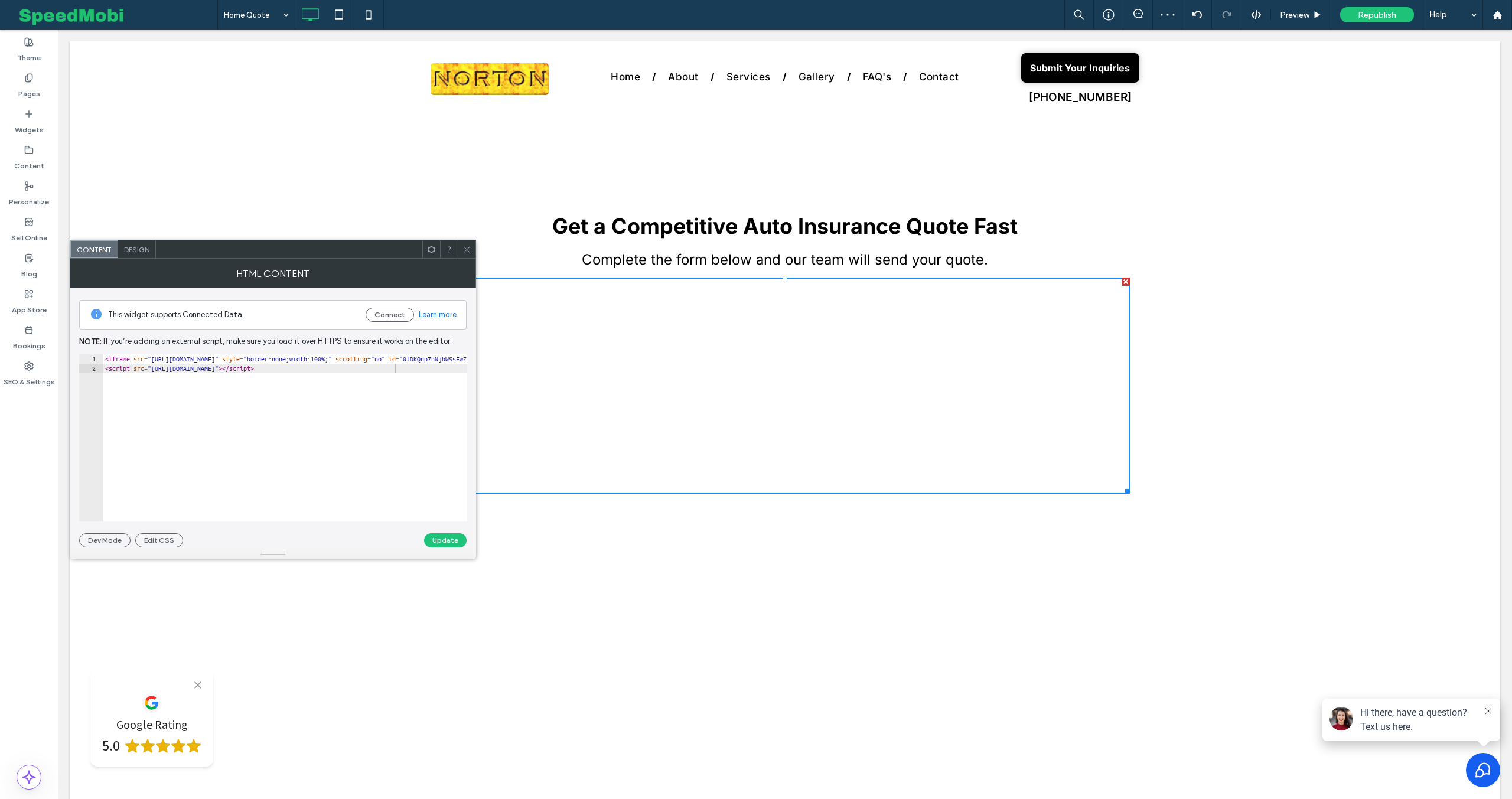
click at [459, 539] on button "Update" at bounding box center [445, 541] width 42 height 14
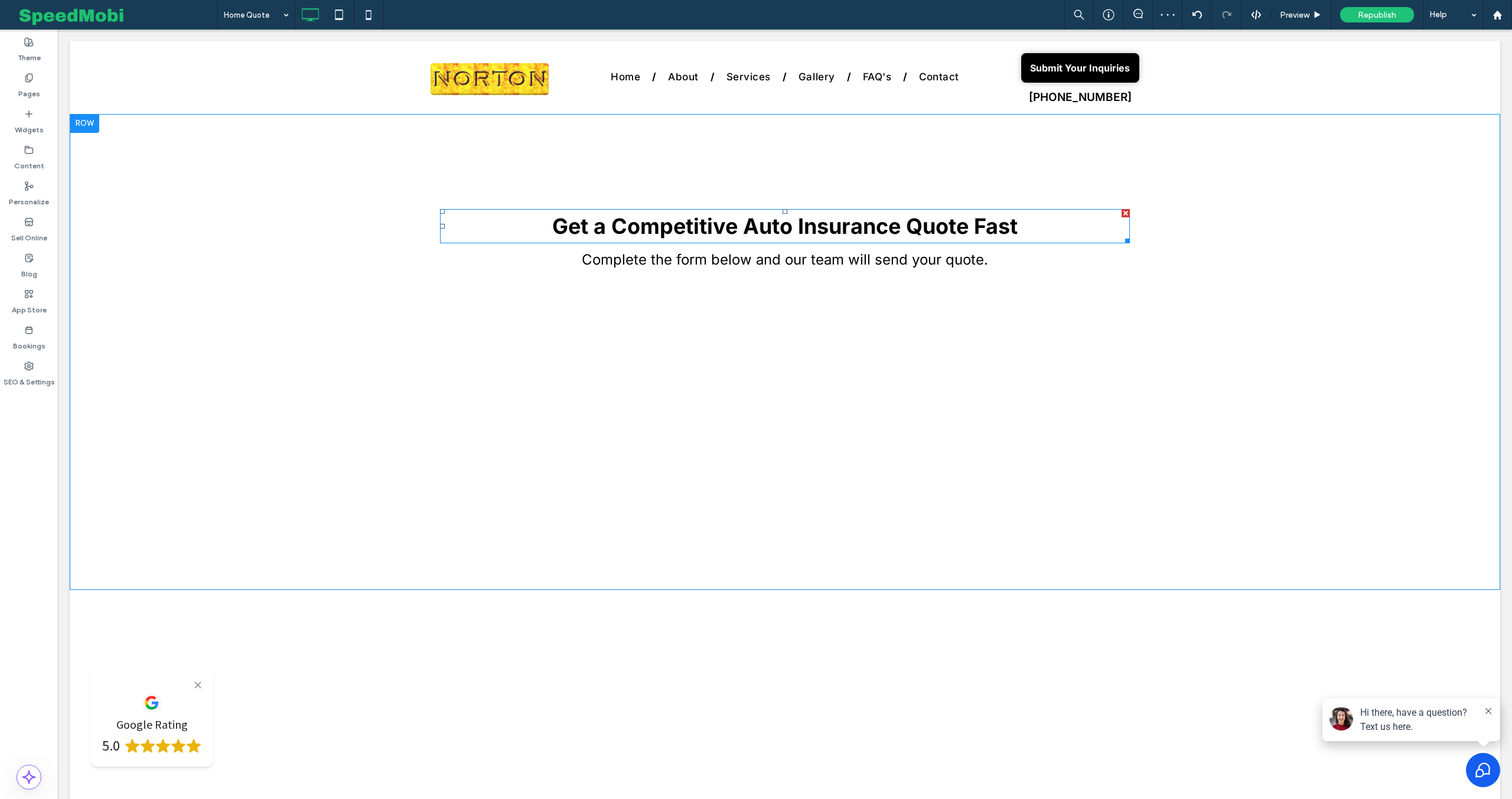
click at [789, 232] on strong "Get a Competitive Auto Insurance Quote Fast" at bounding box center [785, 226] width 466 height 26
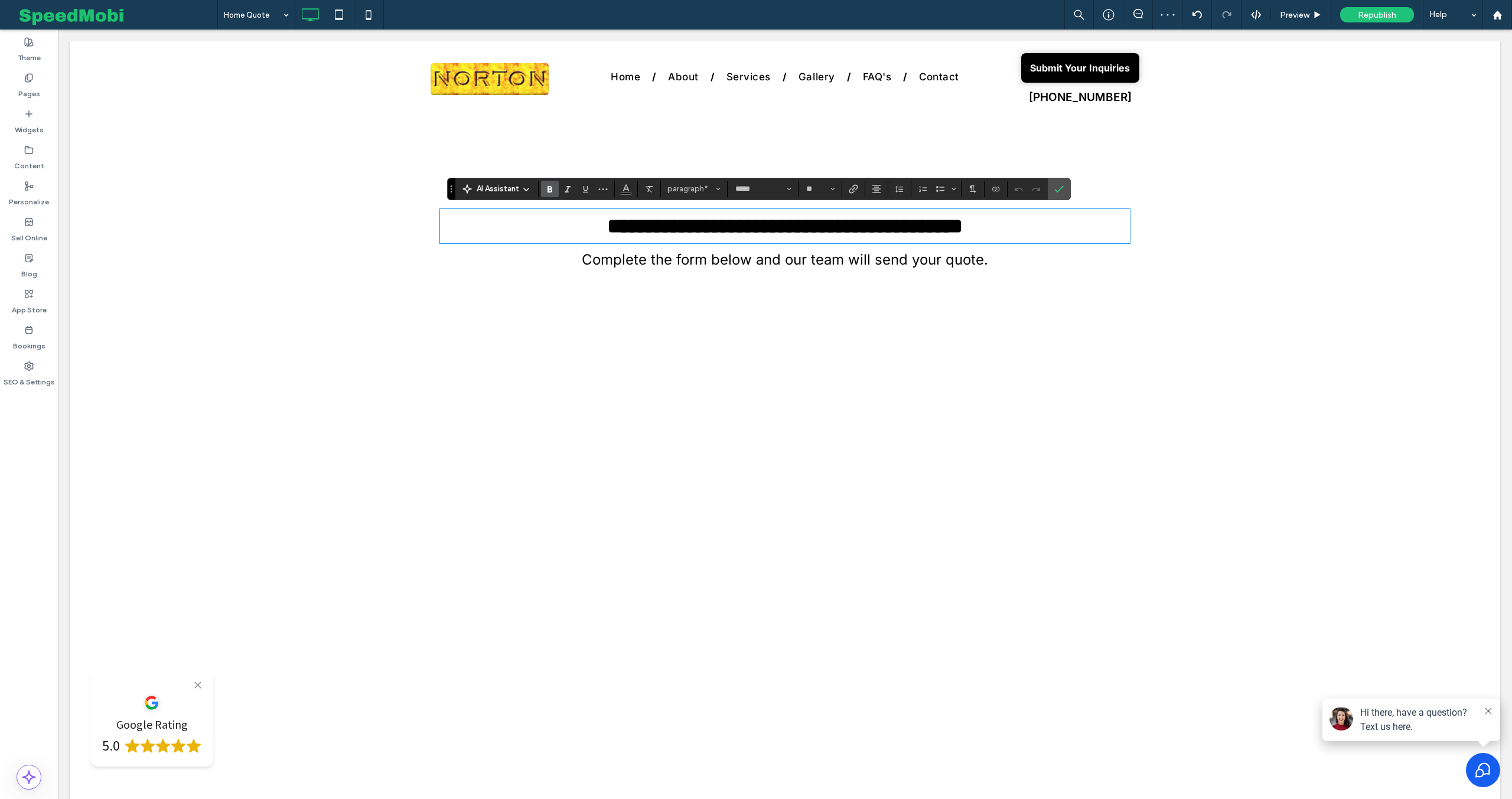
click at [786, 223] on strong "**********" at bounding box center [785, 227] width 356 height 22
drag, startPoint x: 867, startPoint y: 258, endPoint x: 876, endPoint y: 258, distance: 9.0
click at [867, 258] on span "Complete the form below and our team will send your quote." at bounding box center [785, 259] width 406 height 17
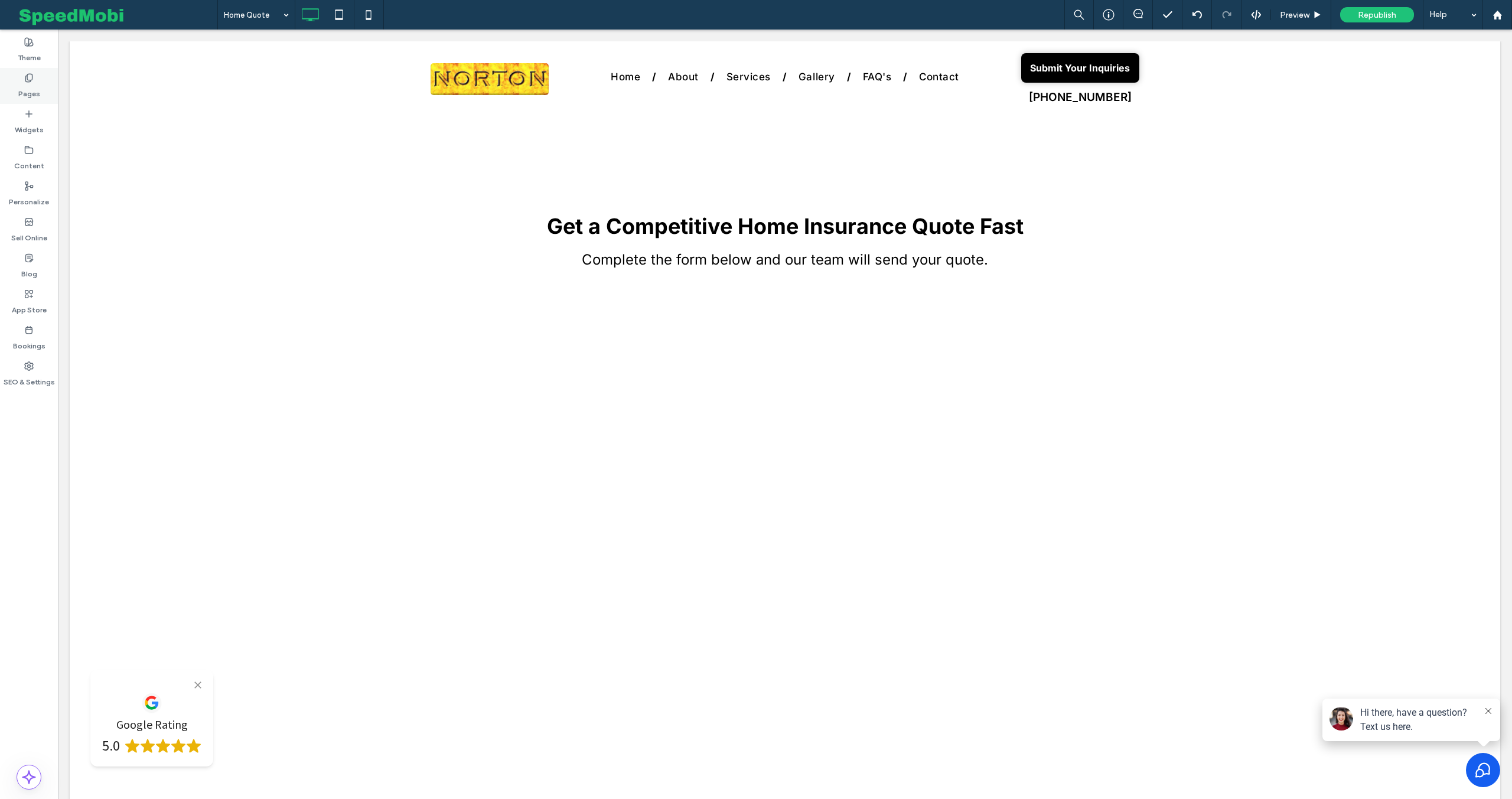
click at [20, 92] on label "Pages" at bounding box center [29, 91] width 22 height 16
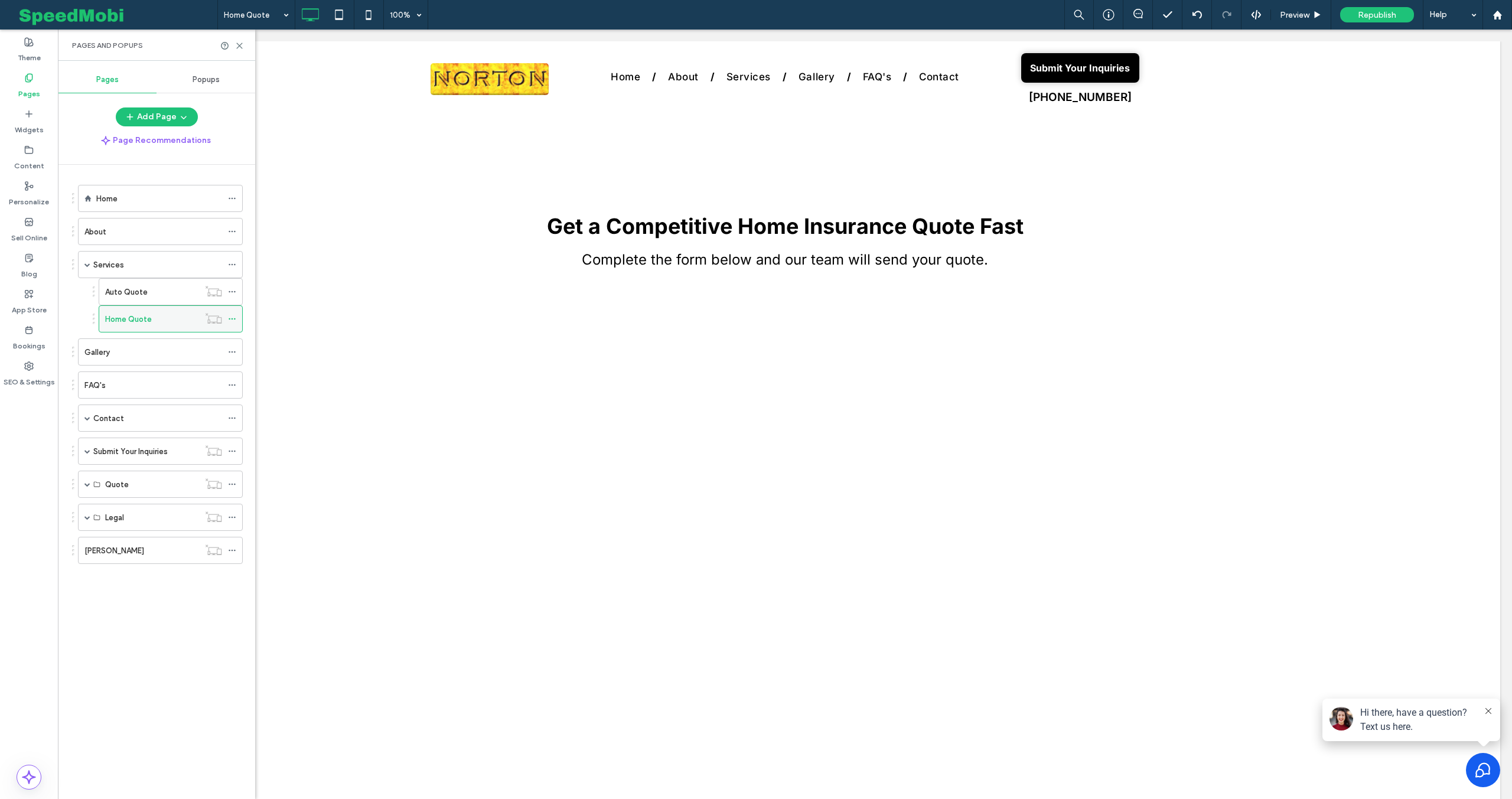
click at [234, 319] on icon at bounding box center [232, 319] width 8 height 8
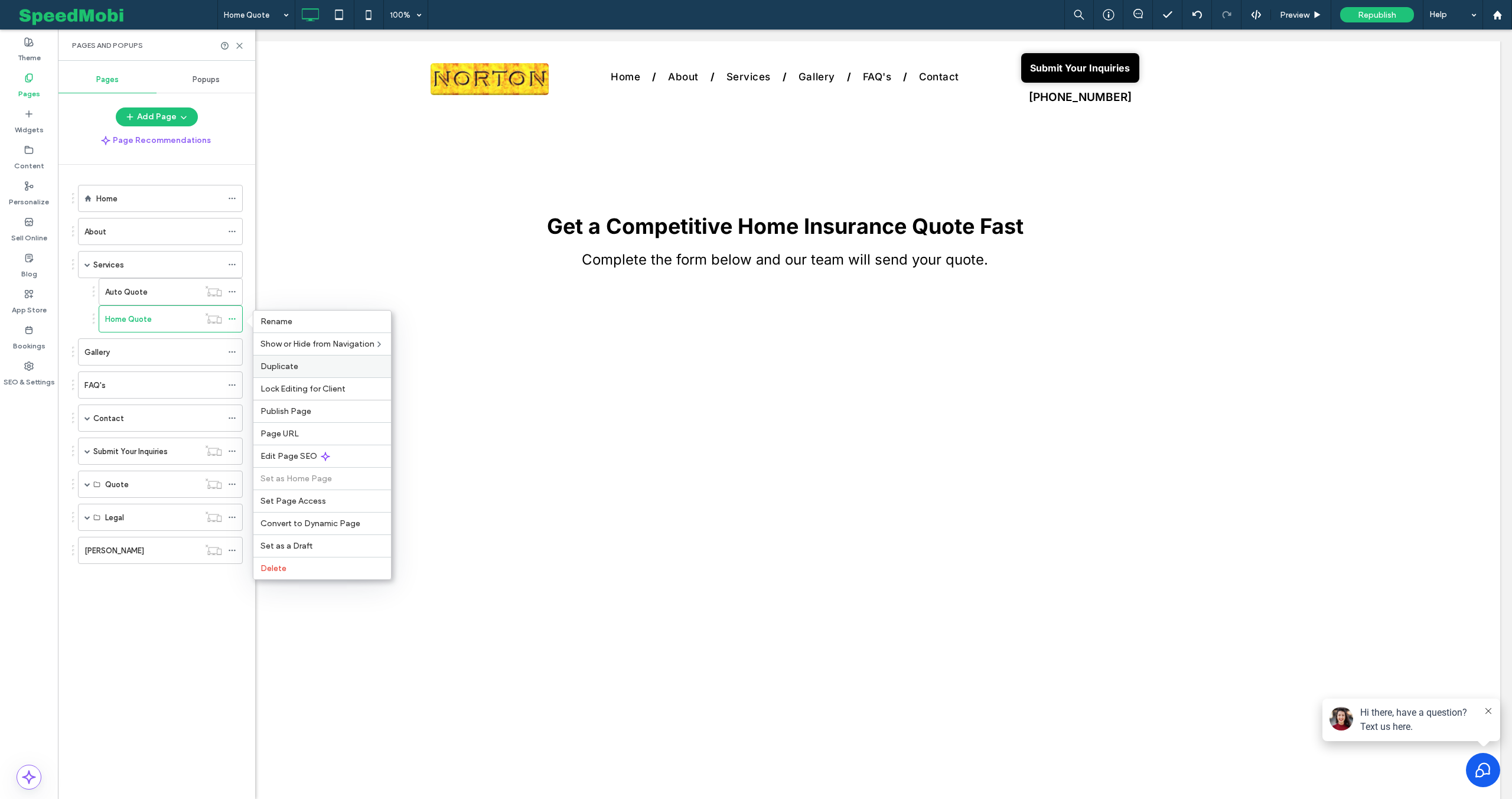
click at [283, 362] on span "Duplicate" at bounding box center [280, 367] width 38 height 10
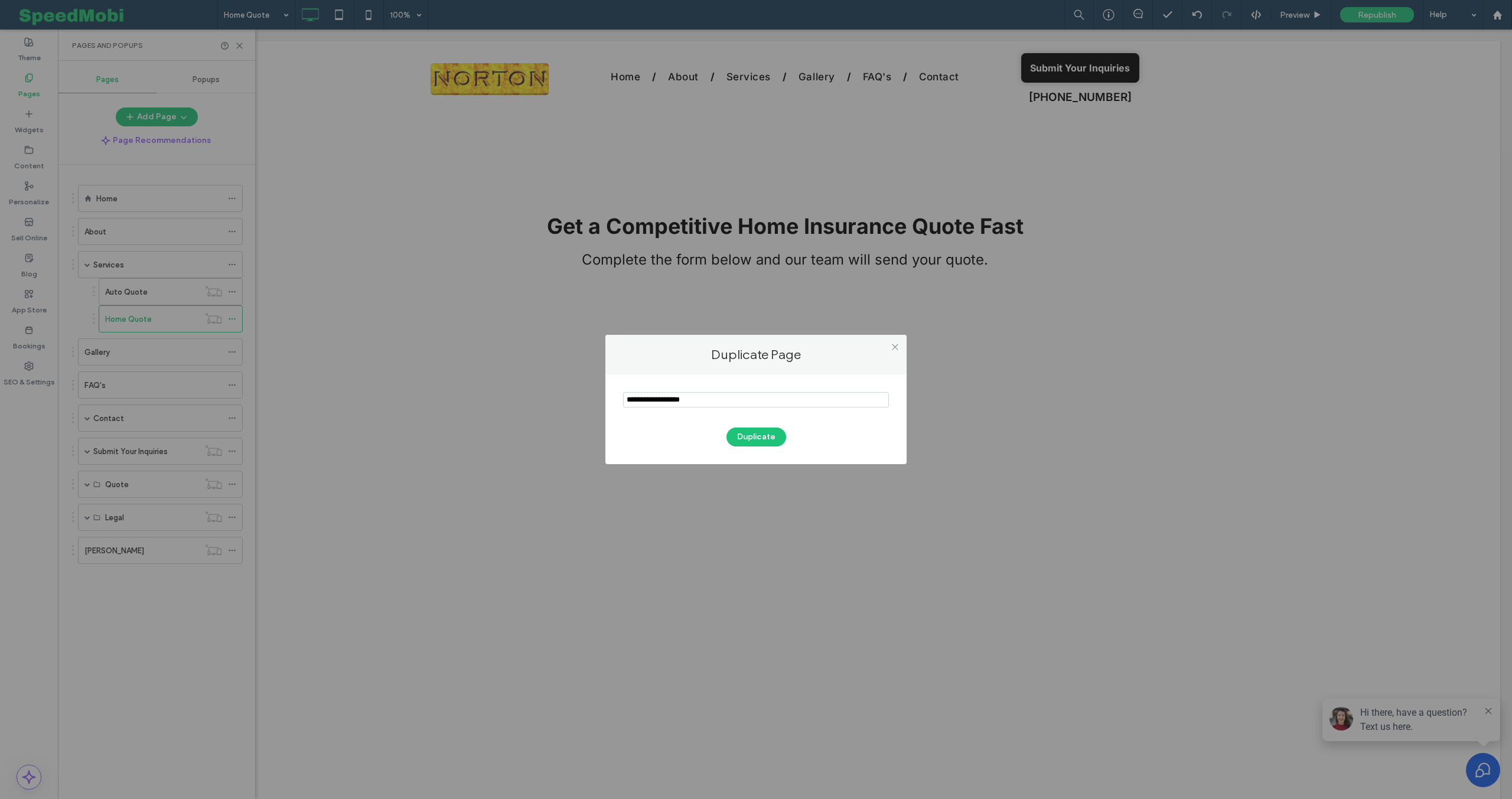
click at [689, 399] on input "notEmpty" at bounding box center [756, 400] width 266 height 15
type input "**********"
click at [755, 433] on button "Duplicate" at bounding box center [756, 437] width 60 height 19
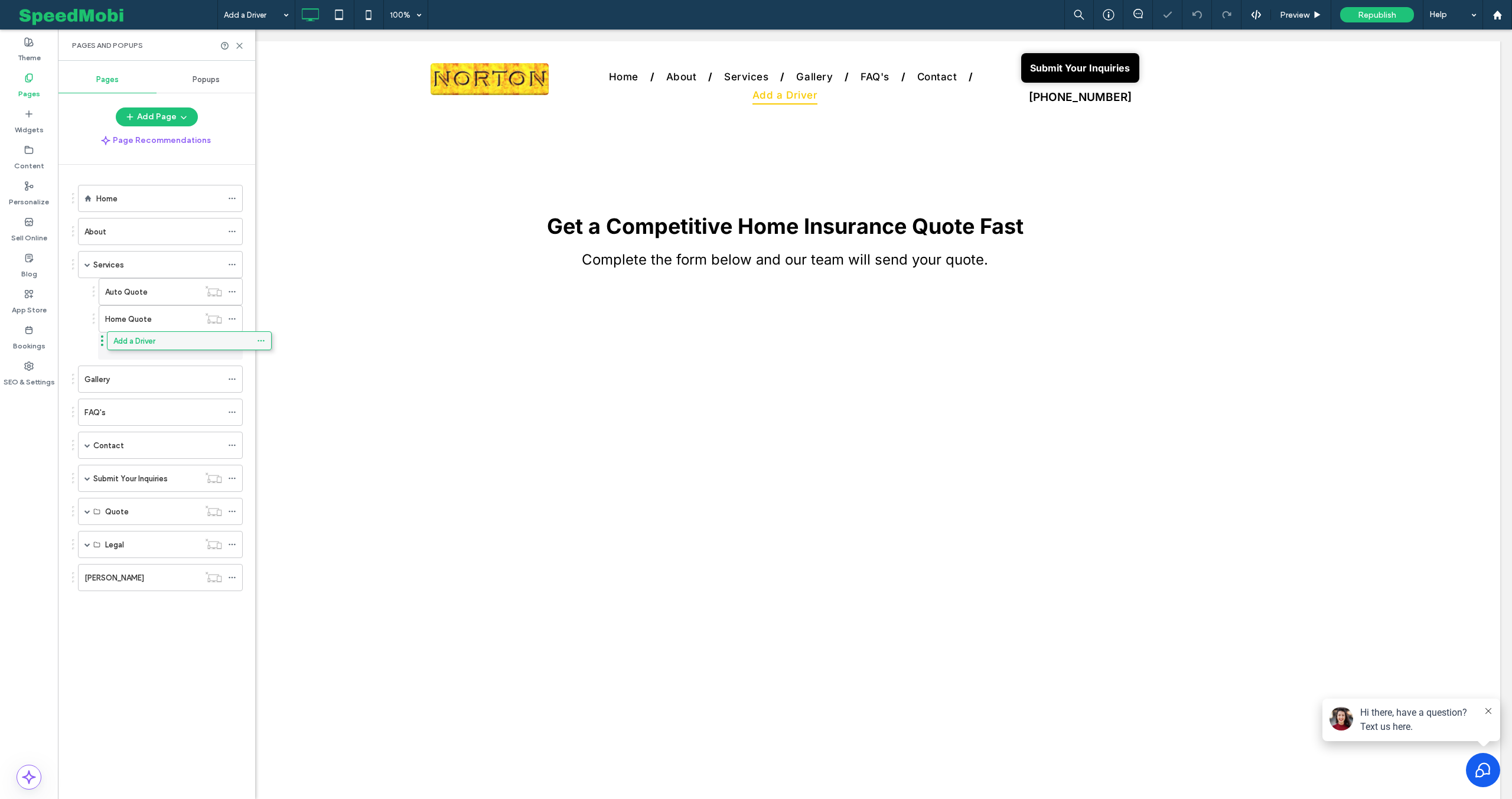
drag, startPoint x: 143, startPoint y: 580, endPoint x: 172, endPoint y: 341, distance: 240.8
click at [235, 346] on use at bounding box center [231, 347] width 6 height 2
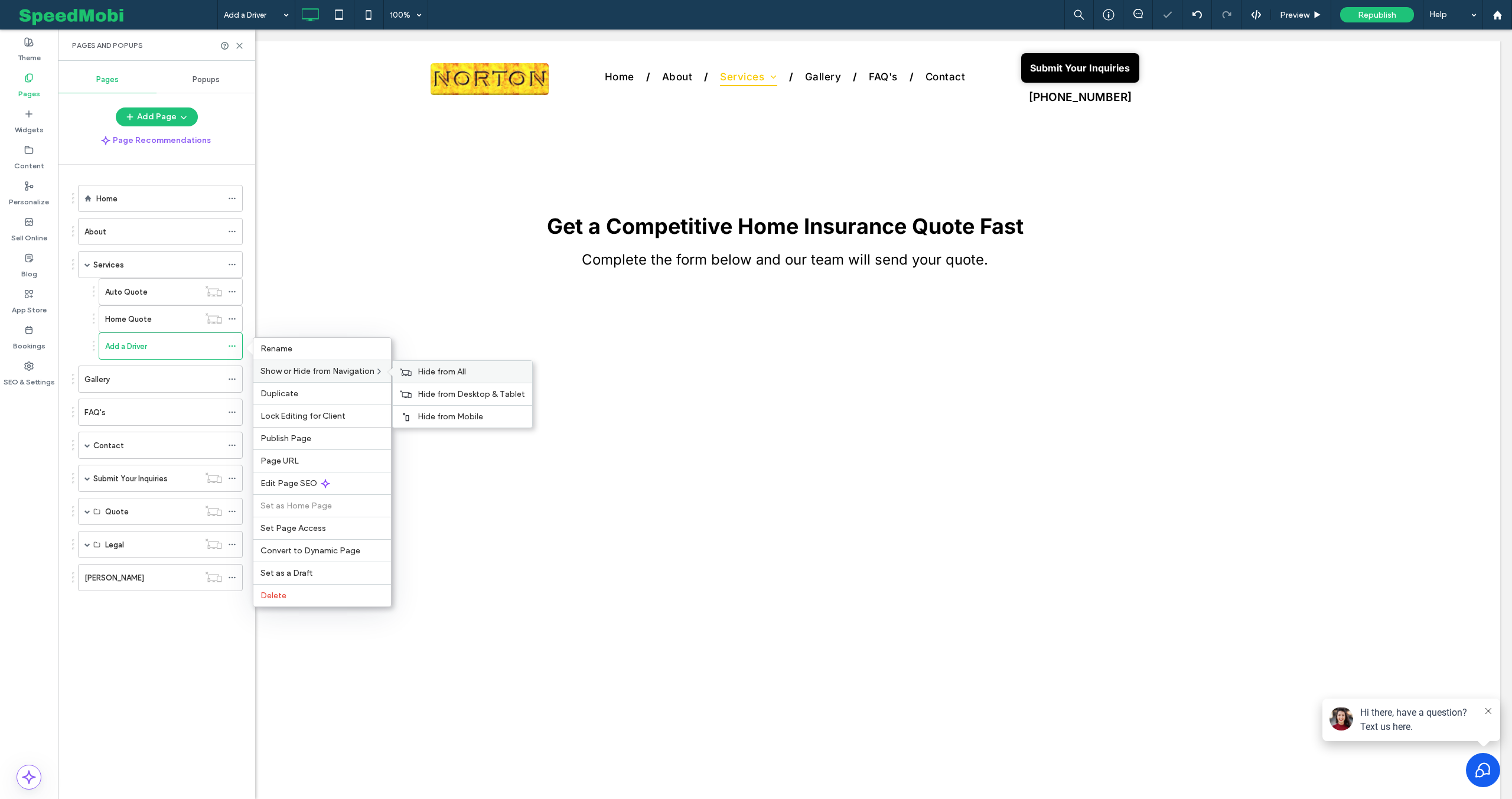
click at [426, 379] on div "Hide from All" at bounding box center [462, 372] width 139 height 22
click at [159, 347] on div "Add a Driver" at bounding box center [152, 347] width 94 height 13
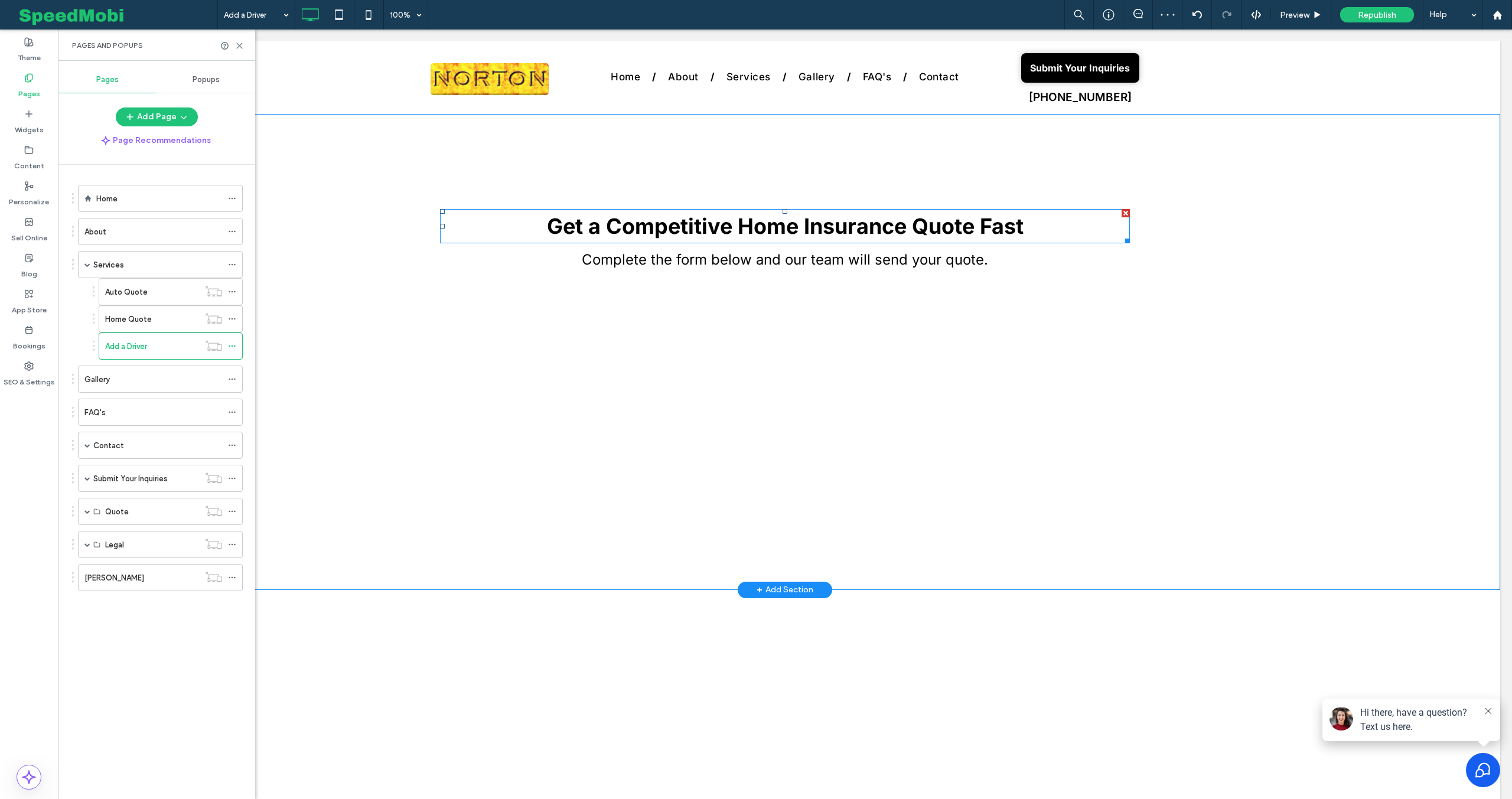
click at [726, 227] on strong "Get a Competitive Home Insurance Quote Fast" at bounding box center [785, 226] width 477 height 26
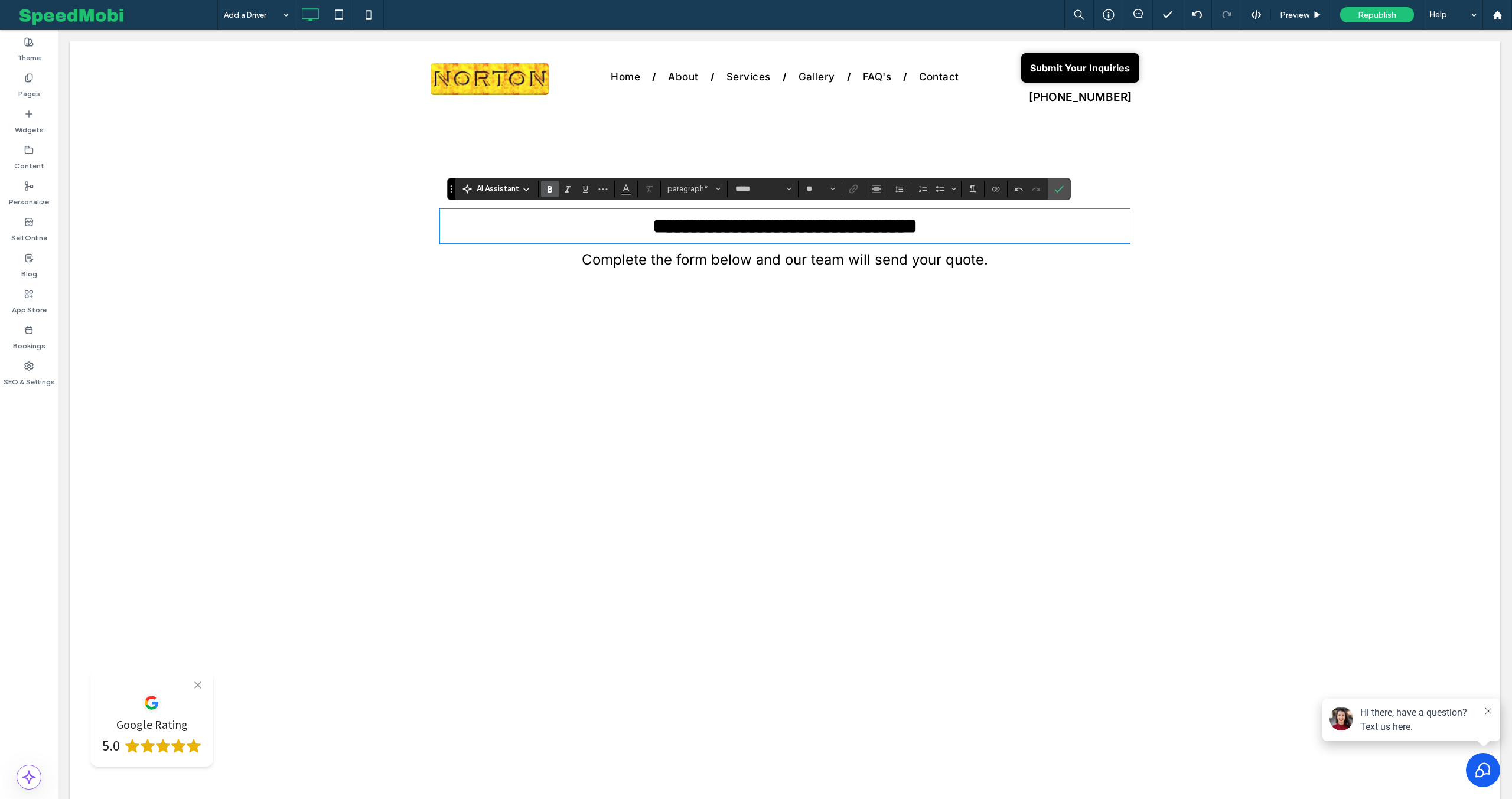
click at [791, 259] on span "Complete the form below and our team will send your quote." at bounding box center [785, 259] width 406 height 17
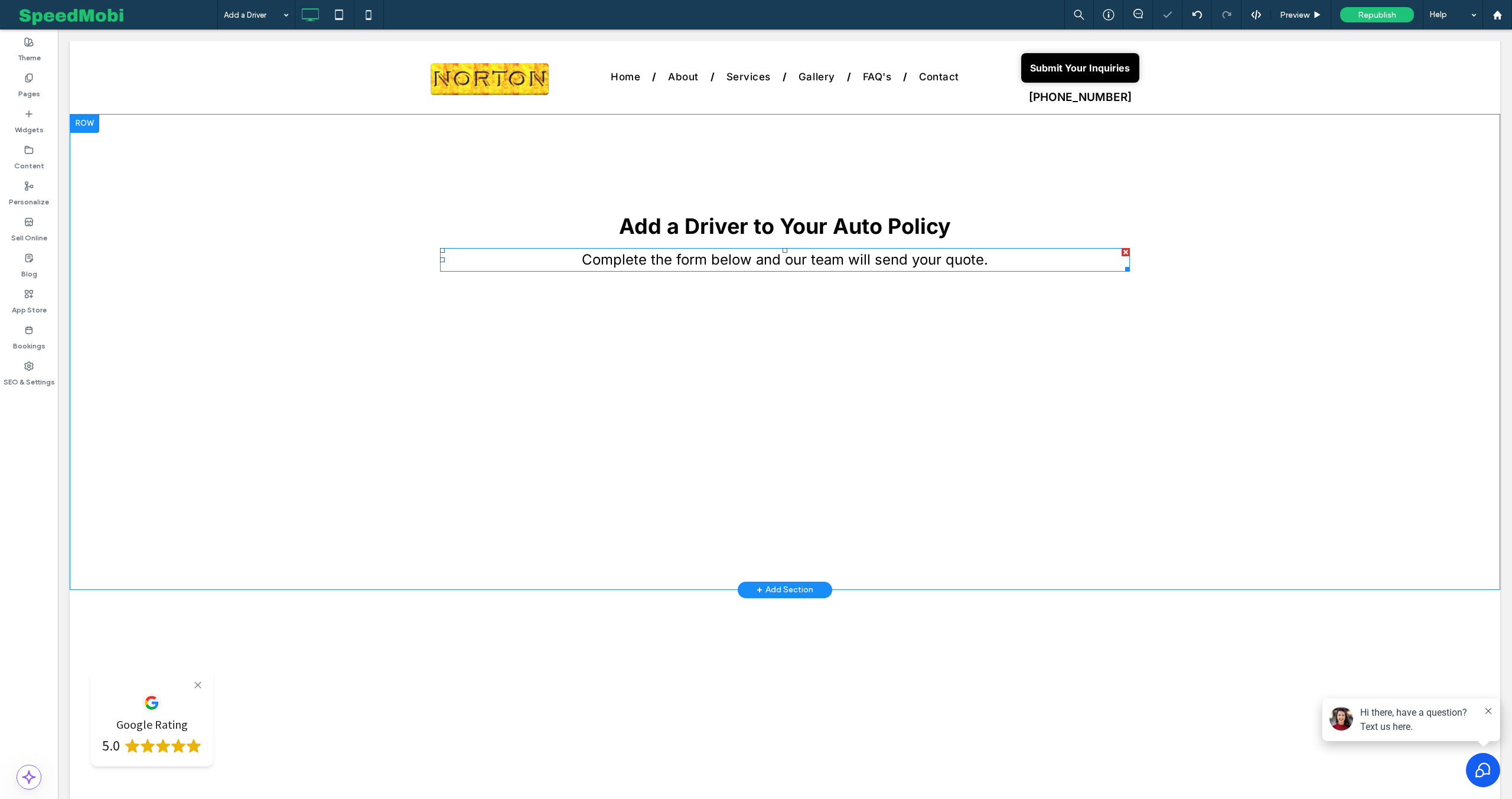
click at [791, 259] on span "Complete the form below and our team will send your quote." at bounding box center [785, 259] width 406 height 17
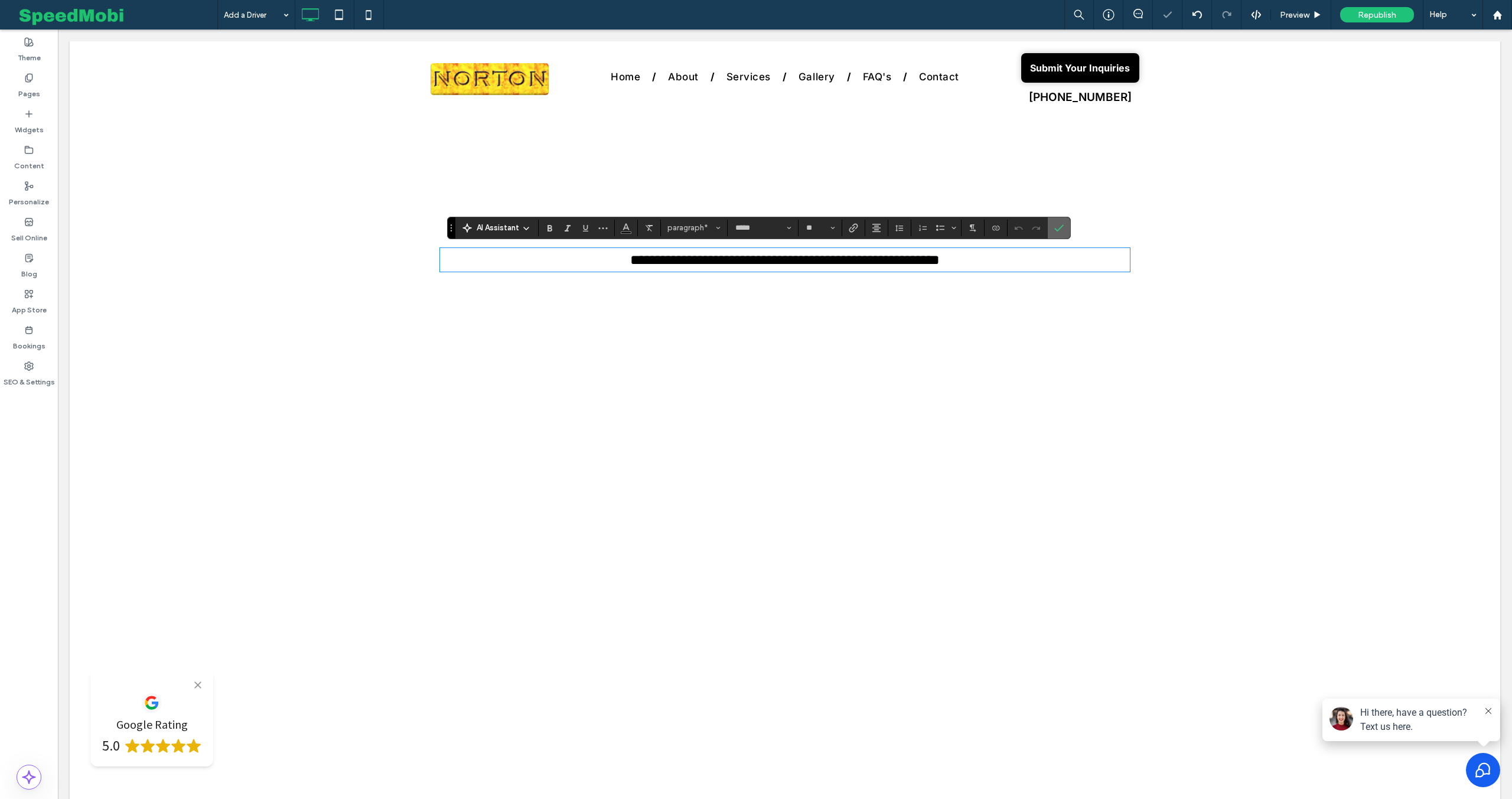
click at [1055, 228] on use "Confirm" at bounding box center [1059, 228] width 9 height 7
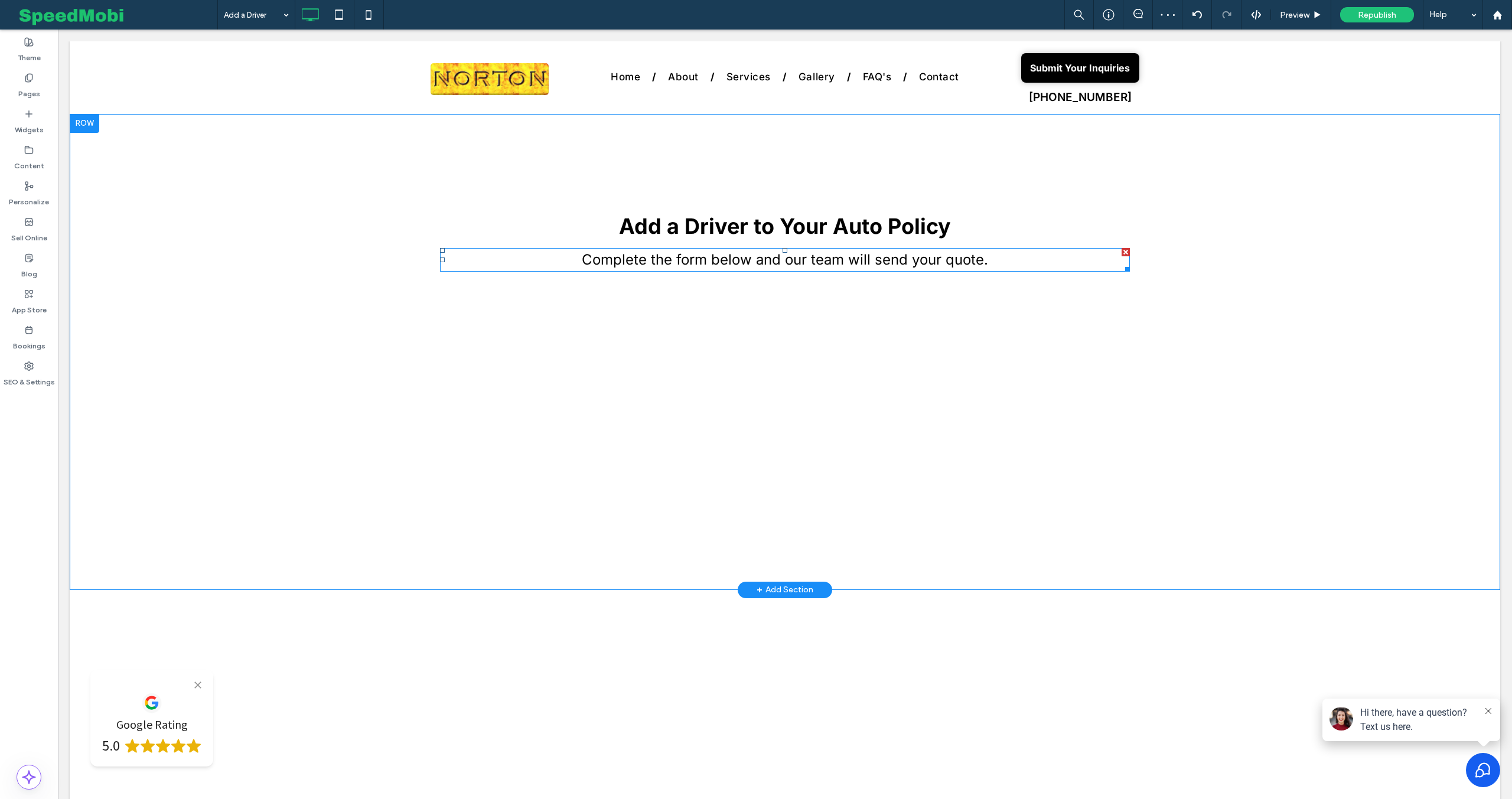
drag, startPoint x: 1124, startPoint y: 251, endPoint x: 942, endPoint y: 275, distance: 183.6
click at [1124, 251] on div at bounding box center [1126, 252] width 8 height 8
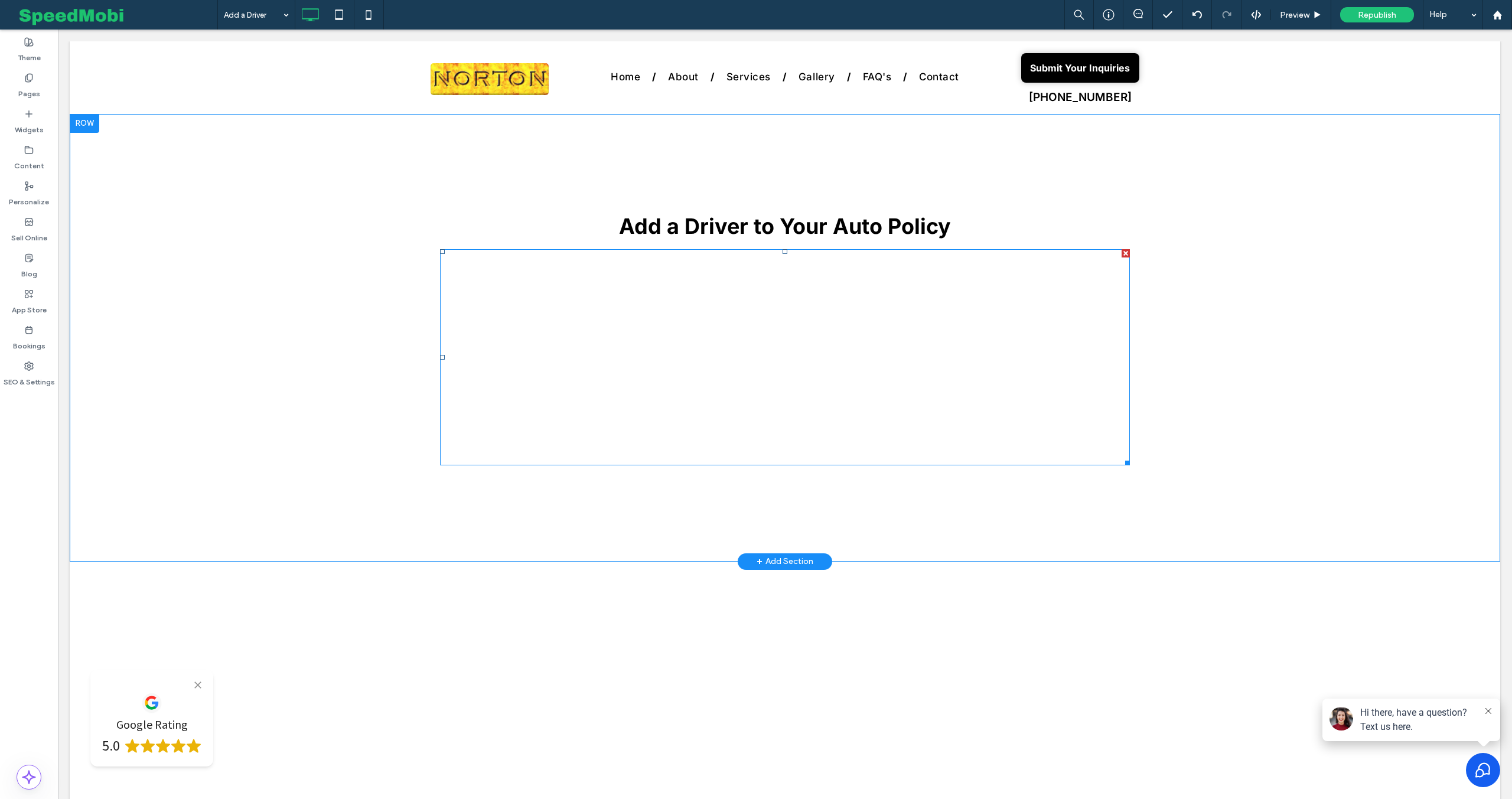
click at [724, 321] on span at bounding box center [785, 358] width 690 height 217
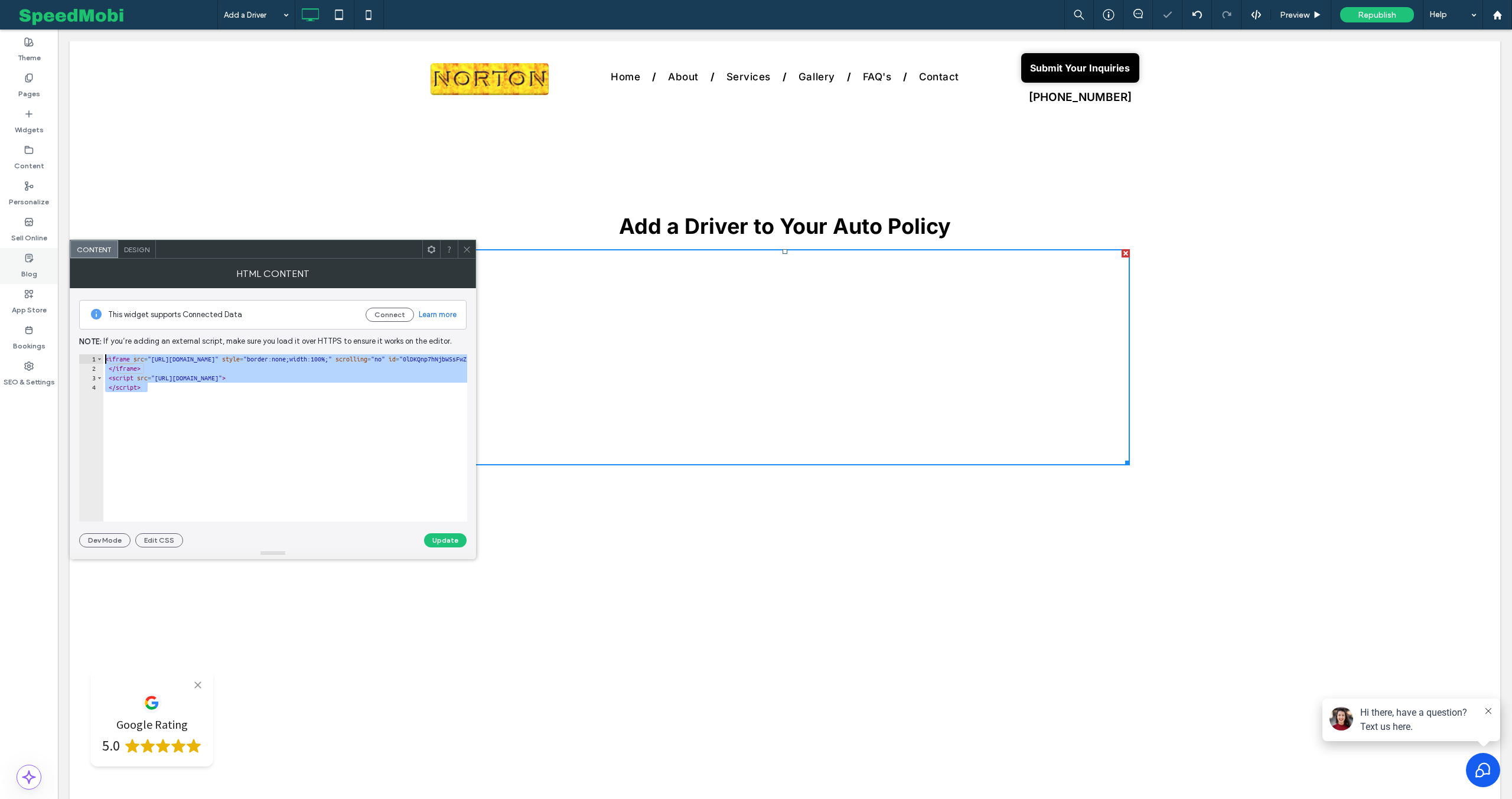
drag, startPoint x: 238, startPoint y: 393, endPoint x: 28, endPoint y: 278, distance: 239.4
click at [44, 280] on body ".wqwq-1{fill:#231f20;} .cls-1q, .cls-2q { fill-rule: evenodd; } .cls-2q { fill:…" at bounding box center [756, 399] width 1512 height 799
type textarea "**********"
paste textarea "**********"
type textarea "**********"
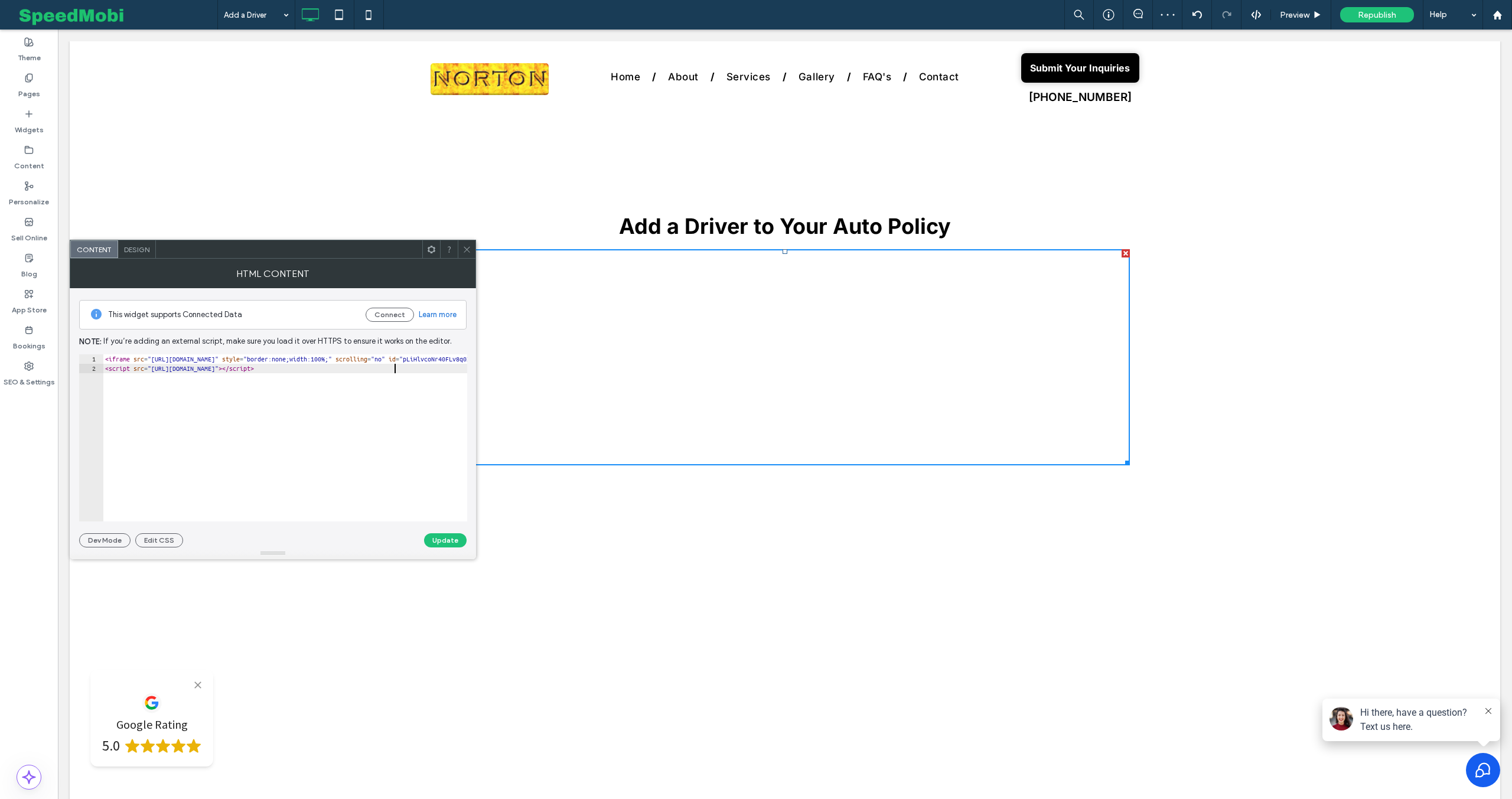
click at [443, 543] on button "Update" at bounding box center [445, 541] width 42 height 14
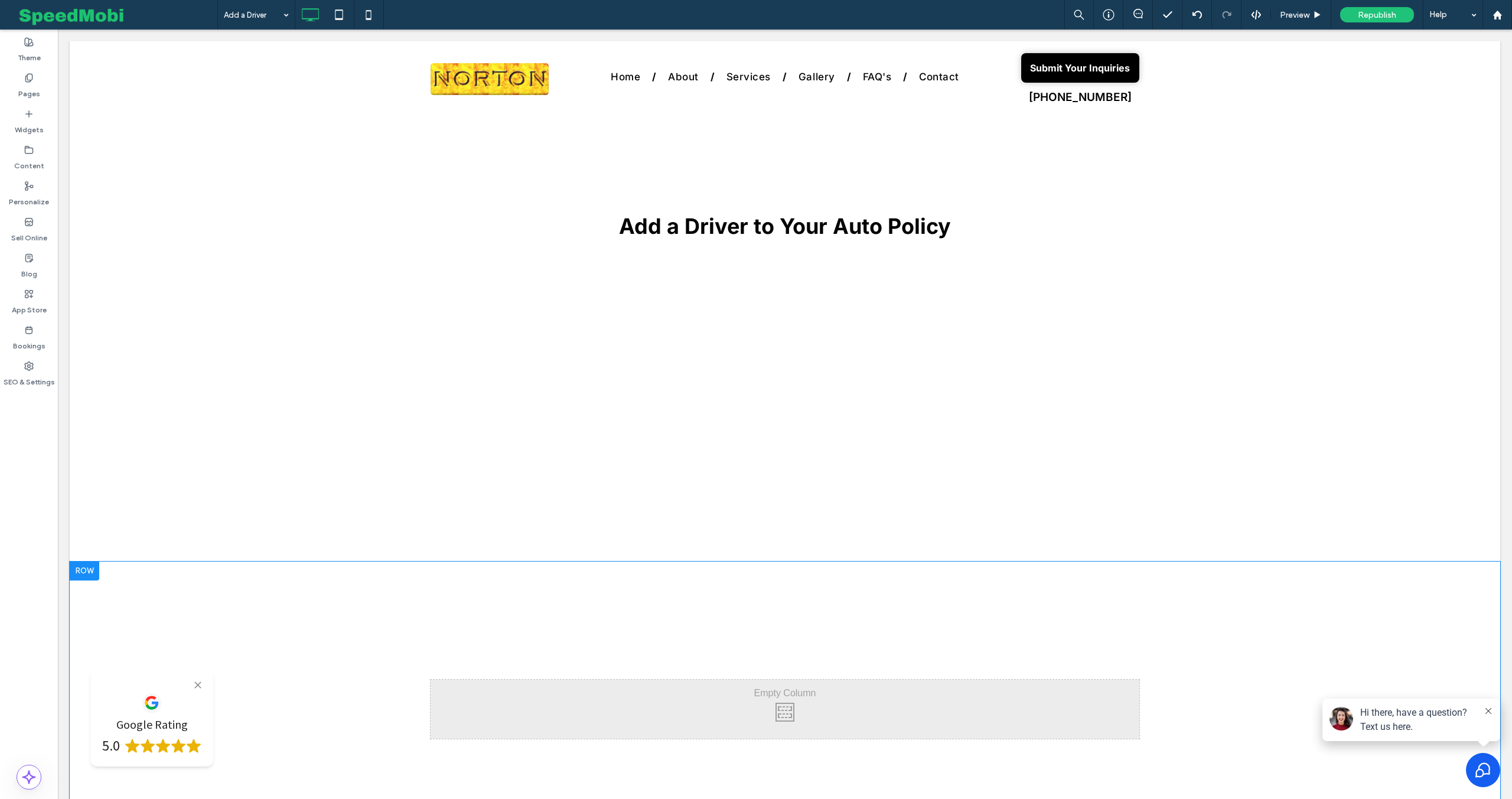
drag, startPoint x: 81, startPoint y: 565, endPoint x: 97, endPoint y: 564, distance: 16.0
click at [81, 565] on div at bounding box center [84, 571] width 30 height 19
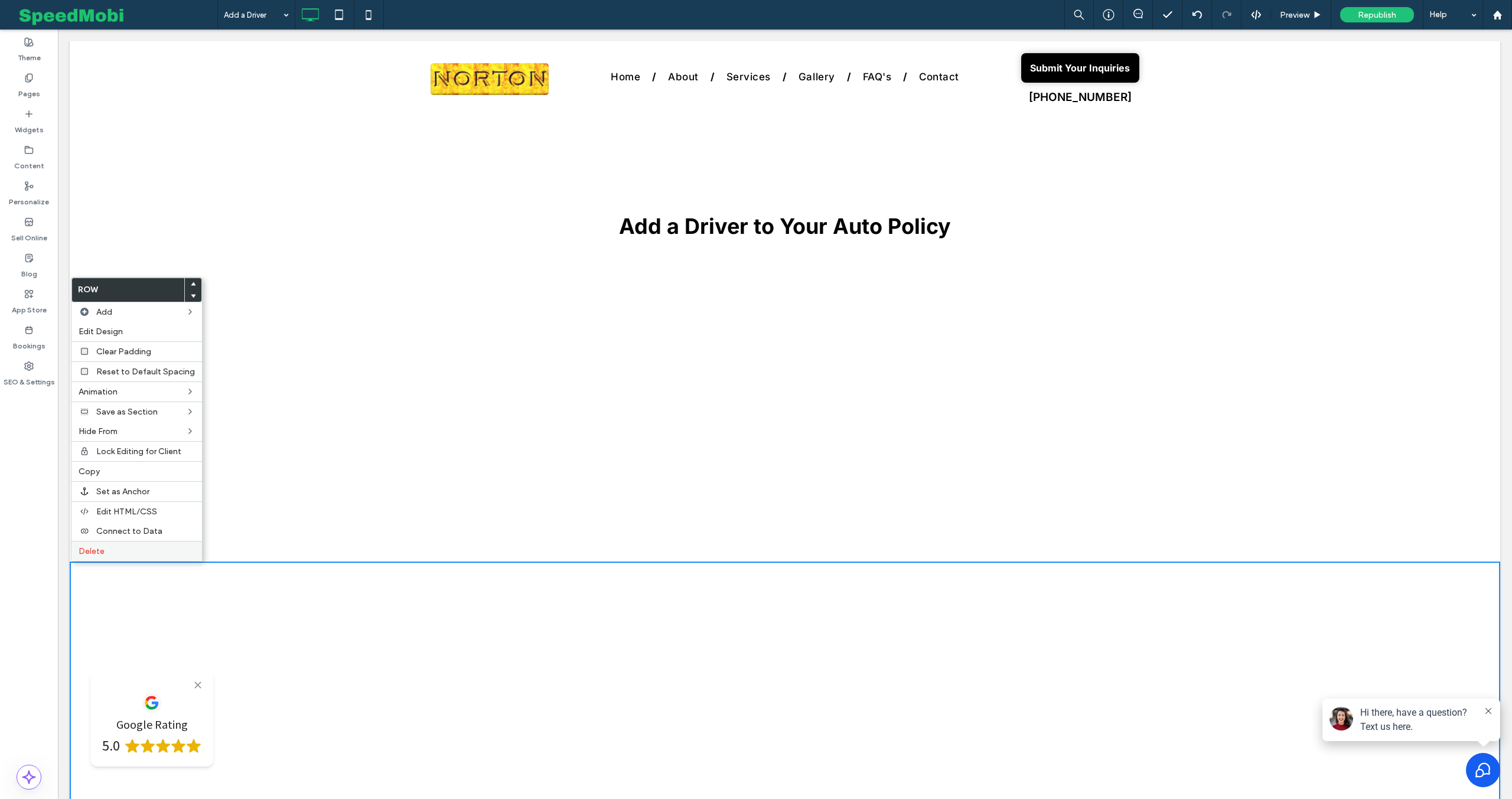
click at [107, 553] on label "Delete" at bounding box center [136, 551] width 116 height 10
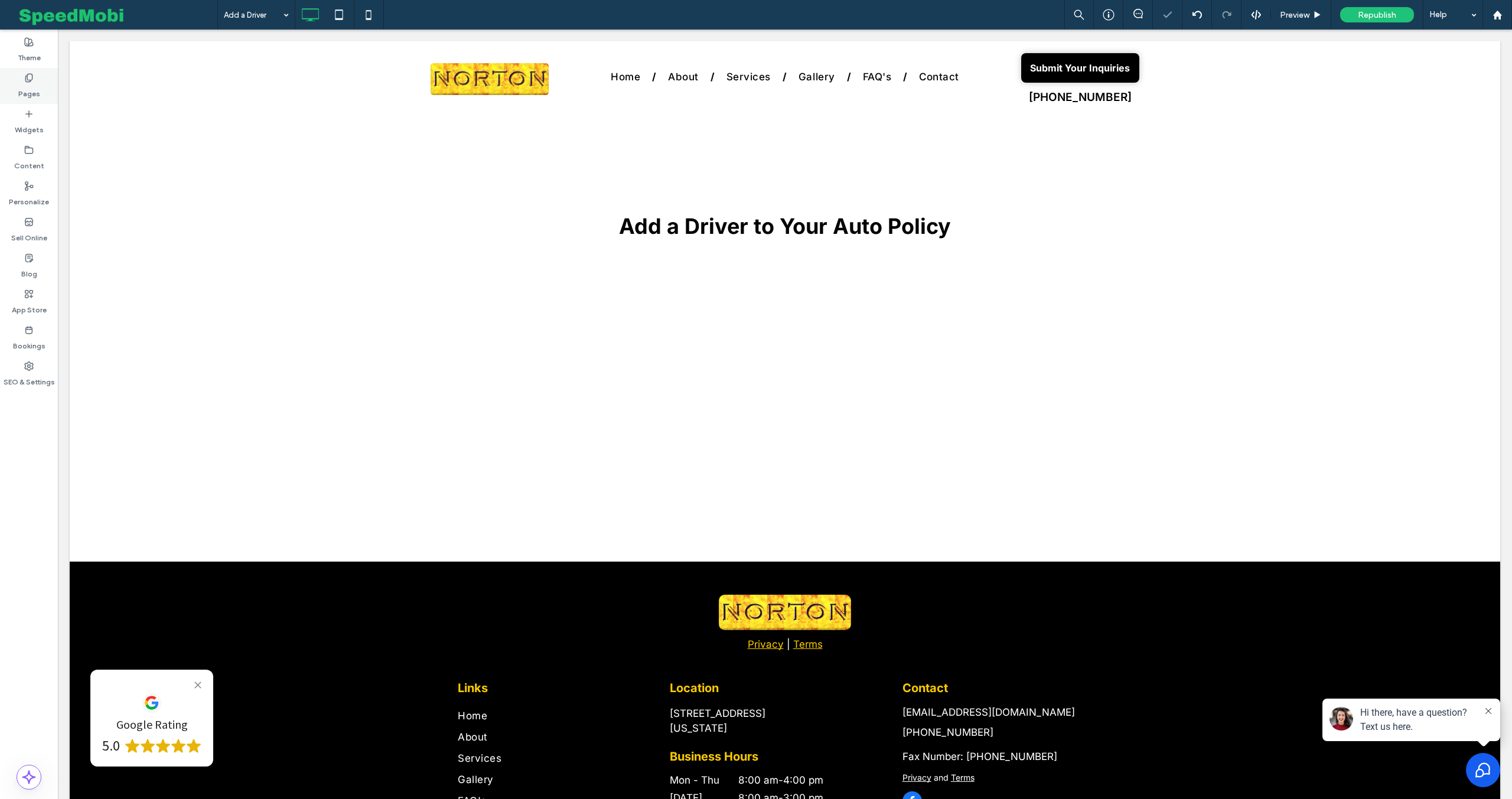
click at [21, 83] on label "Pages" at bounding box center [29, 91] width 22 height 16
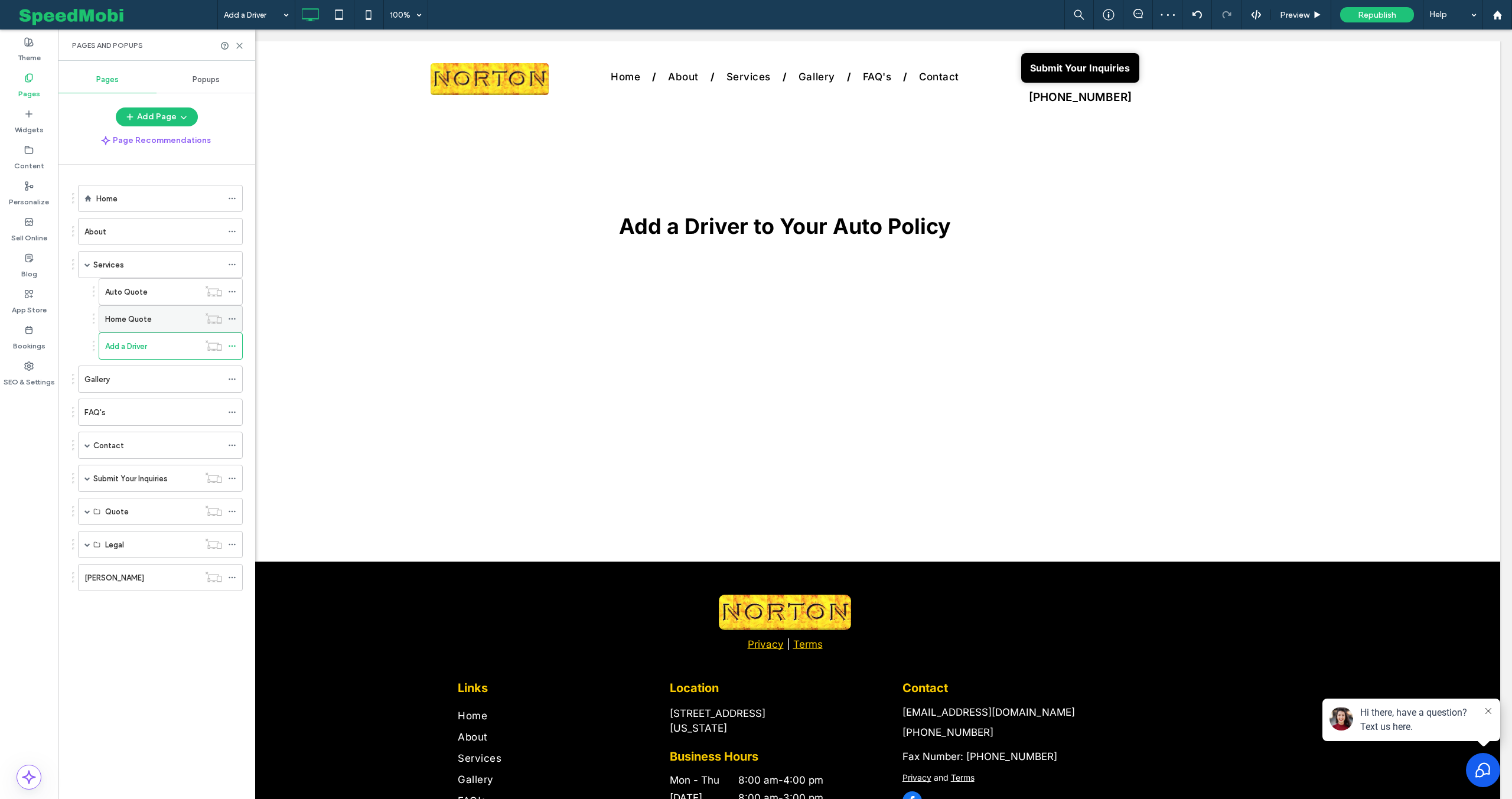
click at [144, 320] on label "Home Quote" at bounding box center [128, 319] width 47 height 21
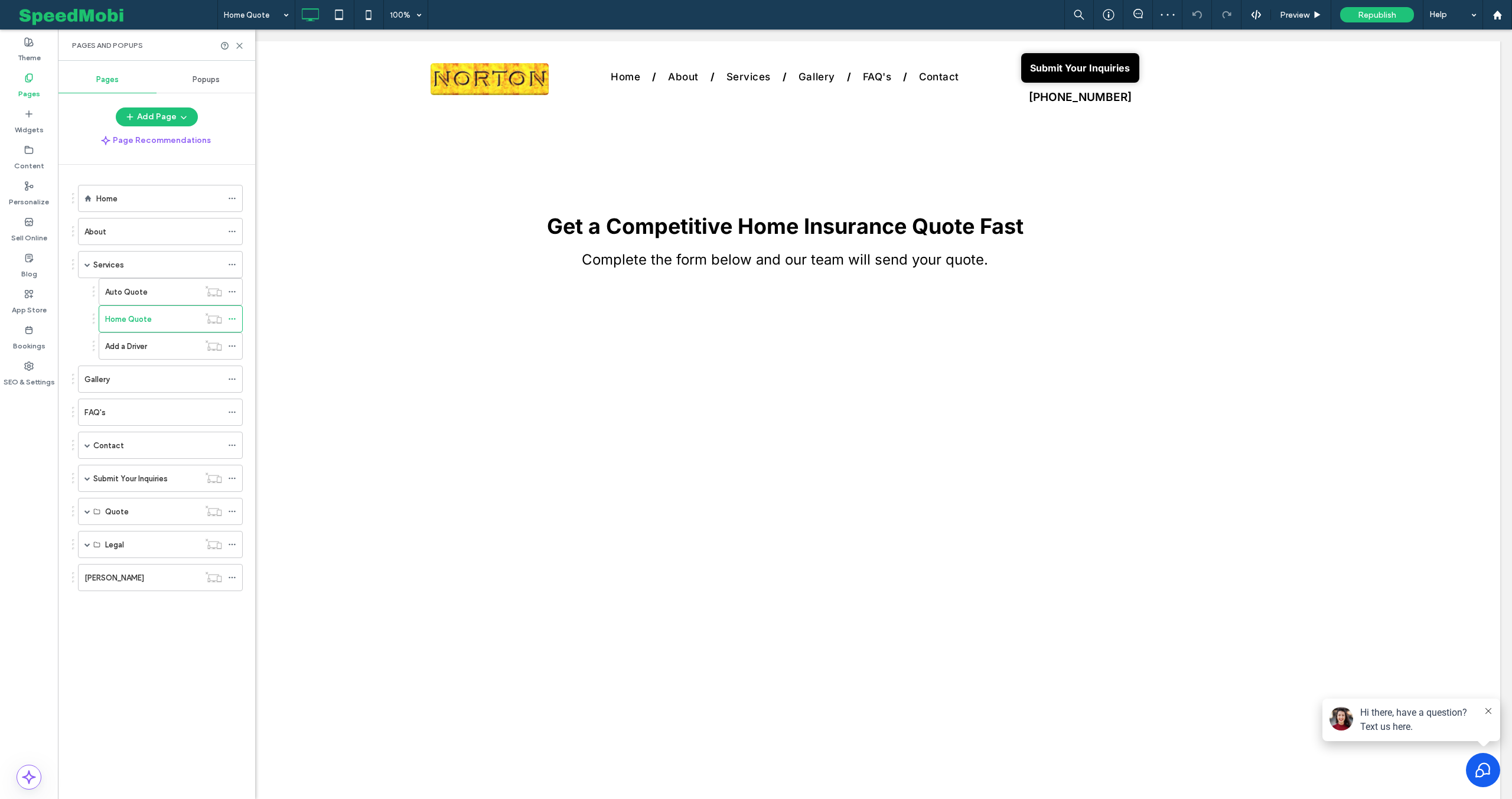
click at [240, 50] on div "Pages and Popups" at bounding box center [156, 45] width 169 height 9
click at [238, 45] on use at bounding box center [239, 46] width 5 height 5
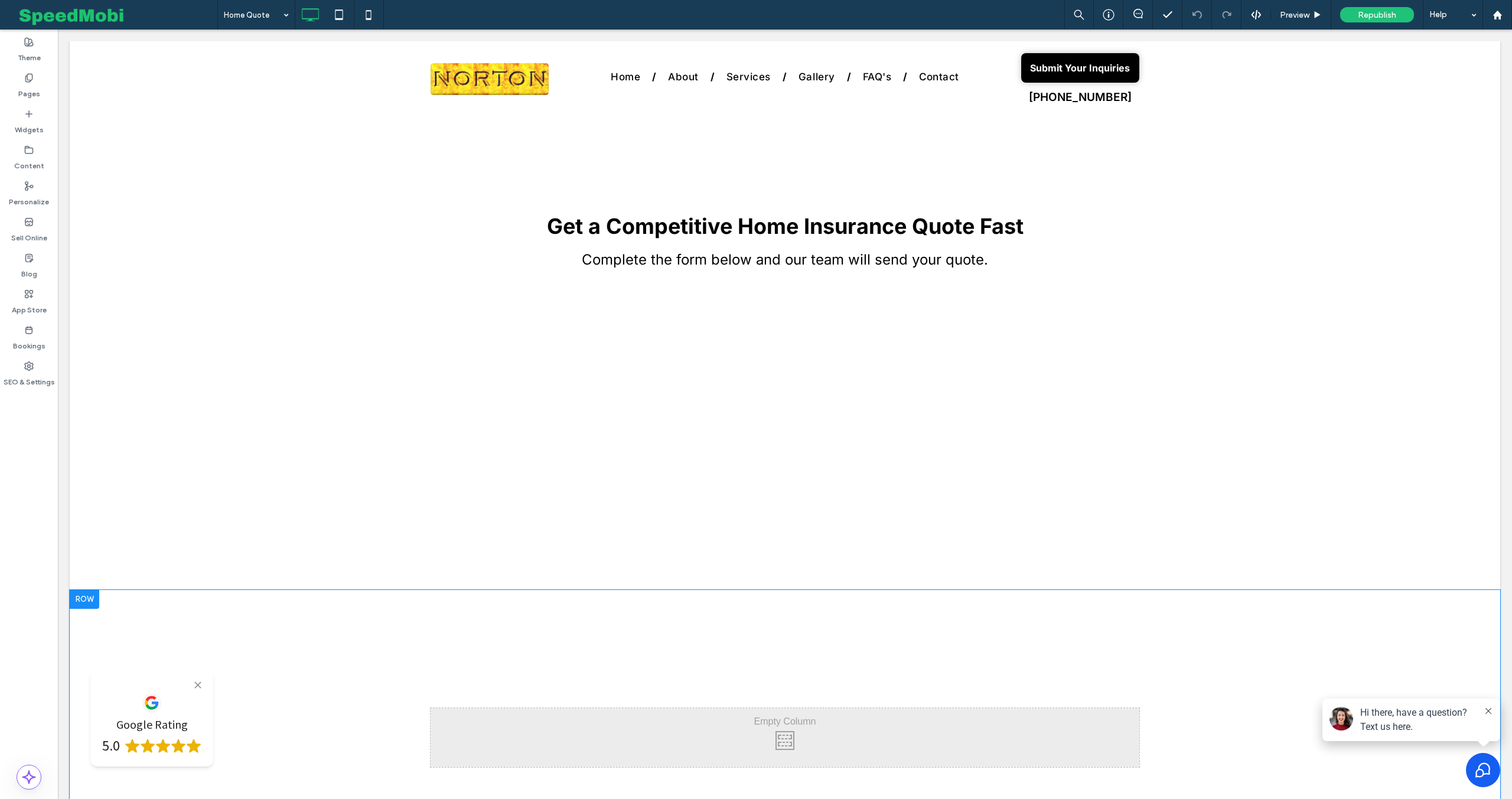
drag, startPoint x: 89, startPoint y: 599, endPoint x: 93, endPoint y: 594, distance: 6.4
click at [89, 599] on div at bounding box center [84, 599] width 30 height 19
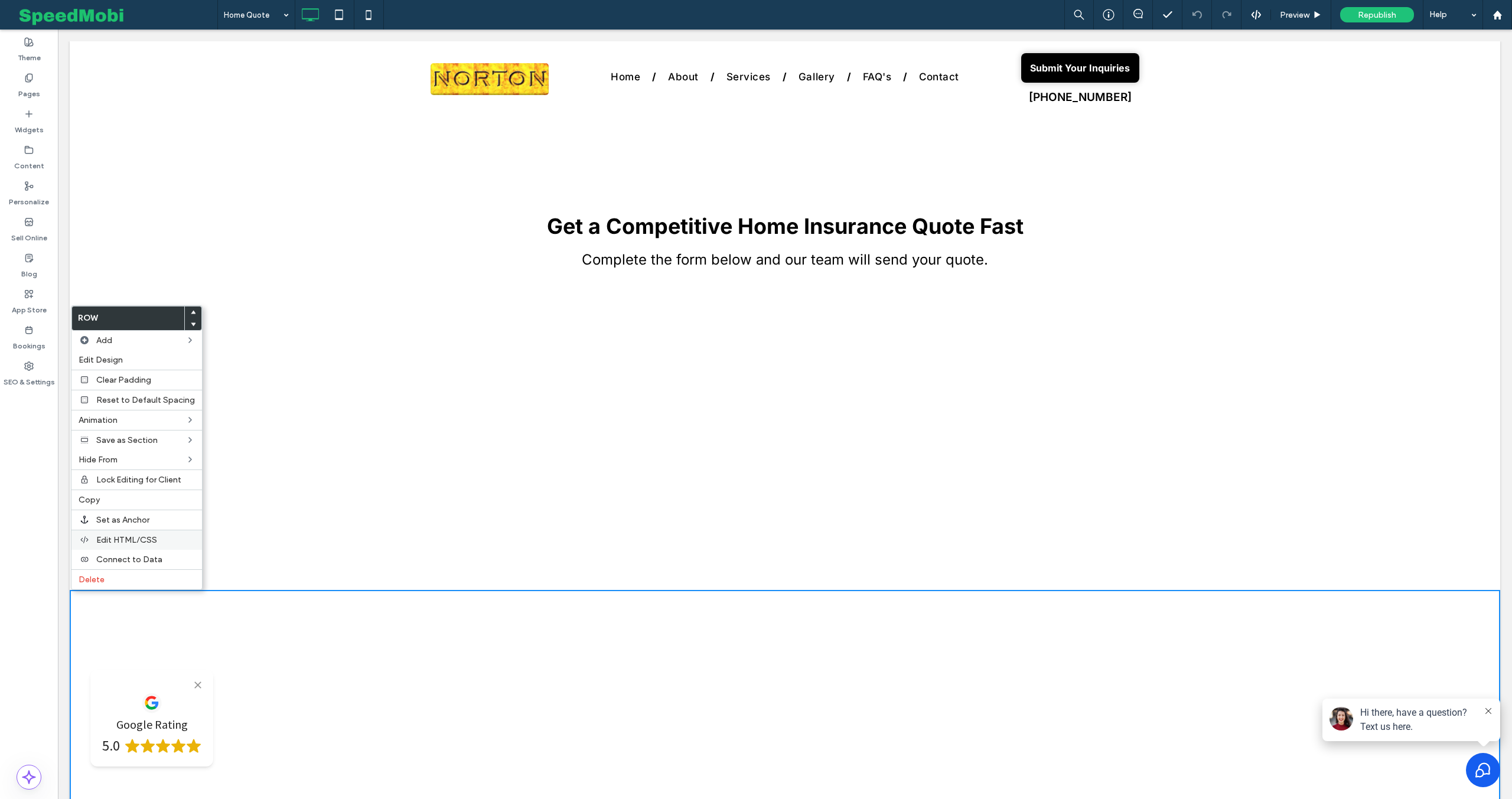
drag, startPoint x: 105, startPoint y: 581, endPoint x: 134, endPoint y: 540, distance: 50.2
click at [105, 581] on label "Delete" at bounding box center [136, 580] width 116 height 10
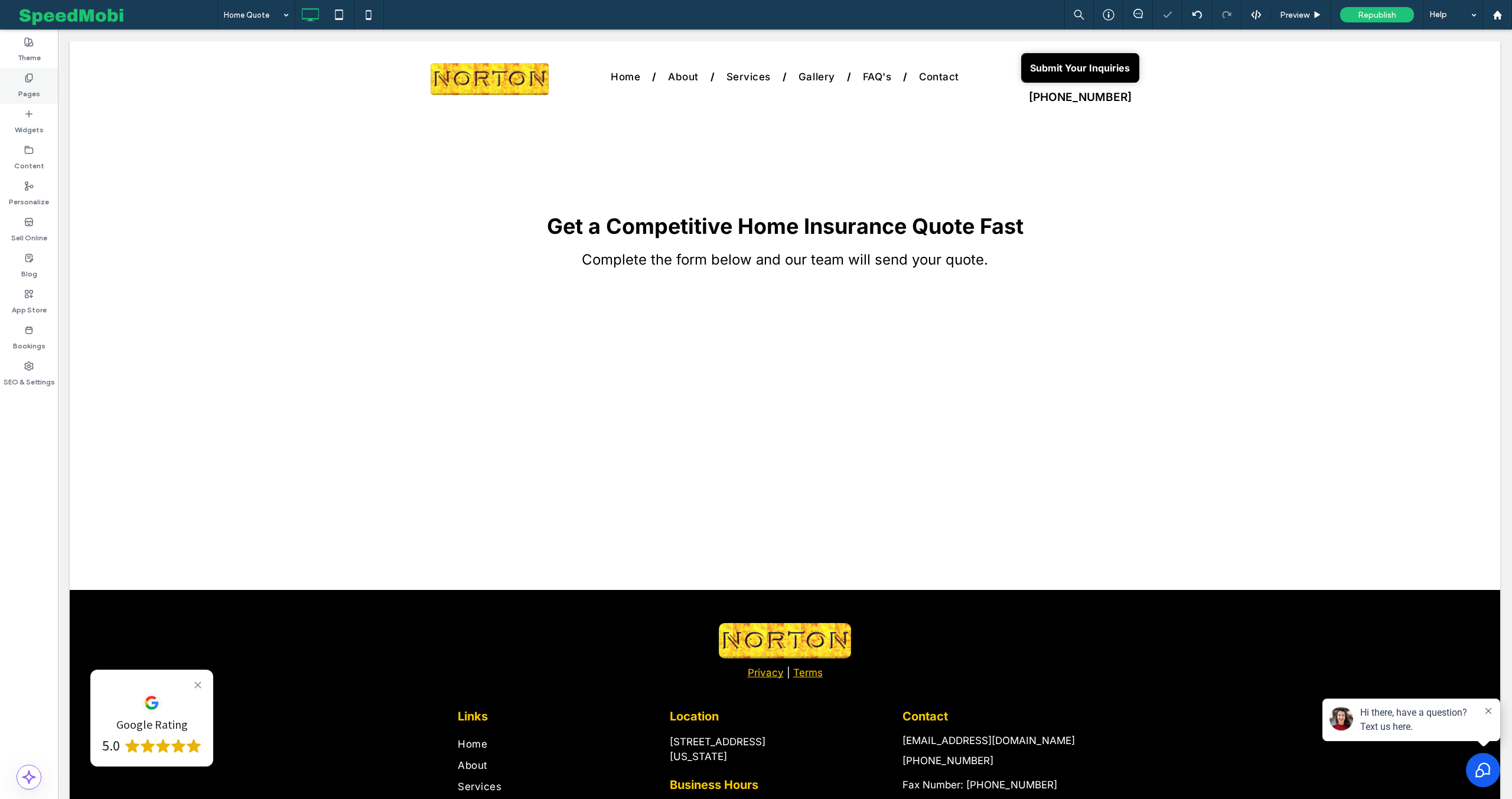
drag, startPoint x: 20, startPoint y: 78, endPoint x: 48, endPoint y: 97, distance: 33.8
click at [21, 78] on div "Pages" at bounding box center [29, 86] width 58 height 36
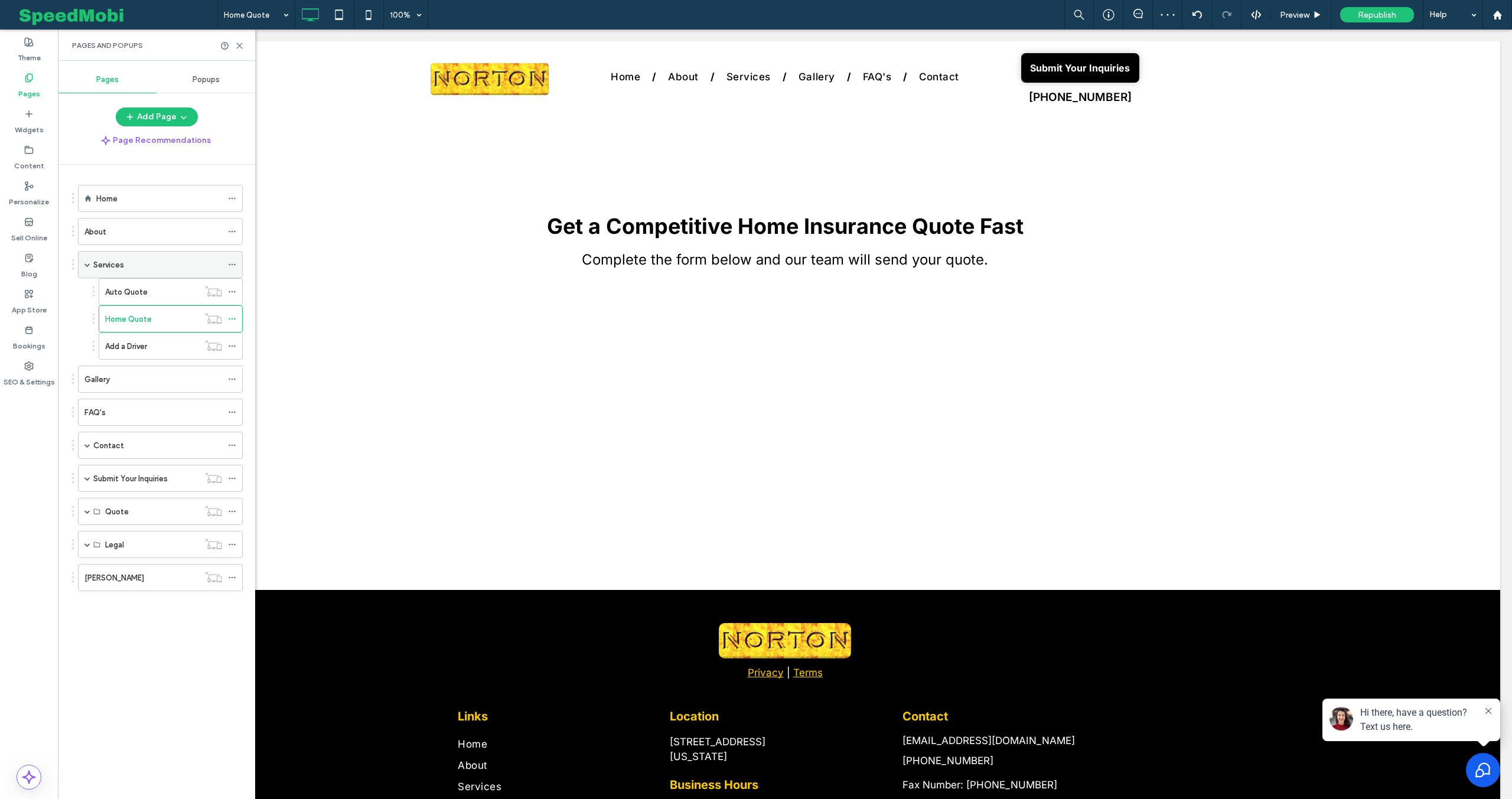
click at [117, 266] on label "Services" at bounding box center [108, 265] width 31 height 21
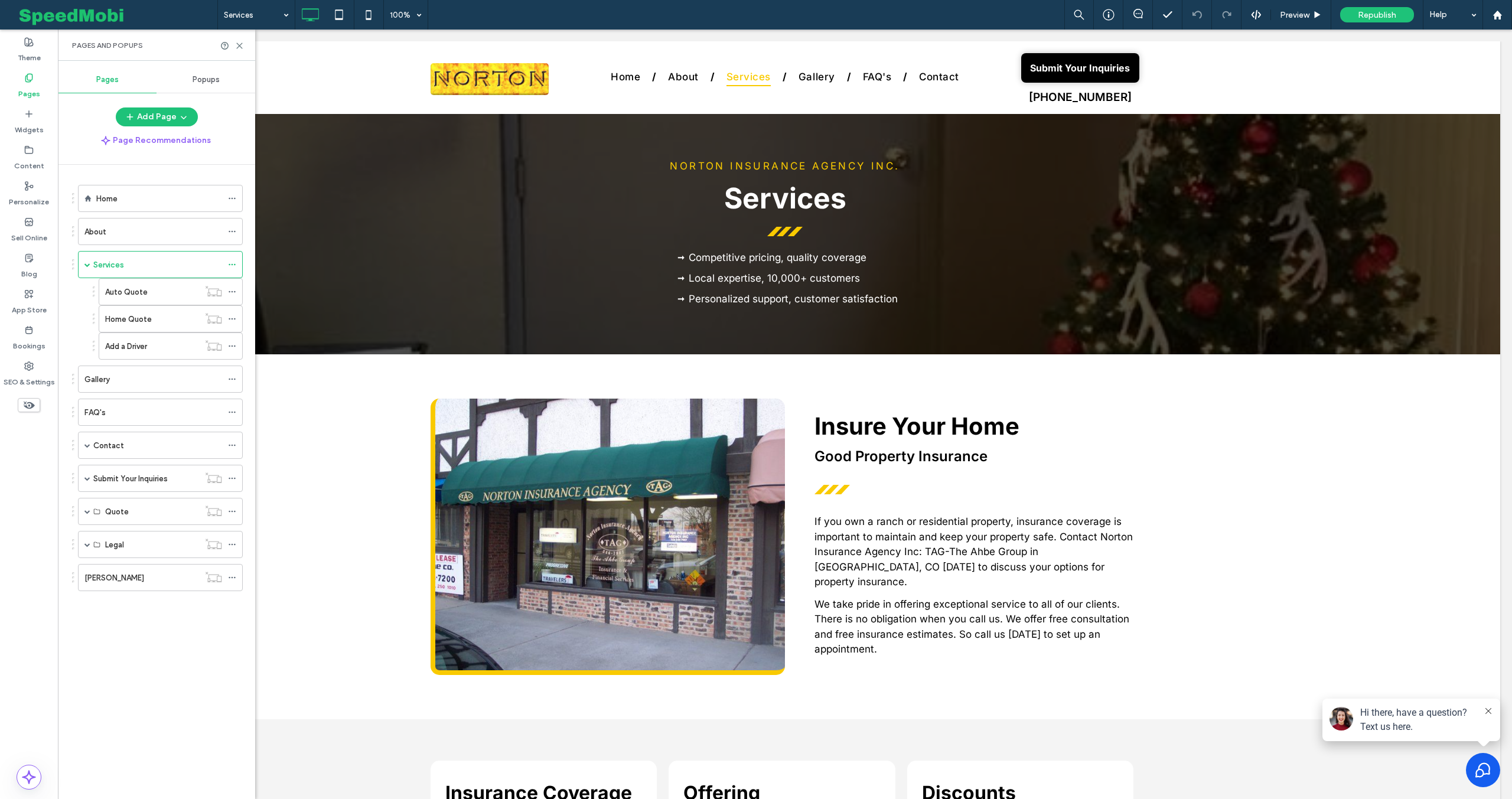
click at [163, 288] on div "Auto Quote" at bounding box center [152, 293] width 94 height 13
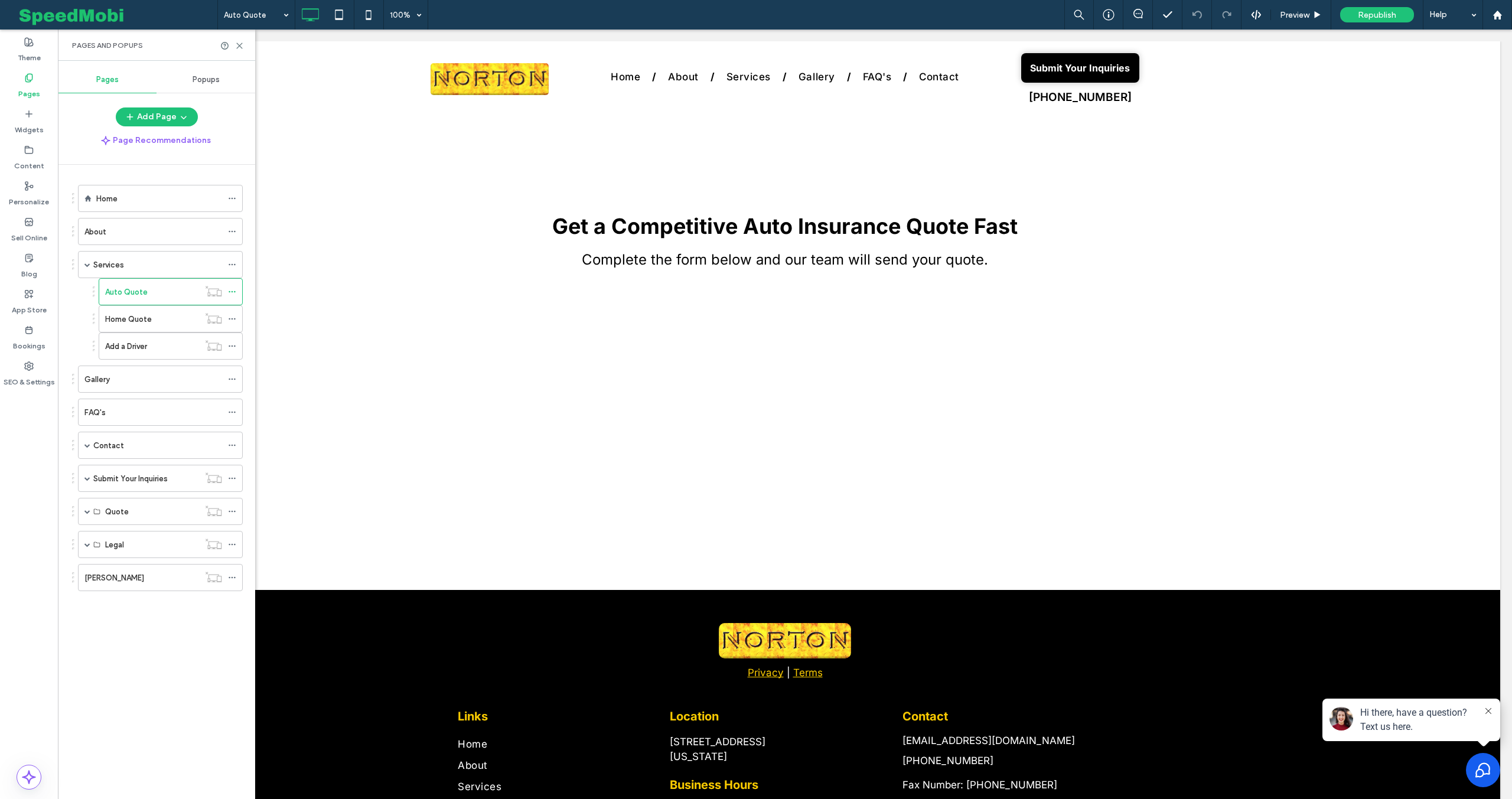
click at [152, 200] on div "Home" at bounding box center [159, 199] width 125 height 13
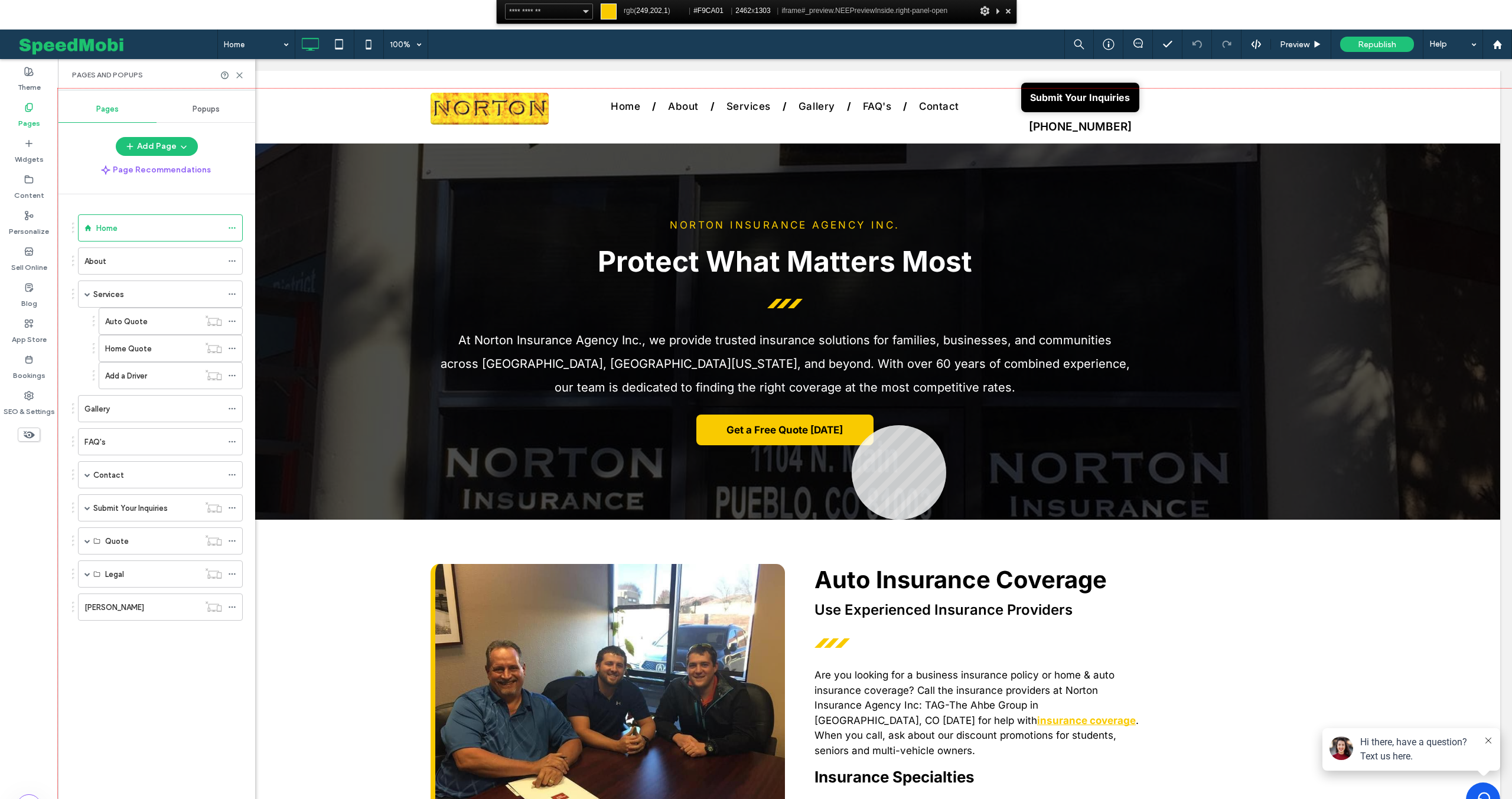
click at [852, 425] on div at bounding box center [784, 473] width 1454 height 770
click at [1011, 9] on div at bounding box center [1008, 11] width 12 height 14
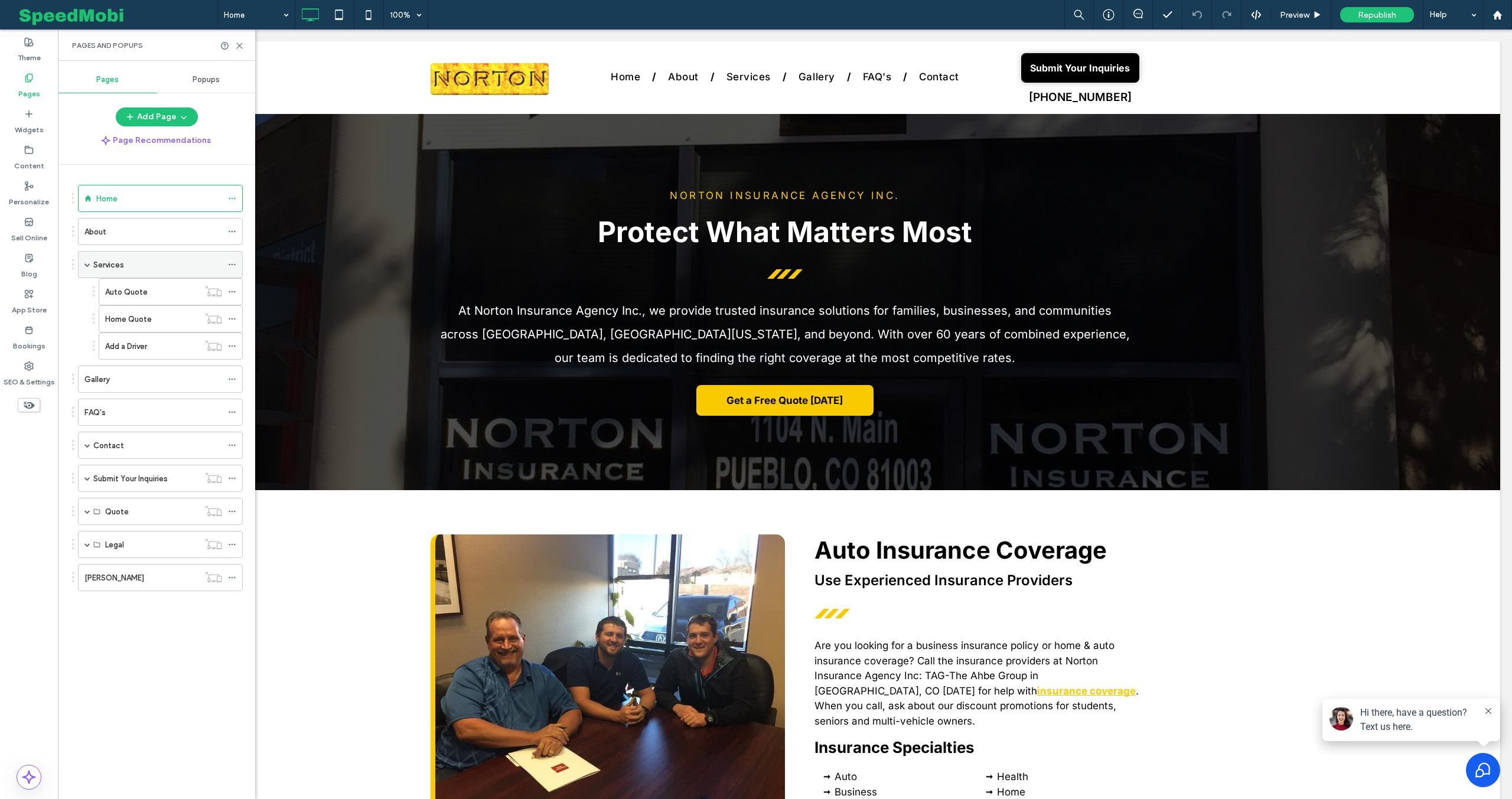
click at [122, 261] on label "Services" at bounding box center [108, 265] width 31 height 21
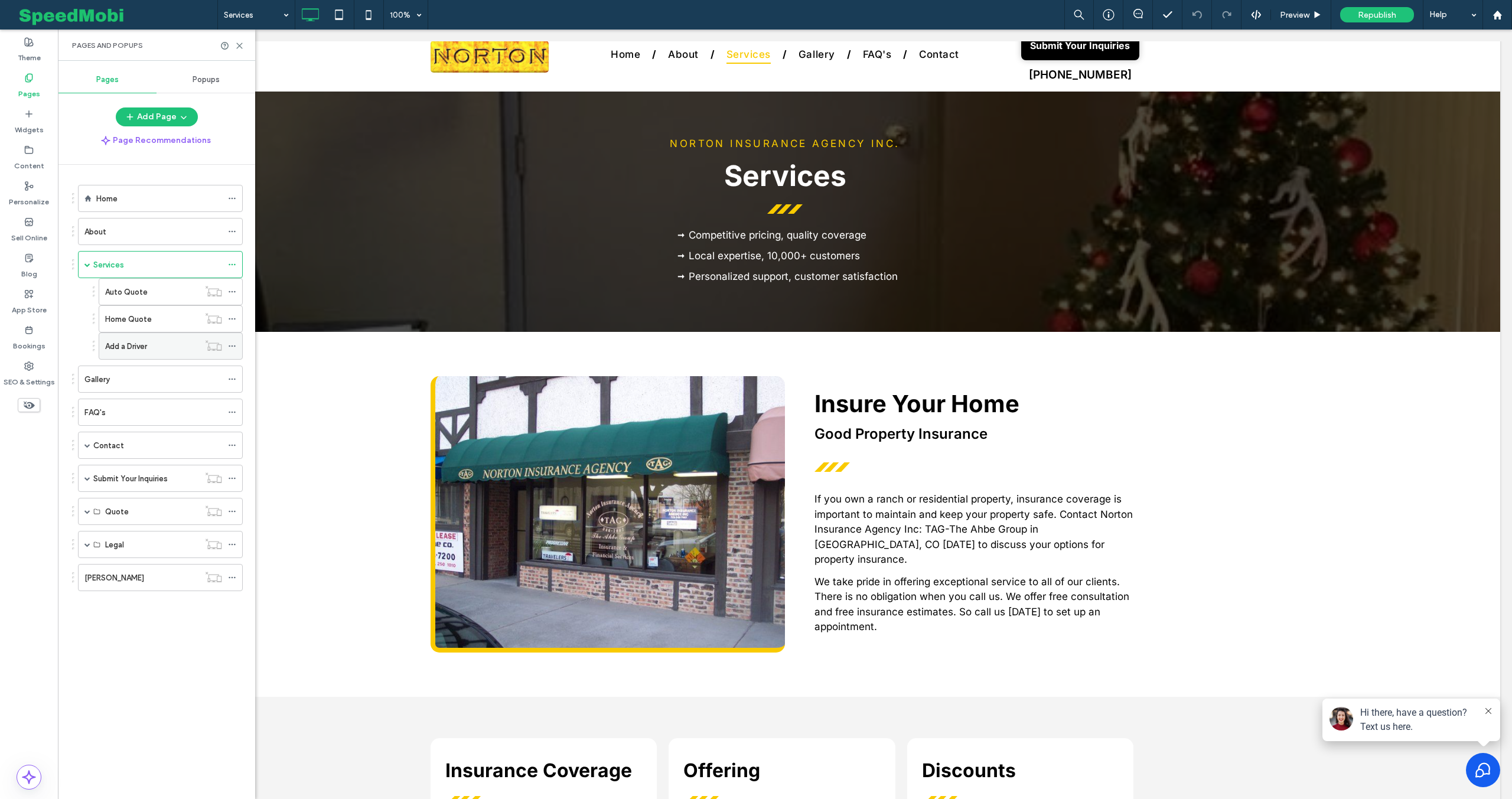
scroll to position [23, 0]
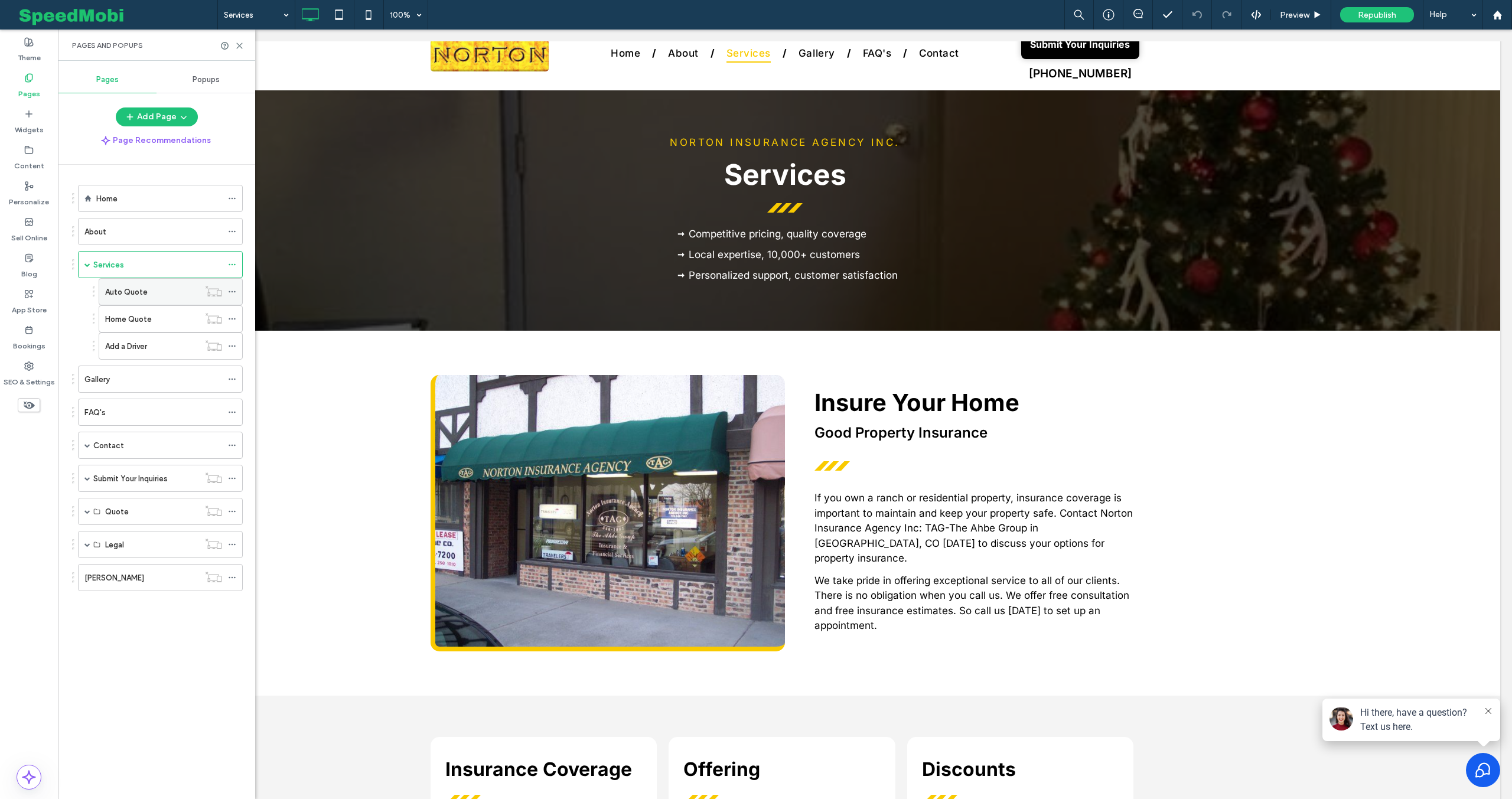
click at [144, 293] on label "Auto Quote" at bounding box center [125, 292] width 42 height 21
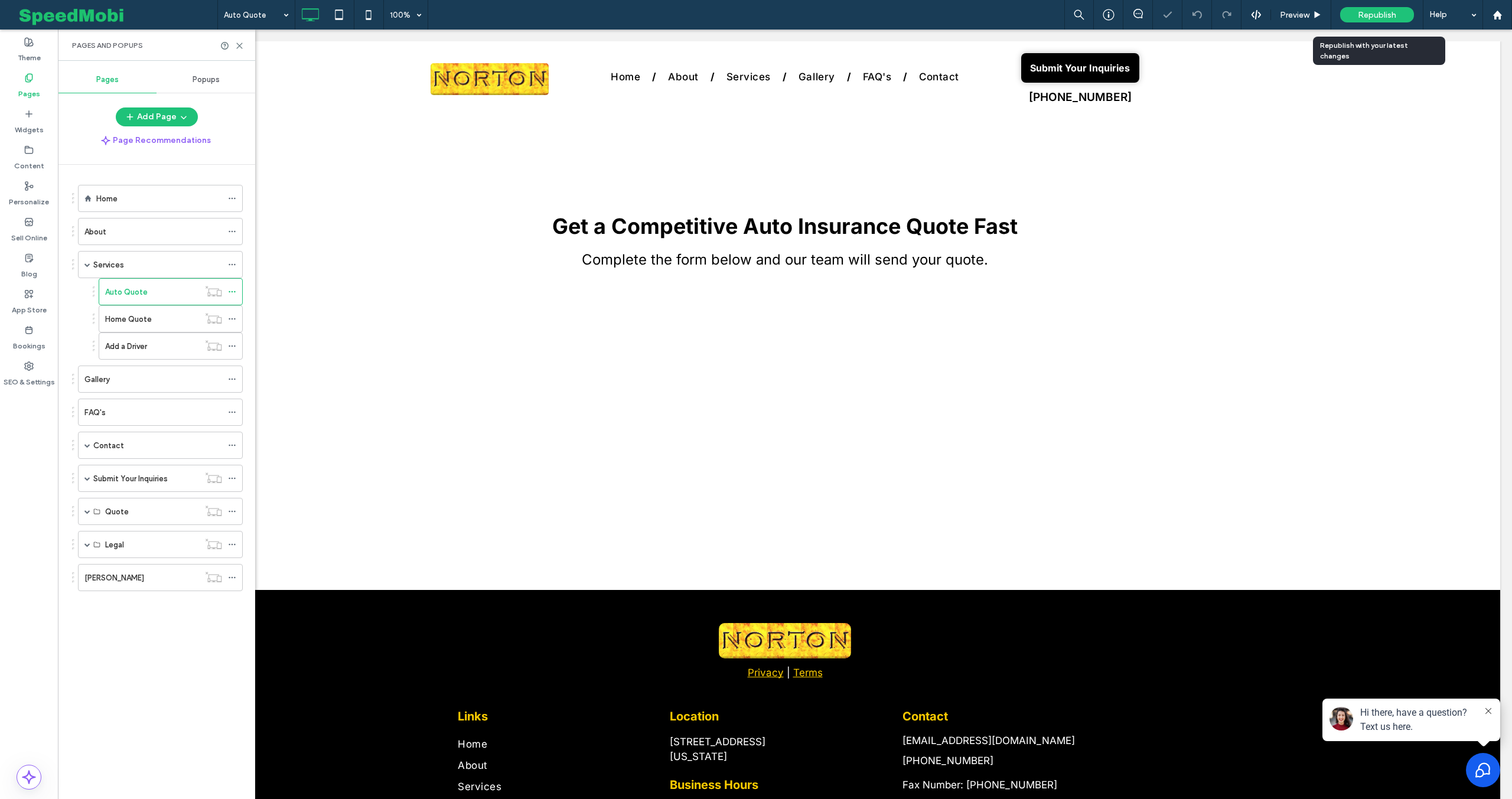
click at [1387, 14] on span "Republish" at bounding box center [1377, 14] width 39 height 10
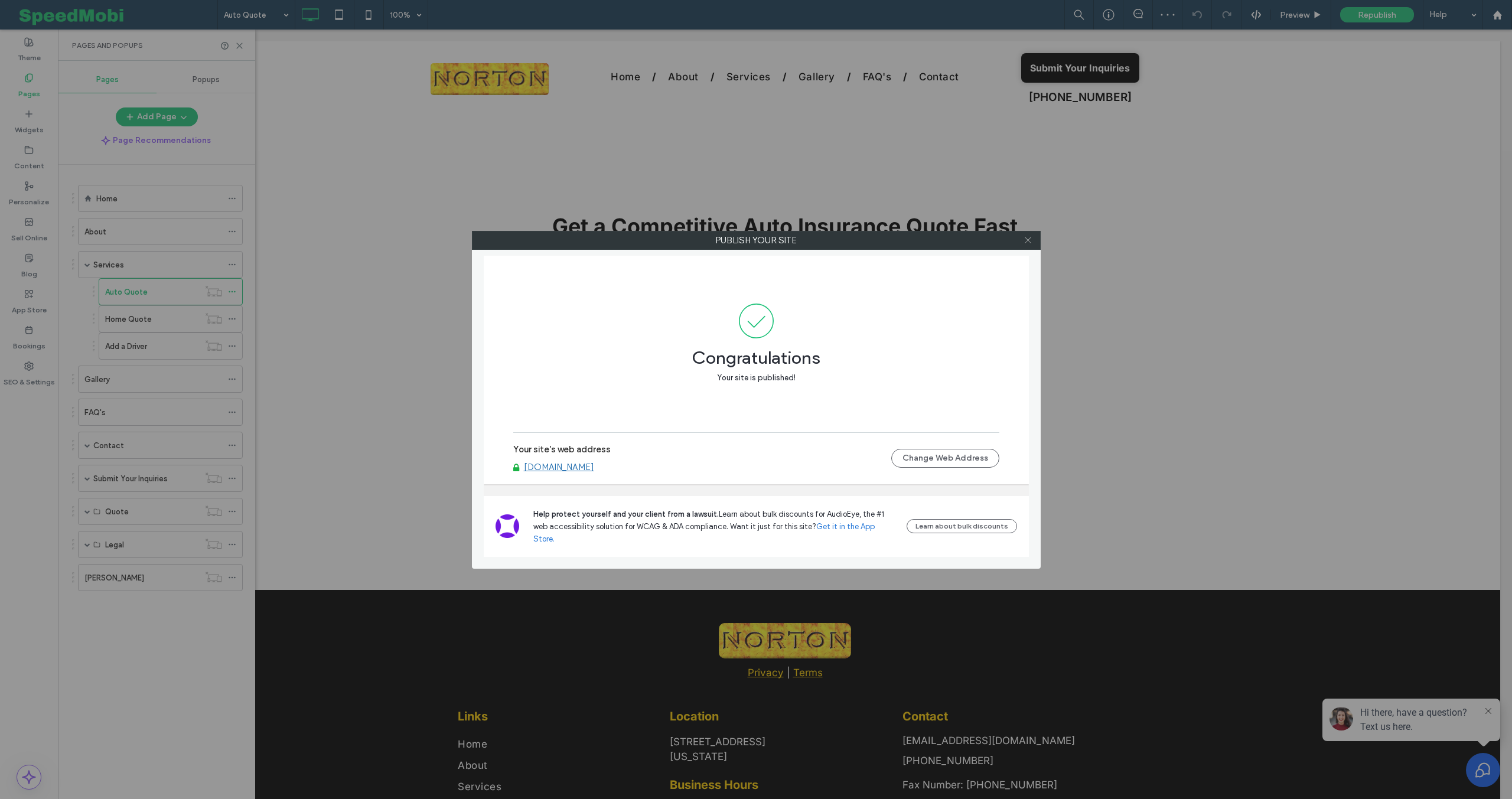
click at [1025, 238] on icon at bounding box center [1028, 240] width 9 height 9
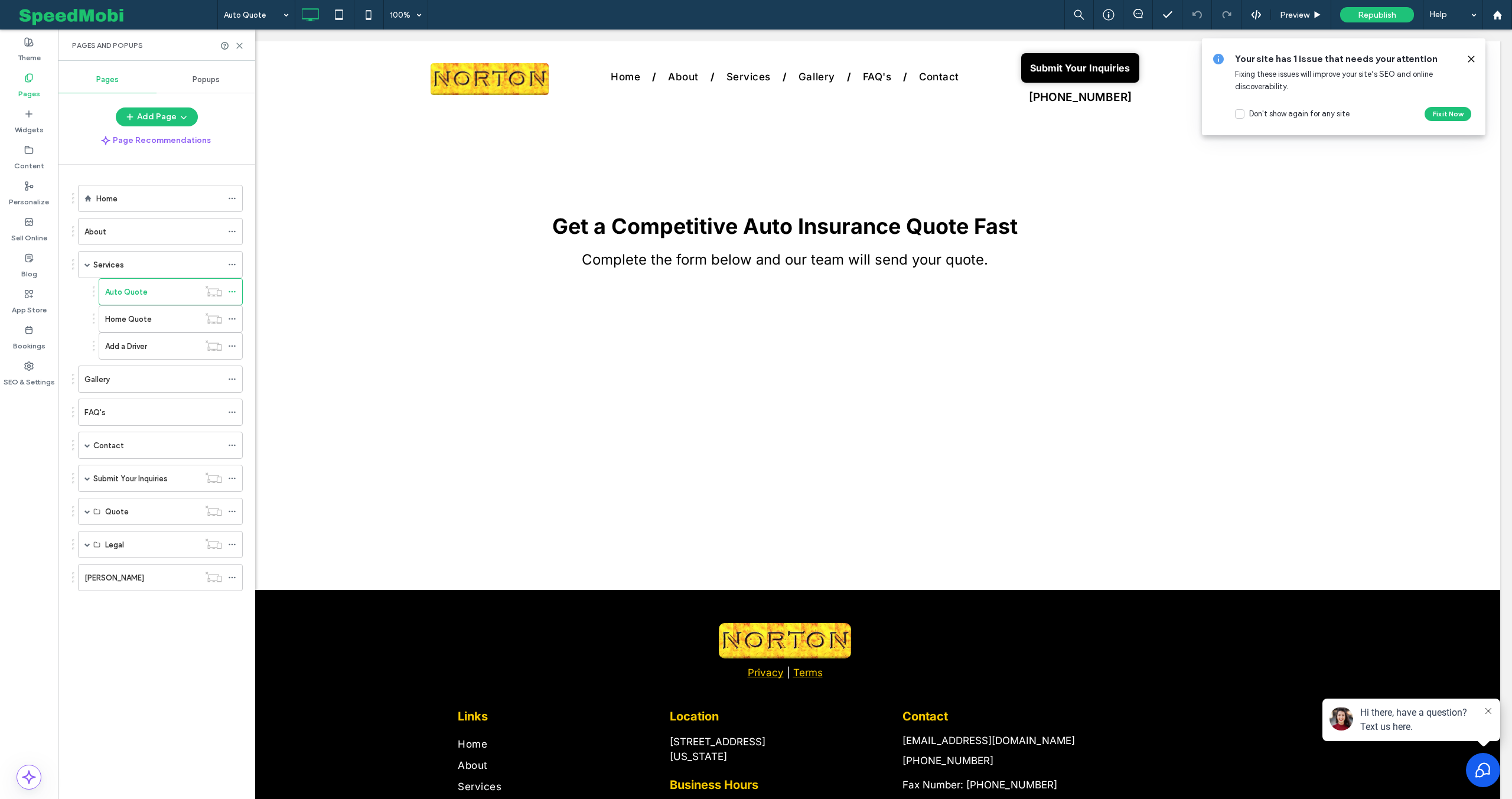
drag, startPoint x: 1469, startPoint y: 59, endPoint x: 1419, endPoint y: 24, distance: 61.0
click at [1469, 59] on icon at bounding box center [1471, 59] width 9 height 9
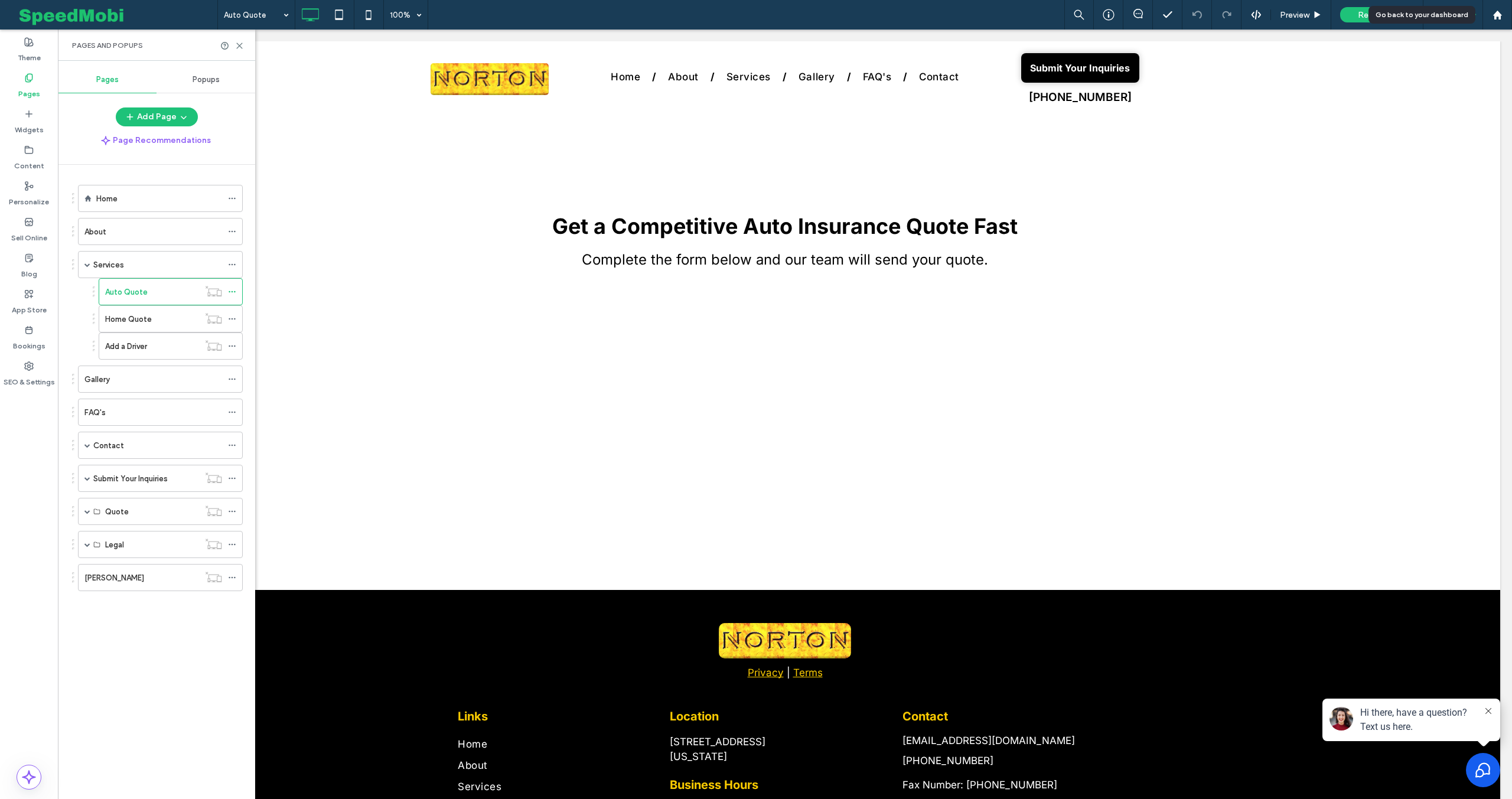
drag, startPoint x: 1496, startPoint y: 16, endPoint x: 1479, endPoint y: 27, distance: 20.2
click at [1496, 16] on use at bounding box center [1498, 14] width 9 height 9
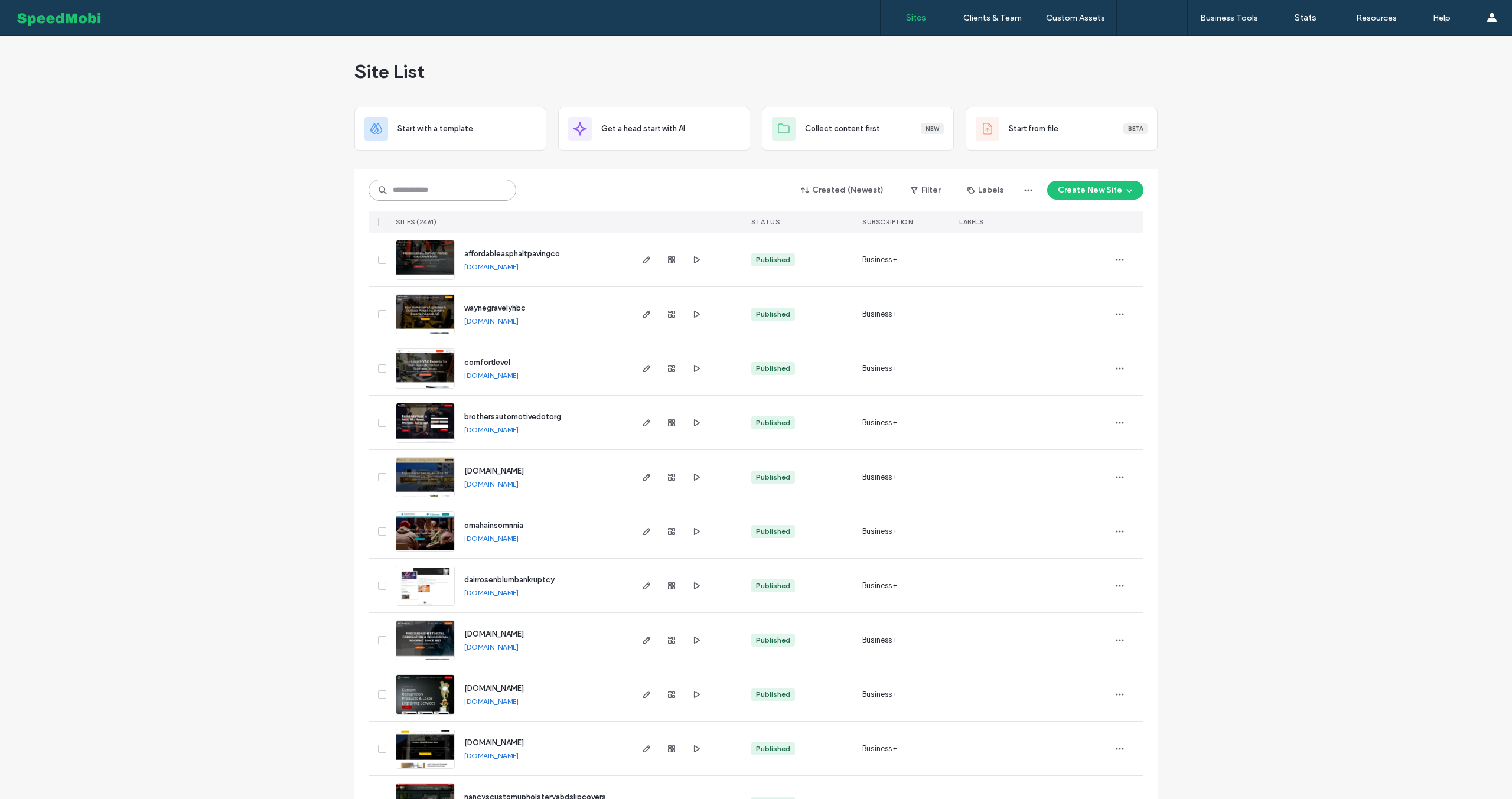
drag, startPoint x: 409, startPoint y: 198, endPoint x: 414, endPoint y: 192, distance: 7.8
click at [410, 198] on input at bounding box center [442, 190] width 148 height 22
click at [418, 192] on input at bounding box center [442, 190] width 148 height 22
type input "********"
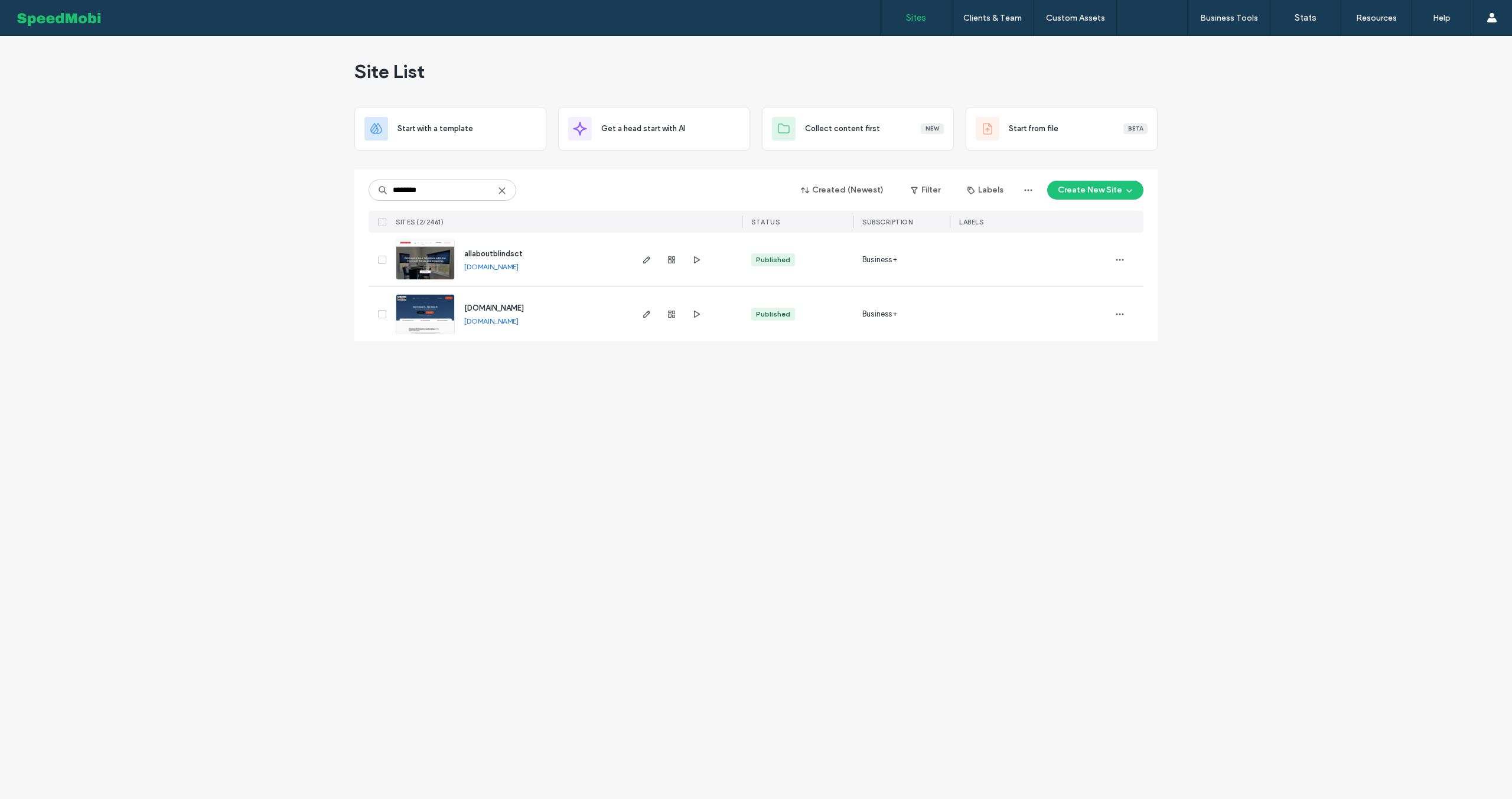
click at [493, 252] on span "allaboutblindsct" at bounding box center [493, 254] width 59 height 9
